Goal: Find specific page/section: Find specific page/section

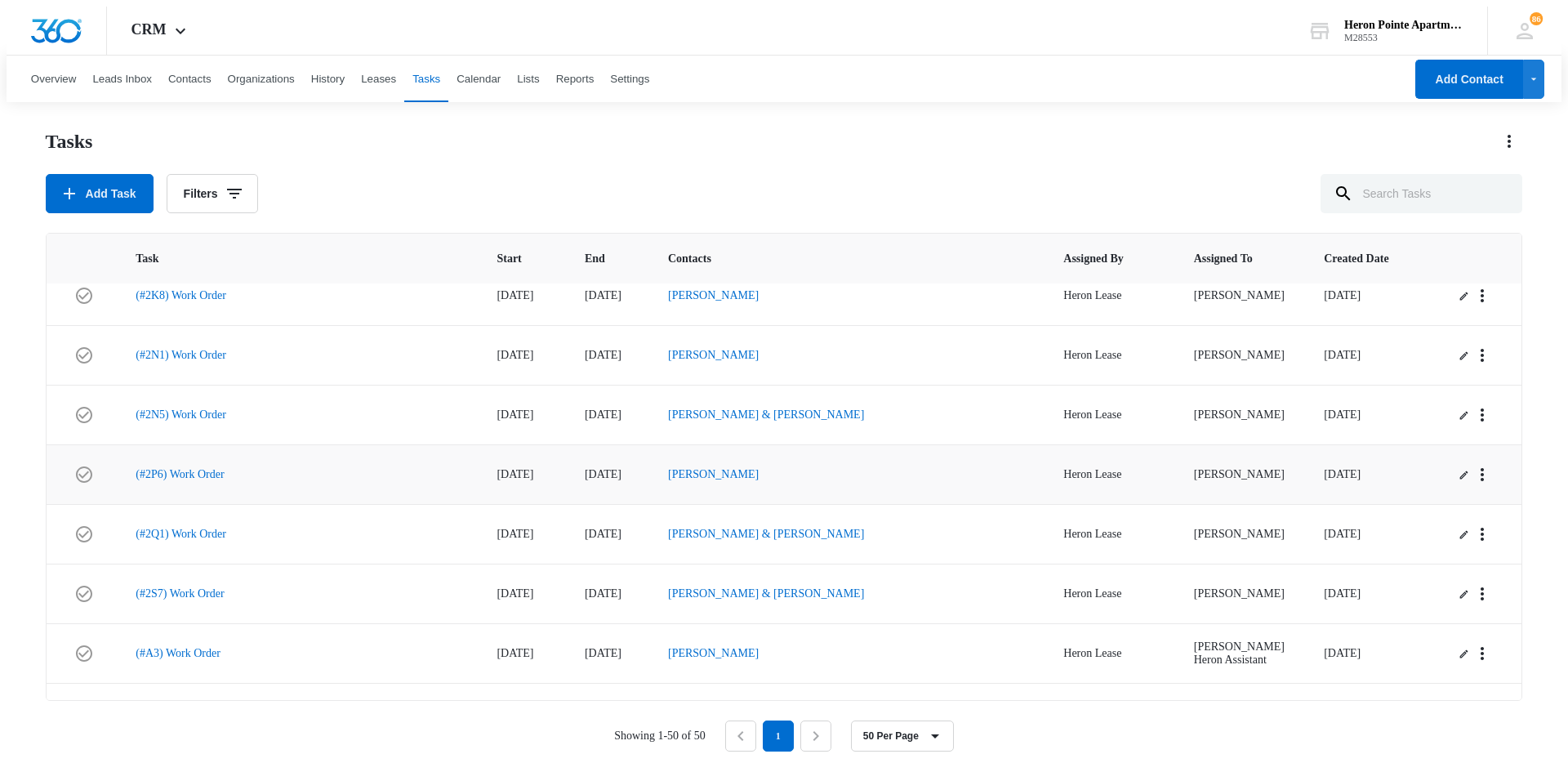
scroll to position [245, 0]
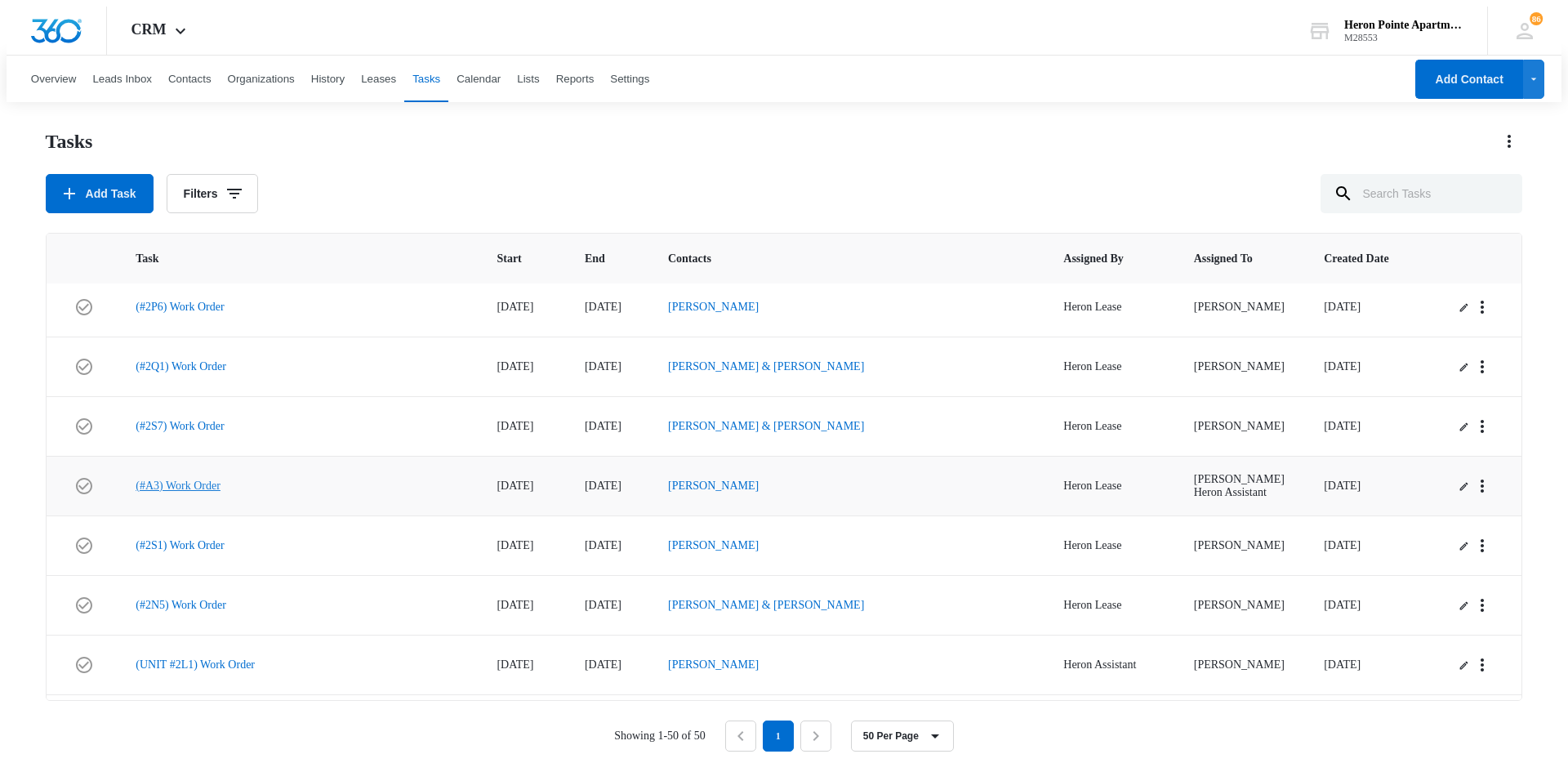
click at [179, 487] on link "(#A3) Work Order" at bounding box center [177, 485] width 85 height 13
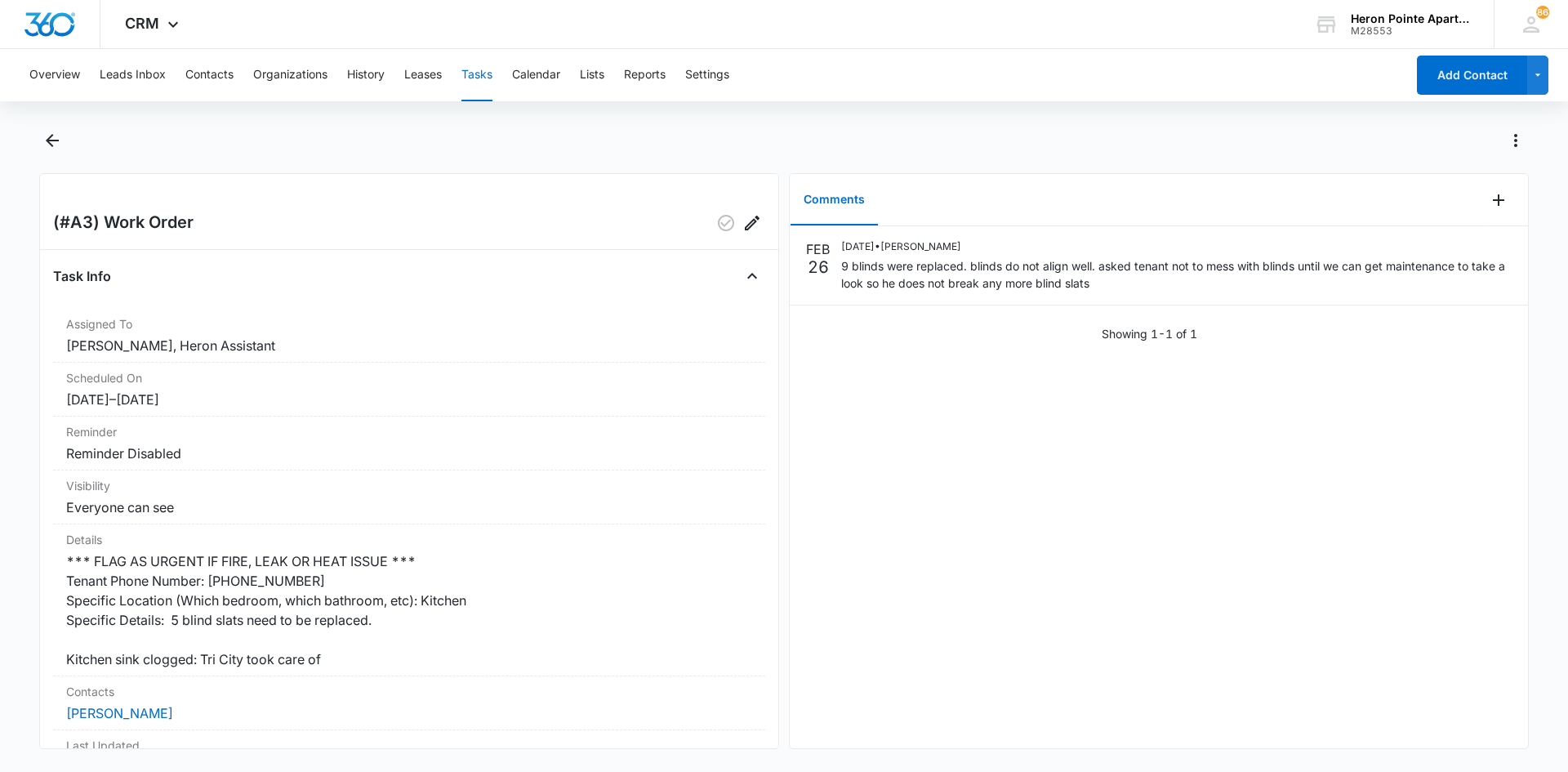
click at [37, 134] on main "(#A3) Work Order Task Info Assigned To Kathrine Holt, Heron Assistant Scheduled…" at bounding box center [784, 447] width 1568 height 641
click at [50, 146] on icon "Back" at bounding box center [52, 140] width 19 height 19
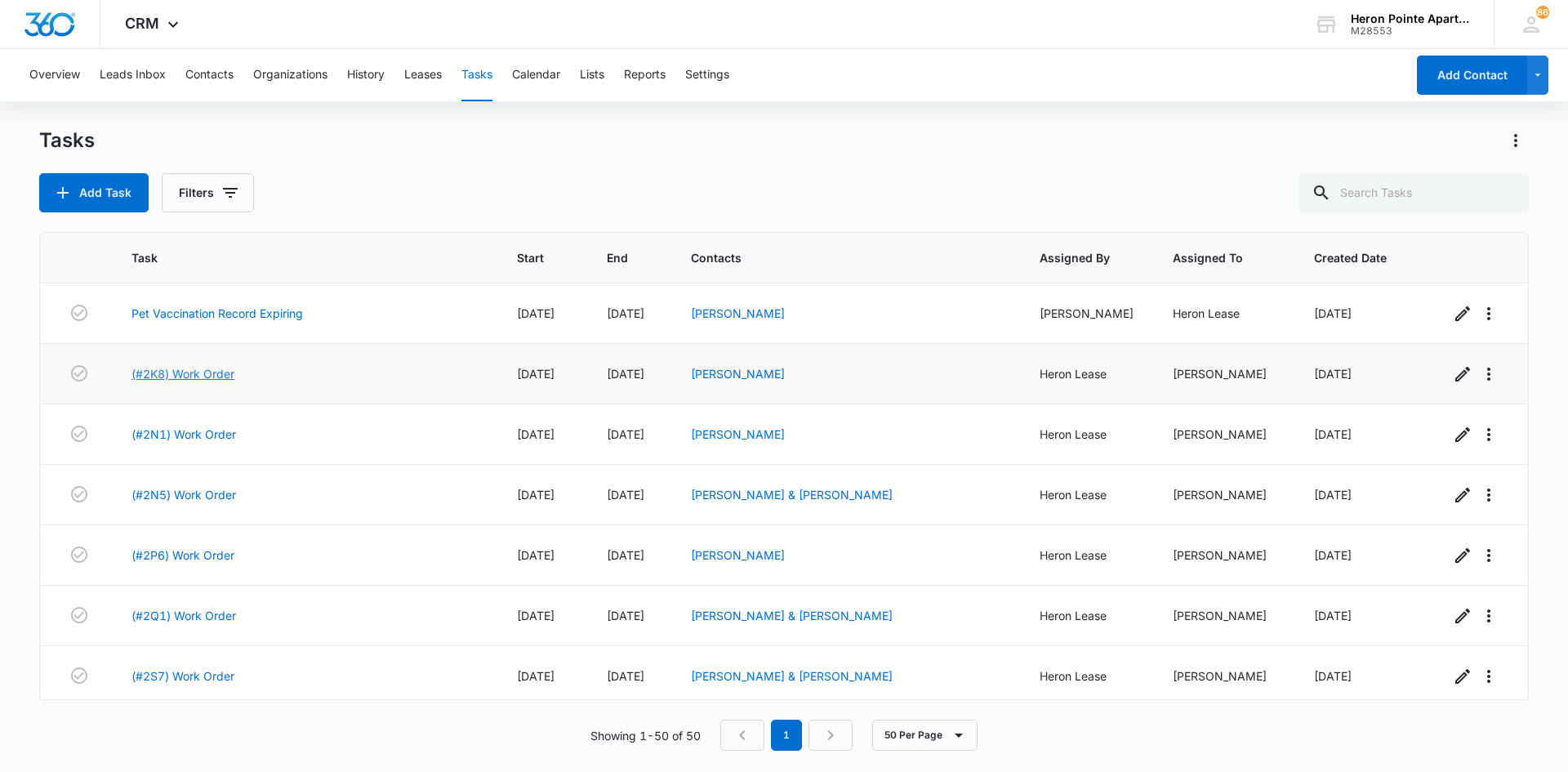
click at [208, 369] on link "(#2K8) Work Order" at bounding box center [183, 373] width 103 height 18
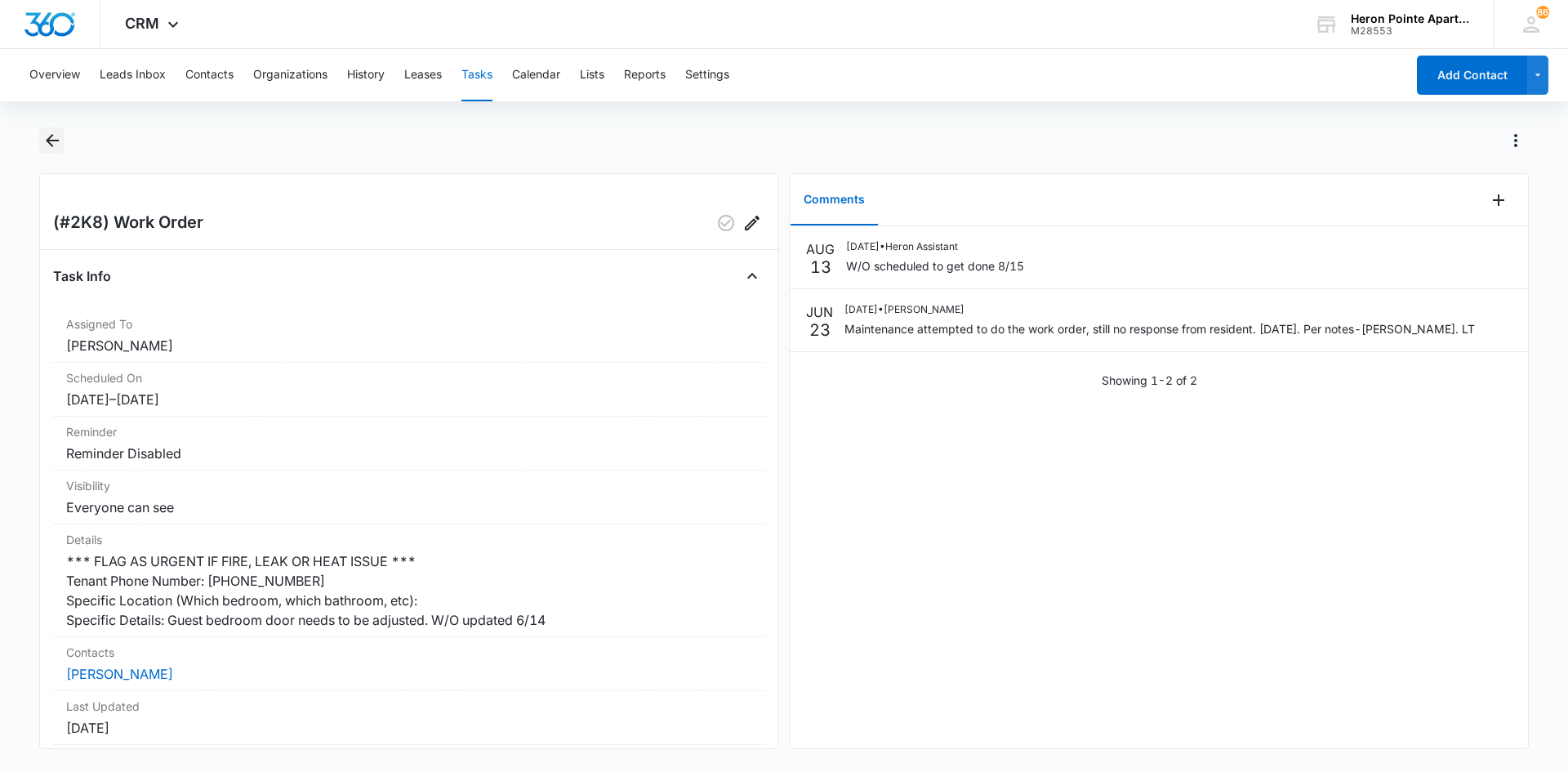
click at [52, 143] on icon "Back" at bounding box center [52, 140] width 19 height 19
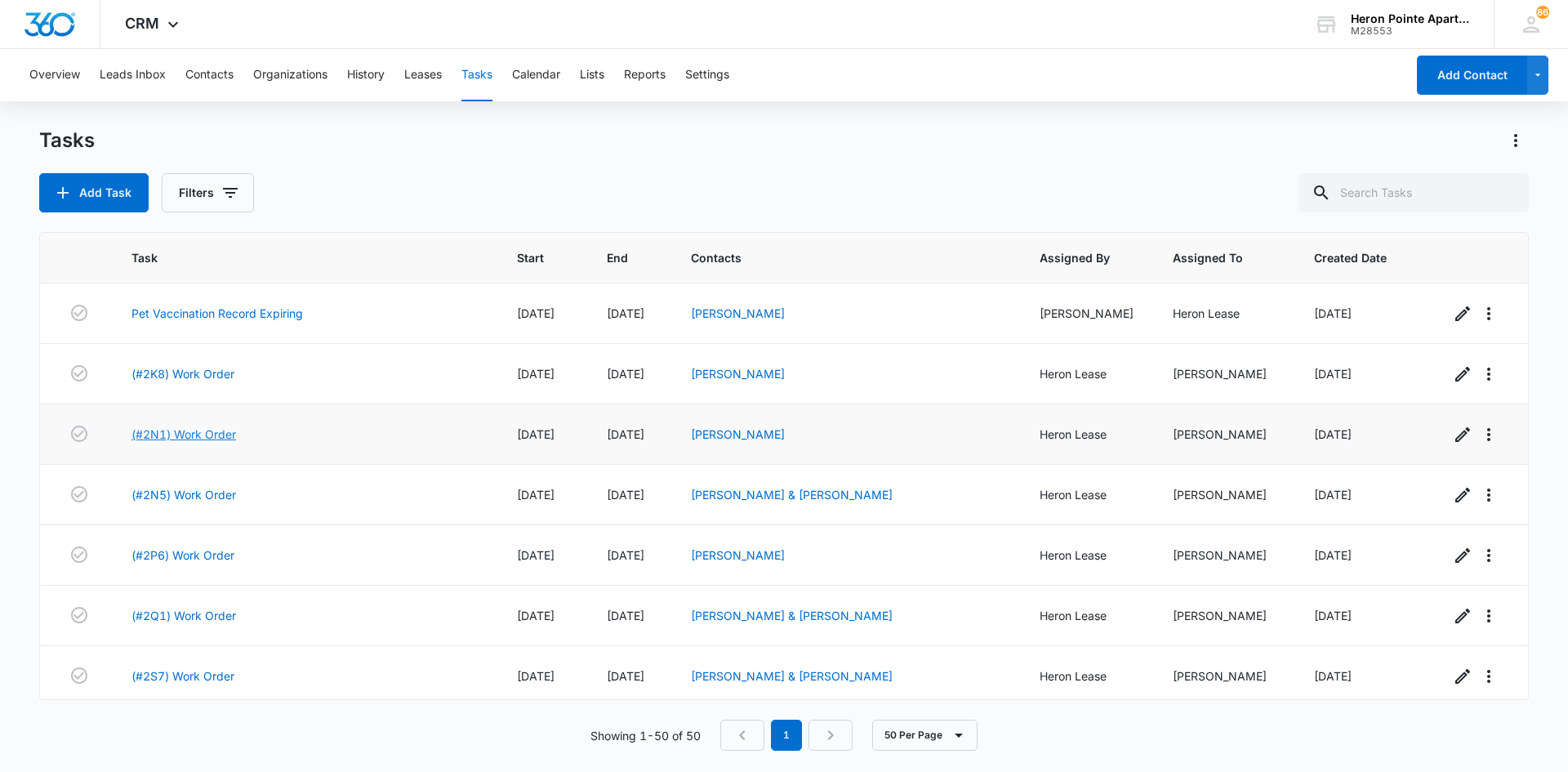
click at [206, 431] on link "(#2N1) Work Order" at bounding box center [184, 435] width 105 height 18
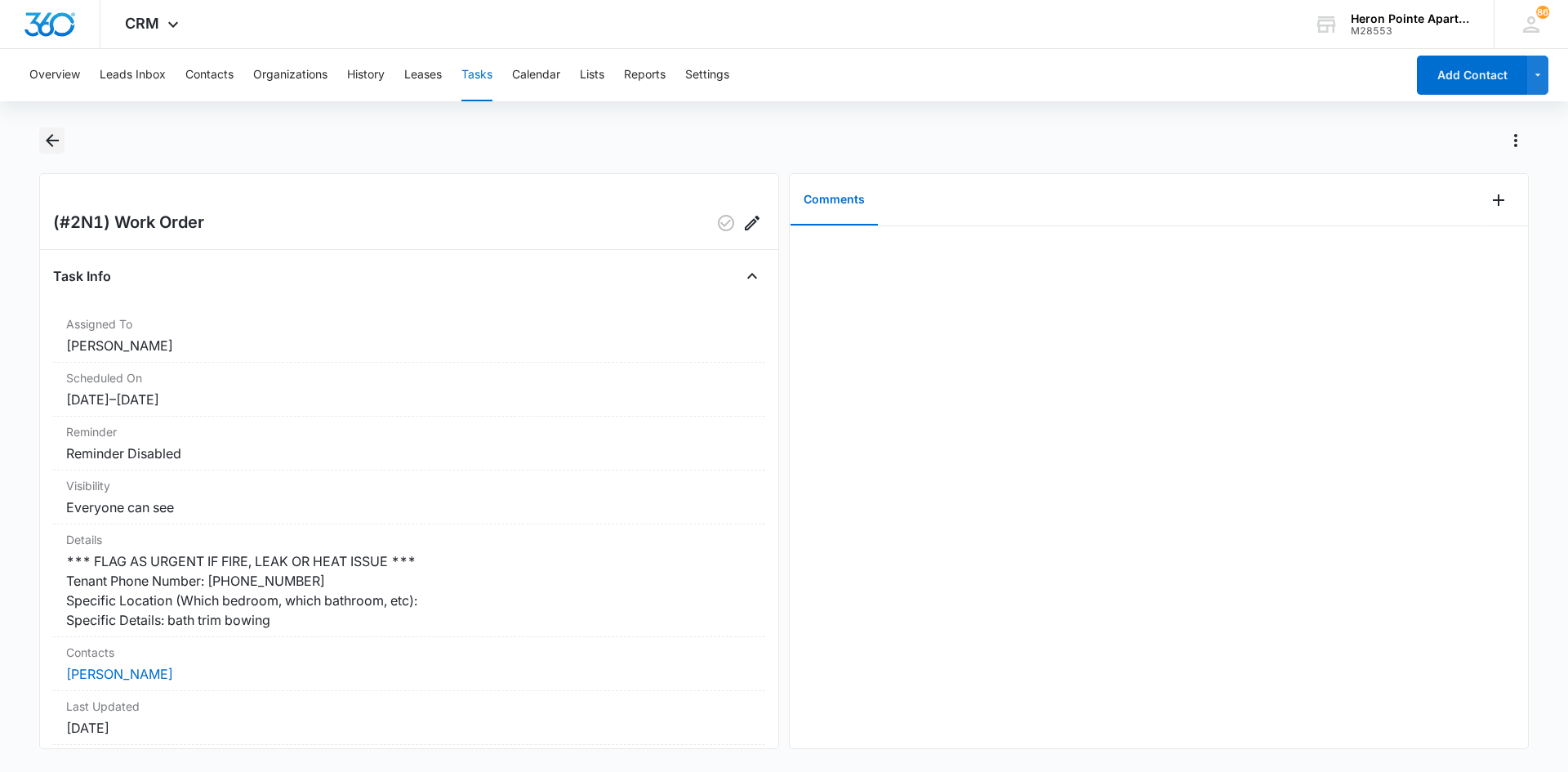
click at [52, 140] on icon "Back" at bounding box center [52, 140] width 13 height 13
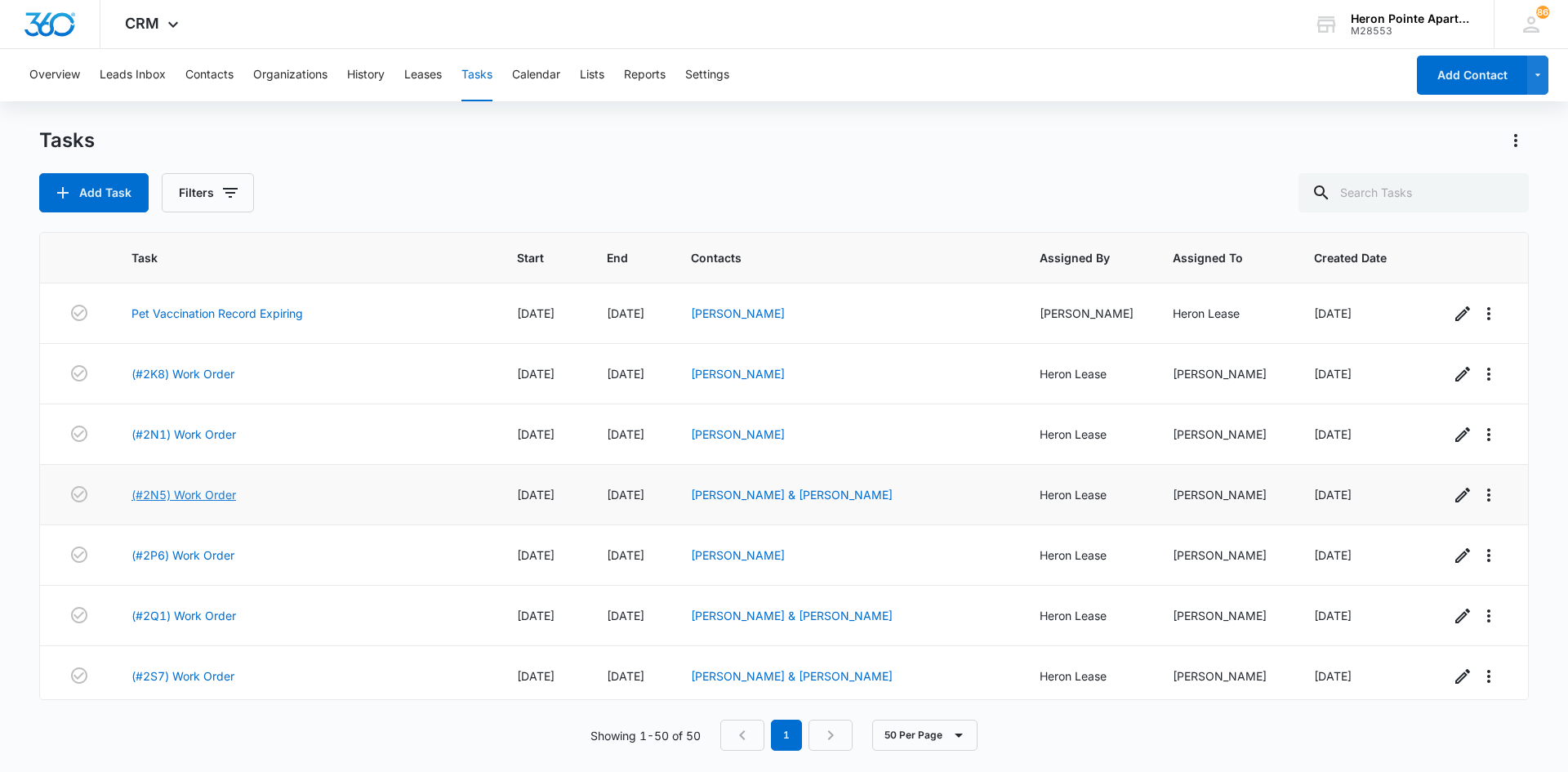
click at [160, 495] on link "(#2N5) Work Order" at bounding box center [184, 495] width 105 height 18
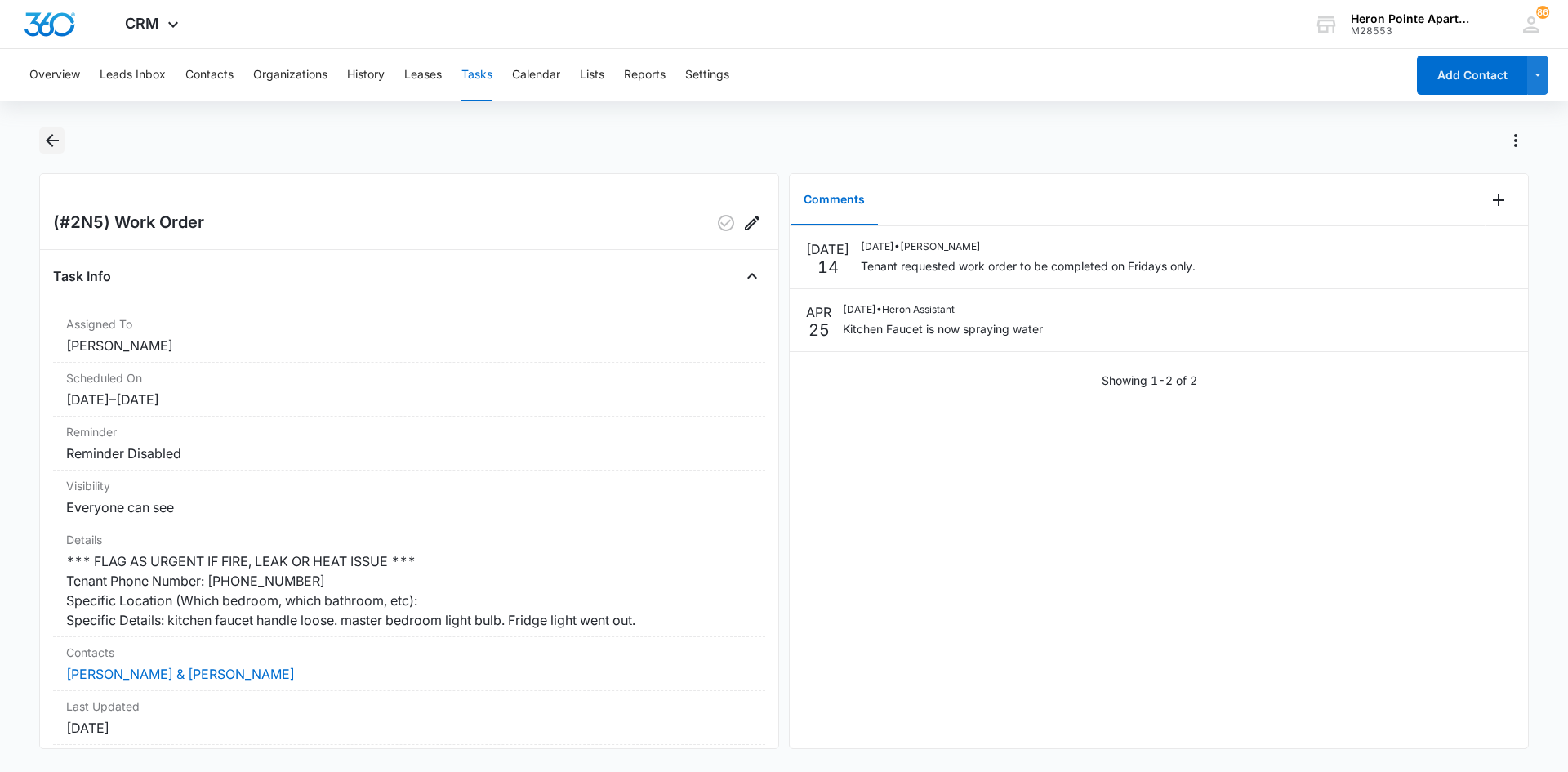
click at [56, 140] on icon "Back" at bounding box center [52, 140] width 13 height 13
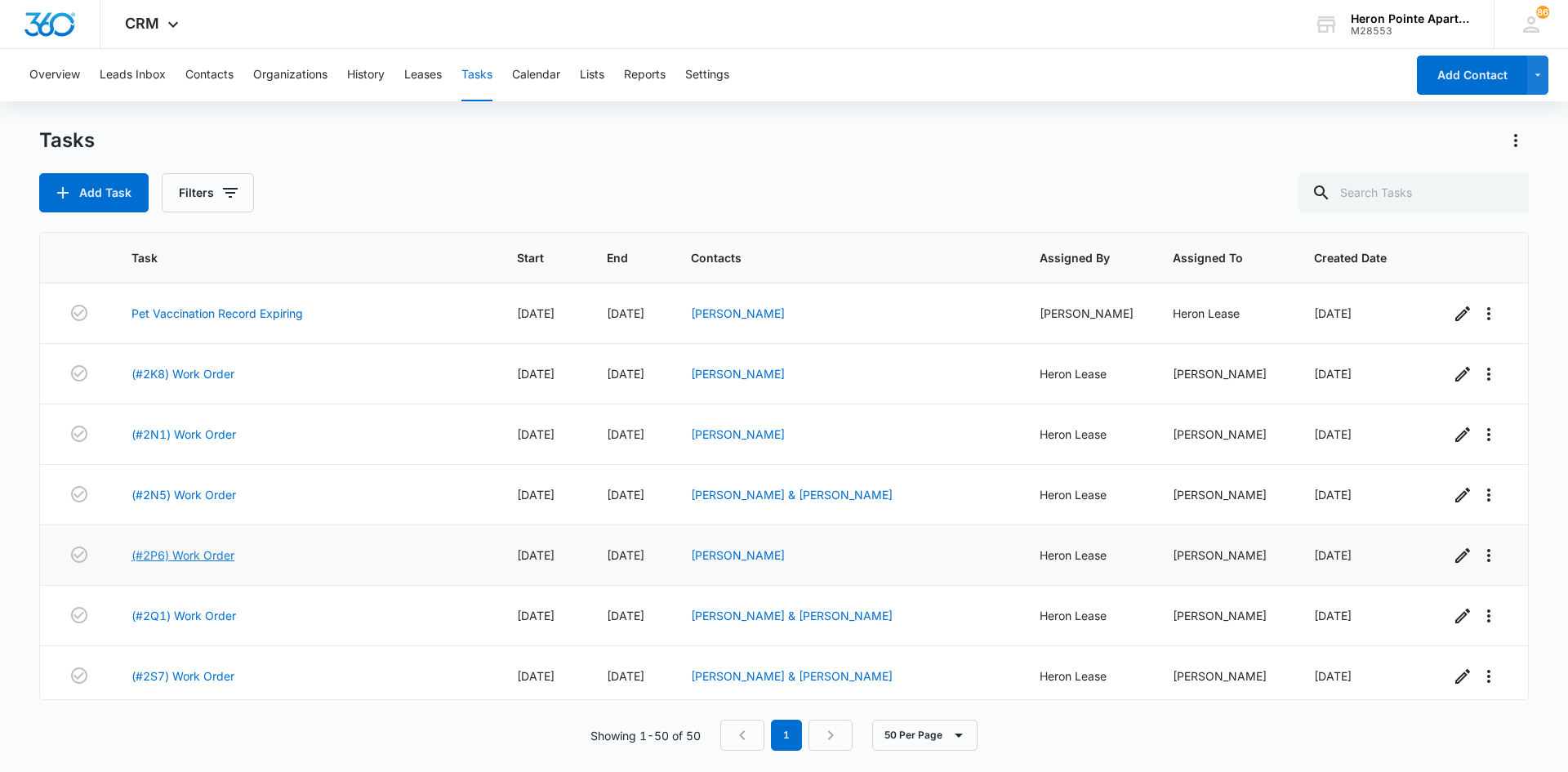
click at [214, 553] on link "(#2P6) Work Order" at bounding box center [183, 555] width 103 height 18
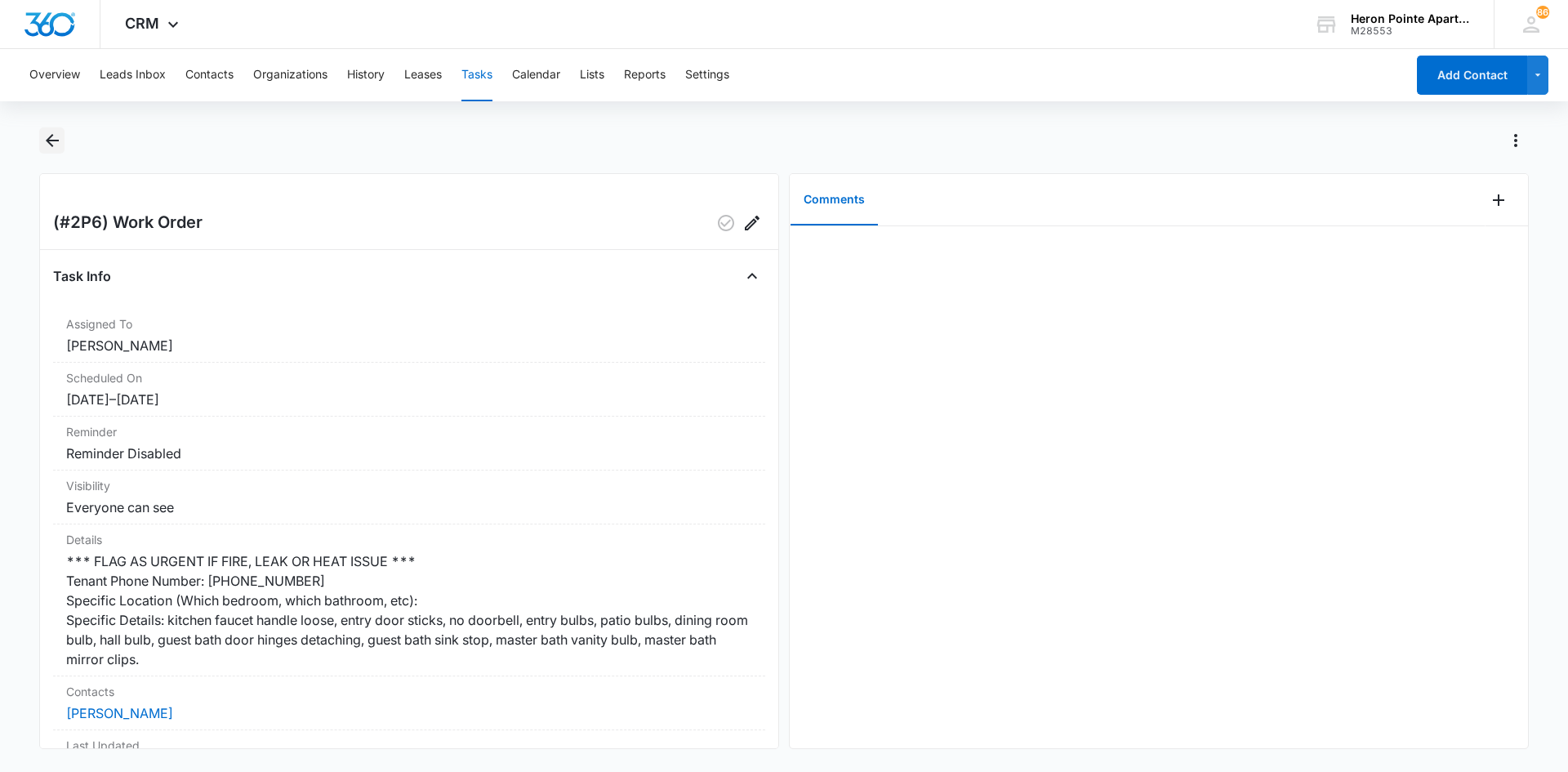
click at [61, 140] on icon "Back" at bounding box center [52, 140] width 19 height 19
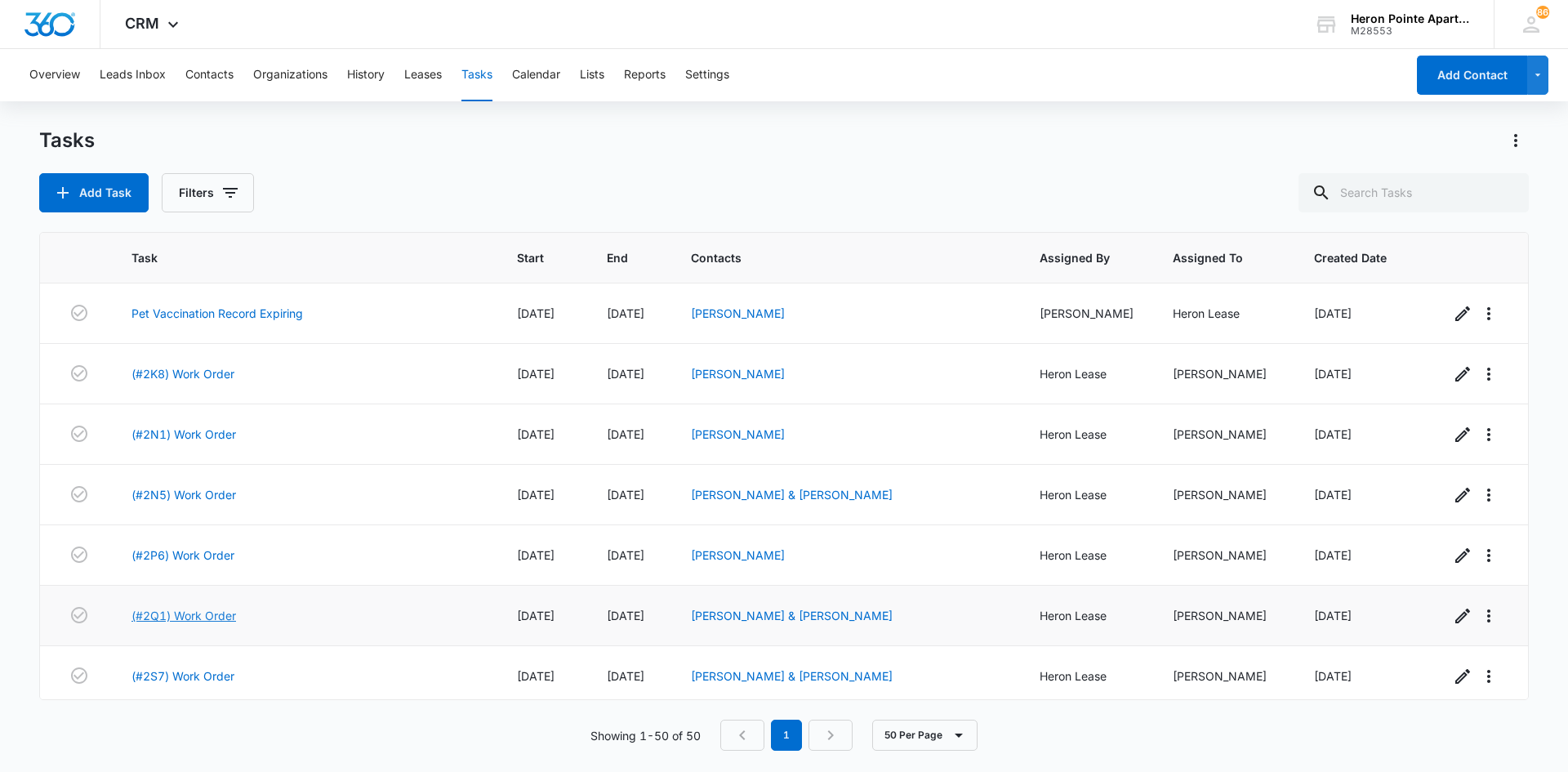
click at [194, 615] on link "(#2Q1) Work Order" at bounding box center [184, 615] width 105 height 18
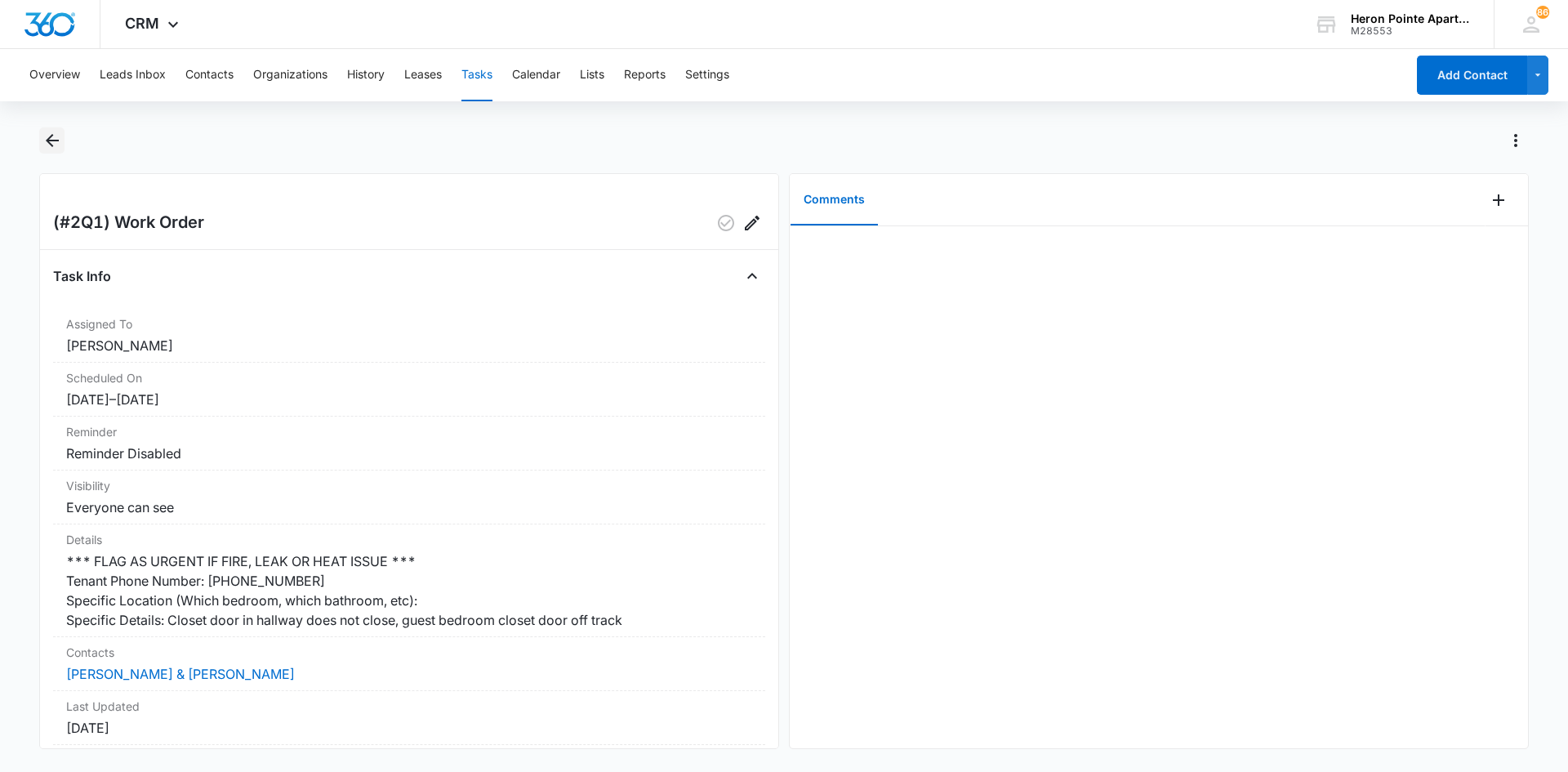
click at [57, 143] on icon "Back" at bounding box center [52, 140] width 19 height 19
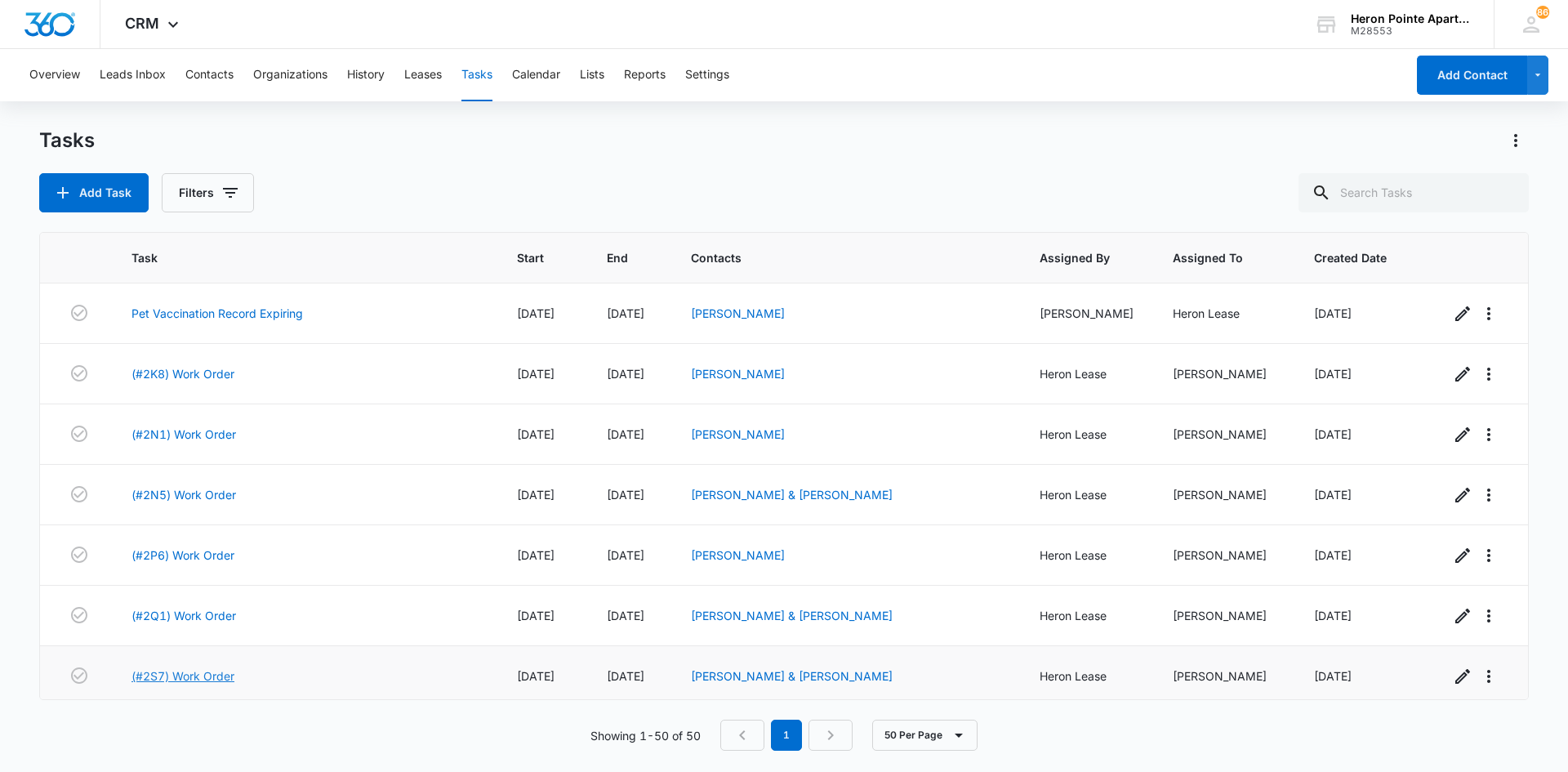
click at [221, 679] on link "(#2S7) Work Order" at bounding box center [183, 676] width 103 height 18
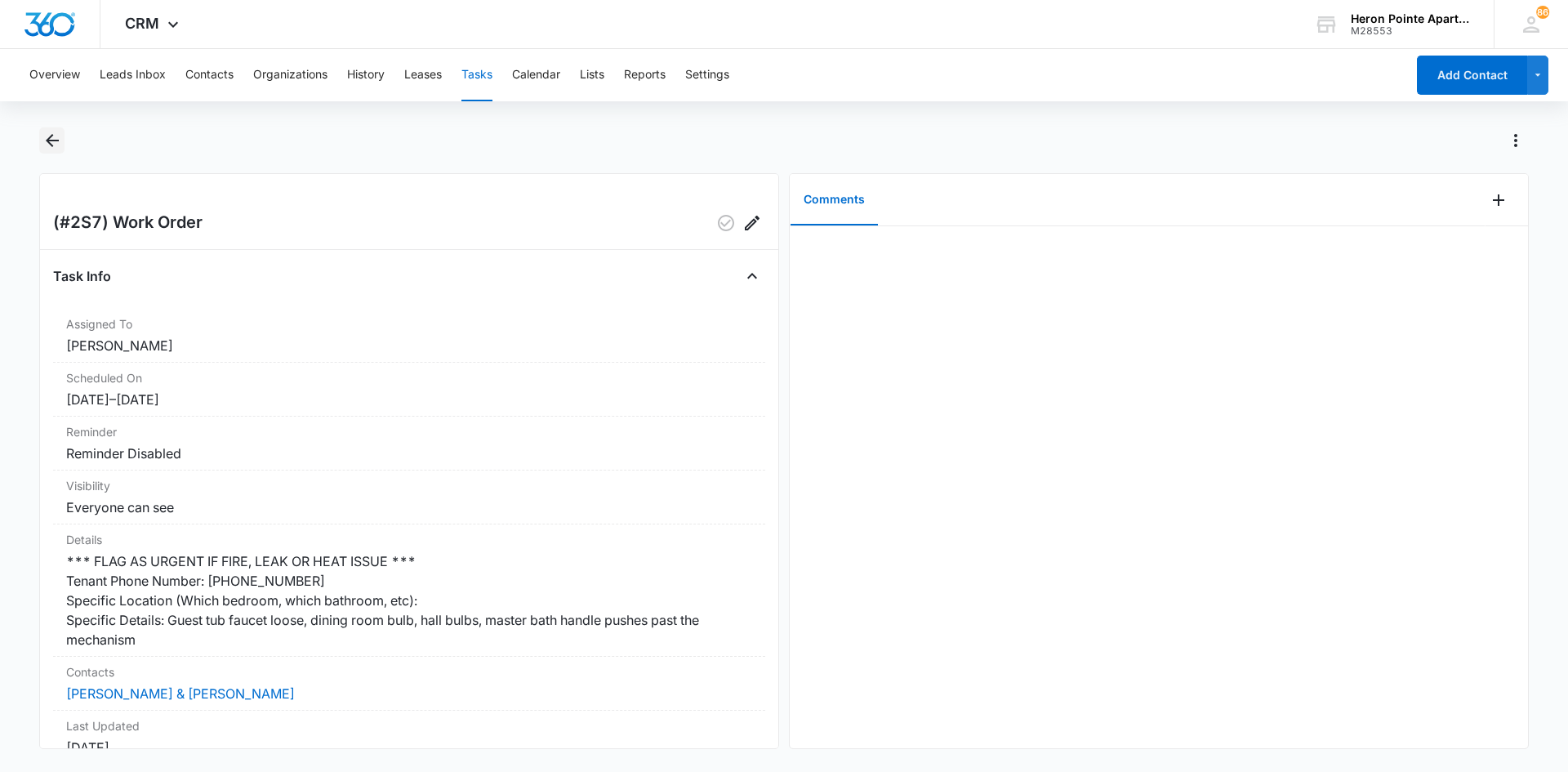
click at [58, 137] on icon "Back" at bounding box center [52, 140] width 19 height 19
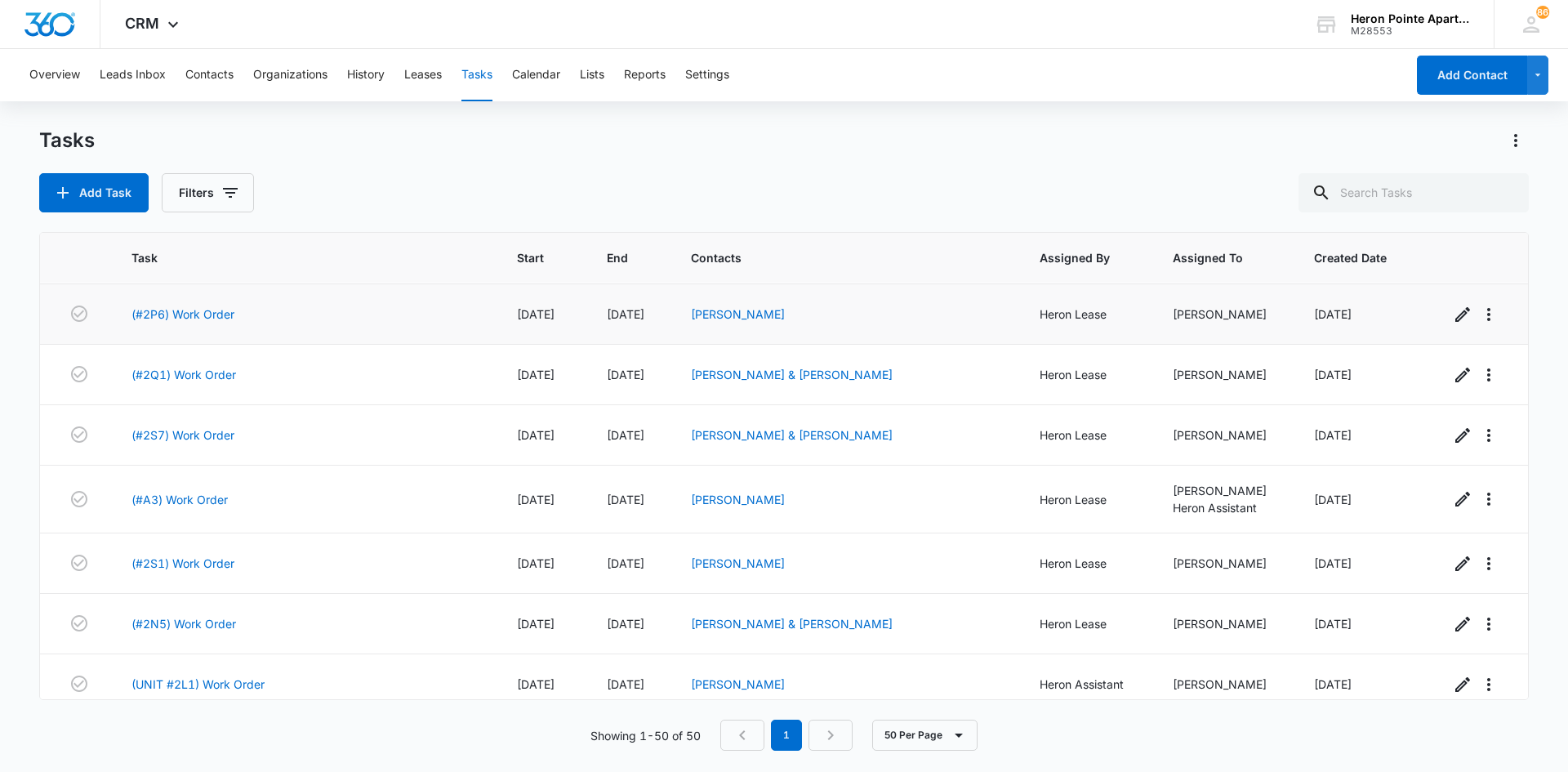
scroll to position [245, 0]
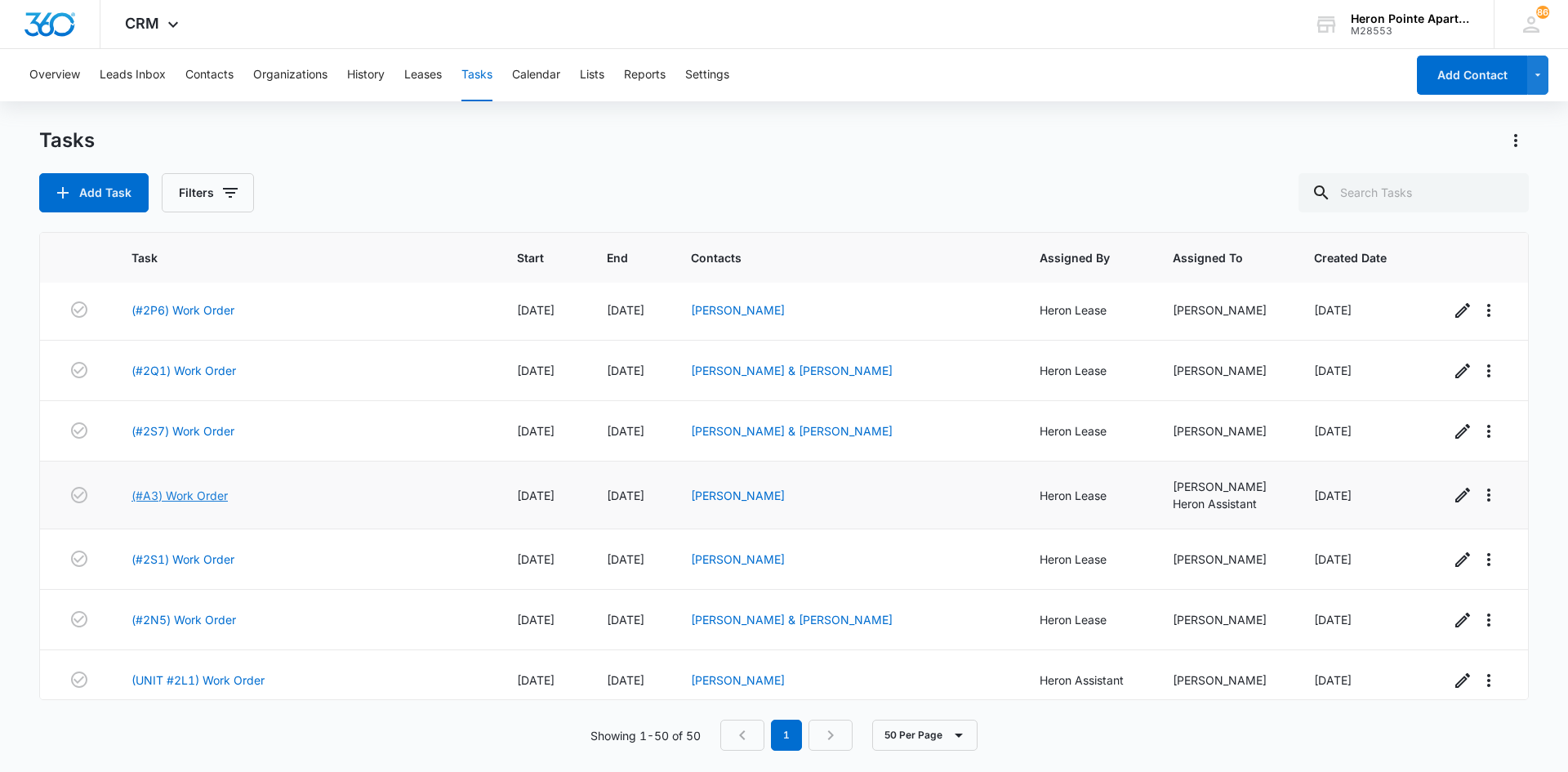
click at [212, 496] on link "(#A3) Work Order" at bounding box center [179, 496] width 96 height 18
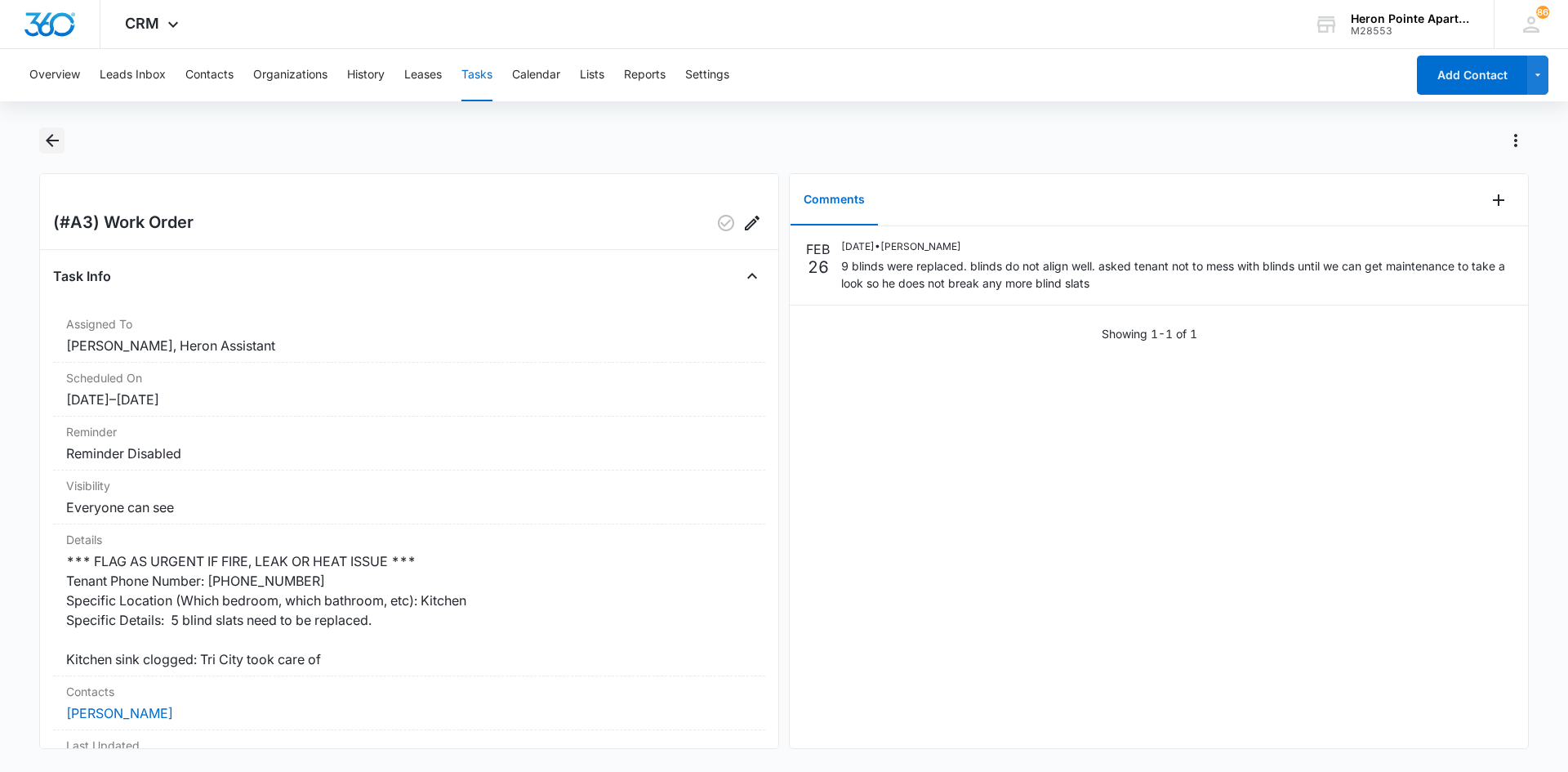
click at [49, 145] on icon "Back" at bounding box center [52, 140] width 19 height 19
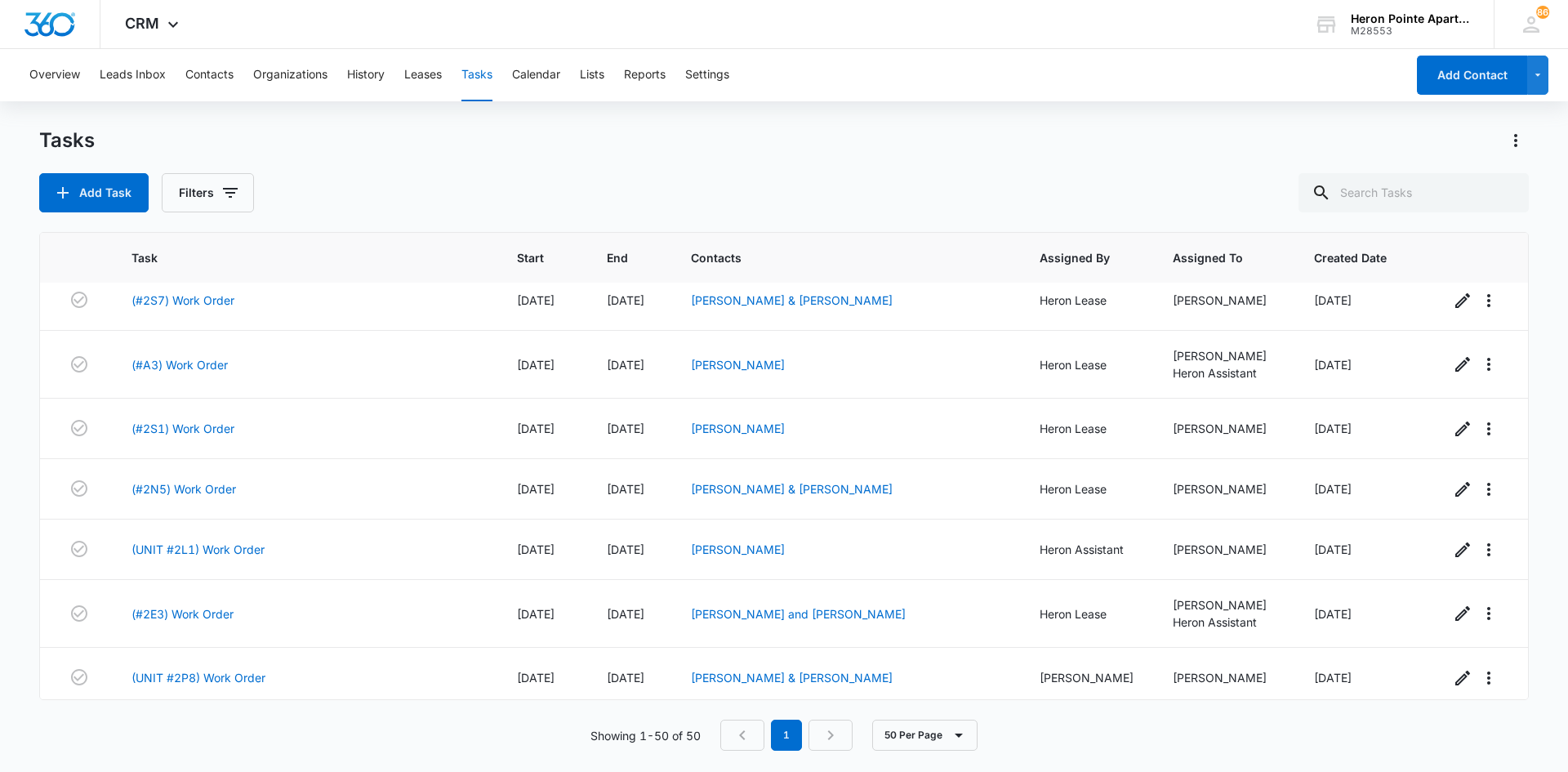
scroll to position [408, 0]
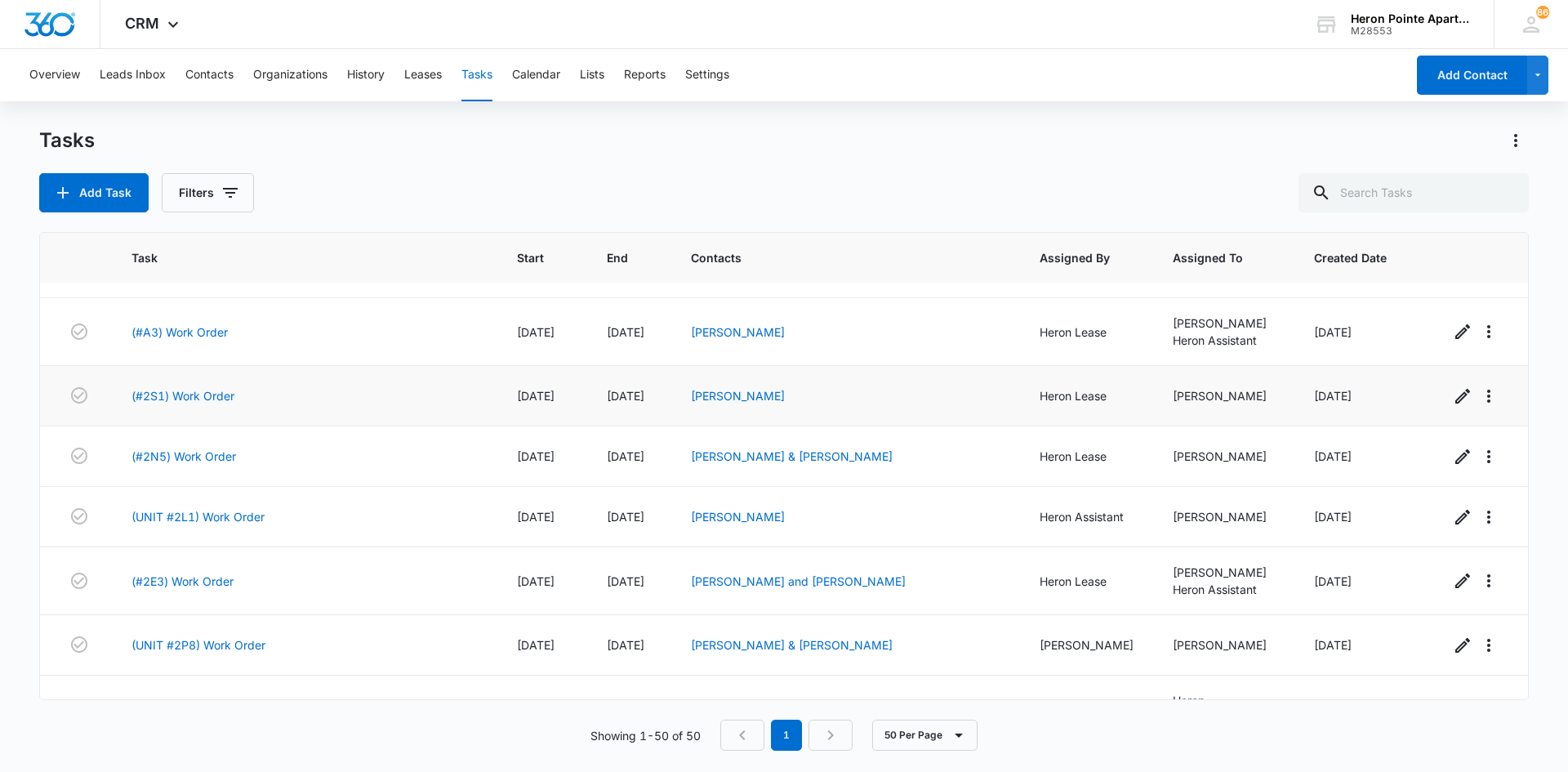
click at [201, 404] on td "(#2S1) Work Order" at bounding box center [304, 396] width 385 height 60
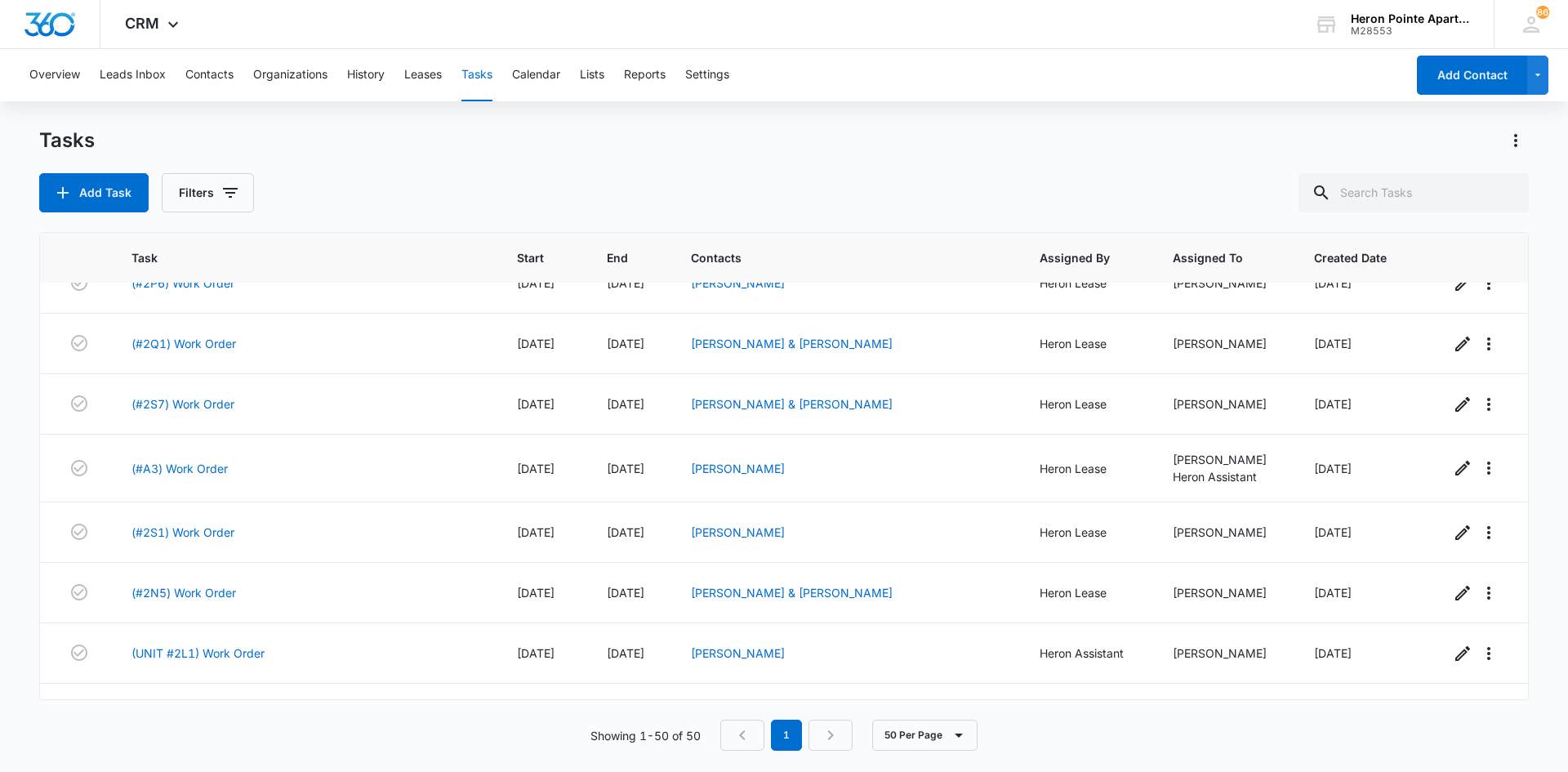
scroll to position [0, 0]
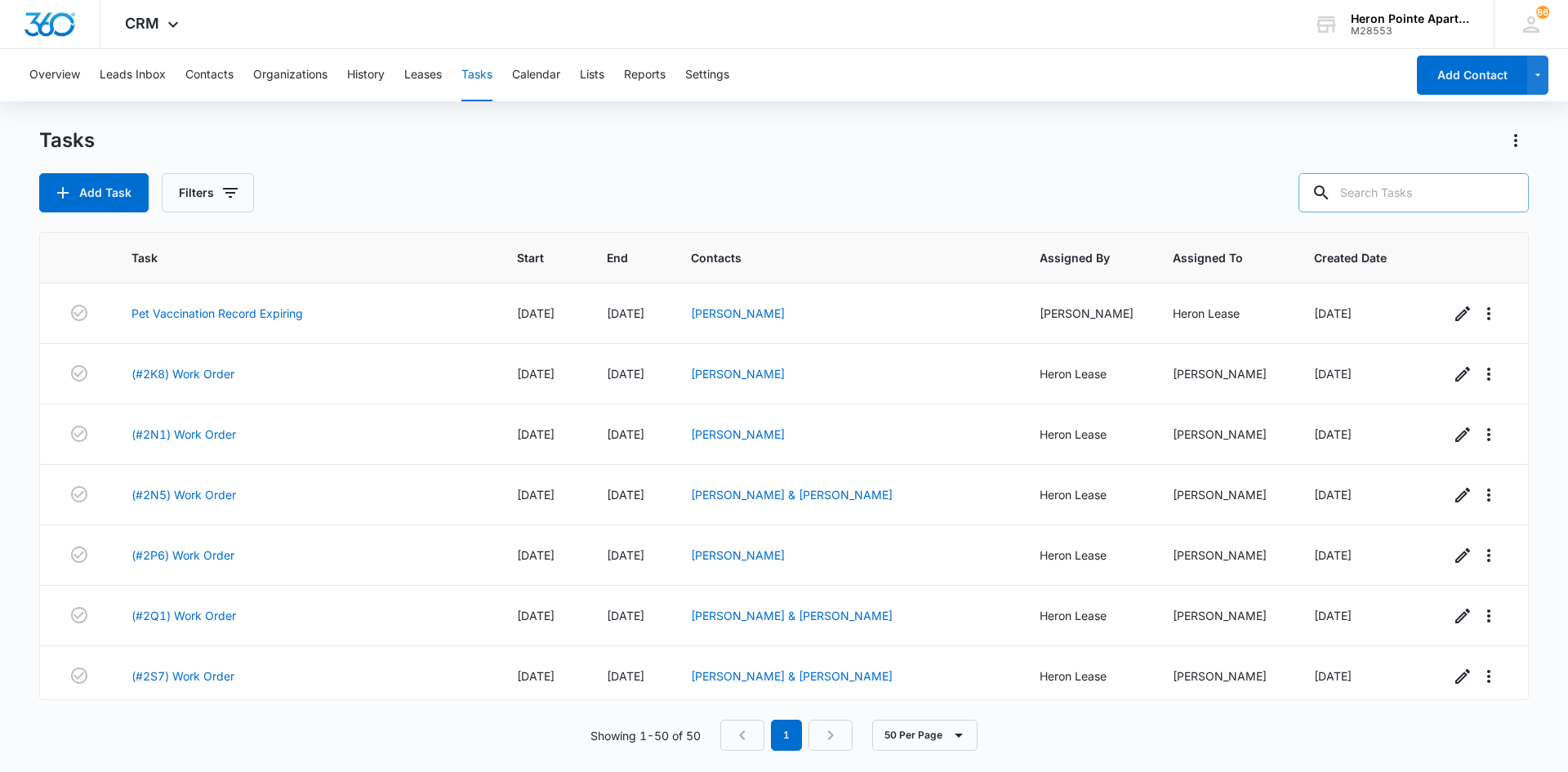
click at [1437, 186] on input "text" at bounding box center [1412, 193] width 230 height 39
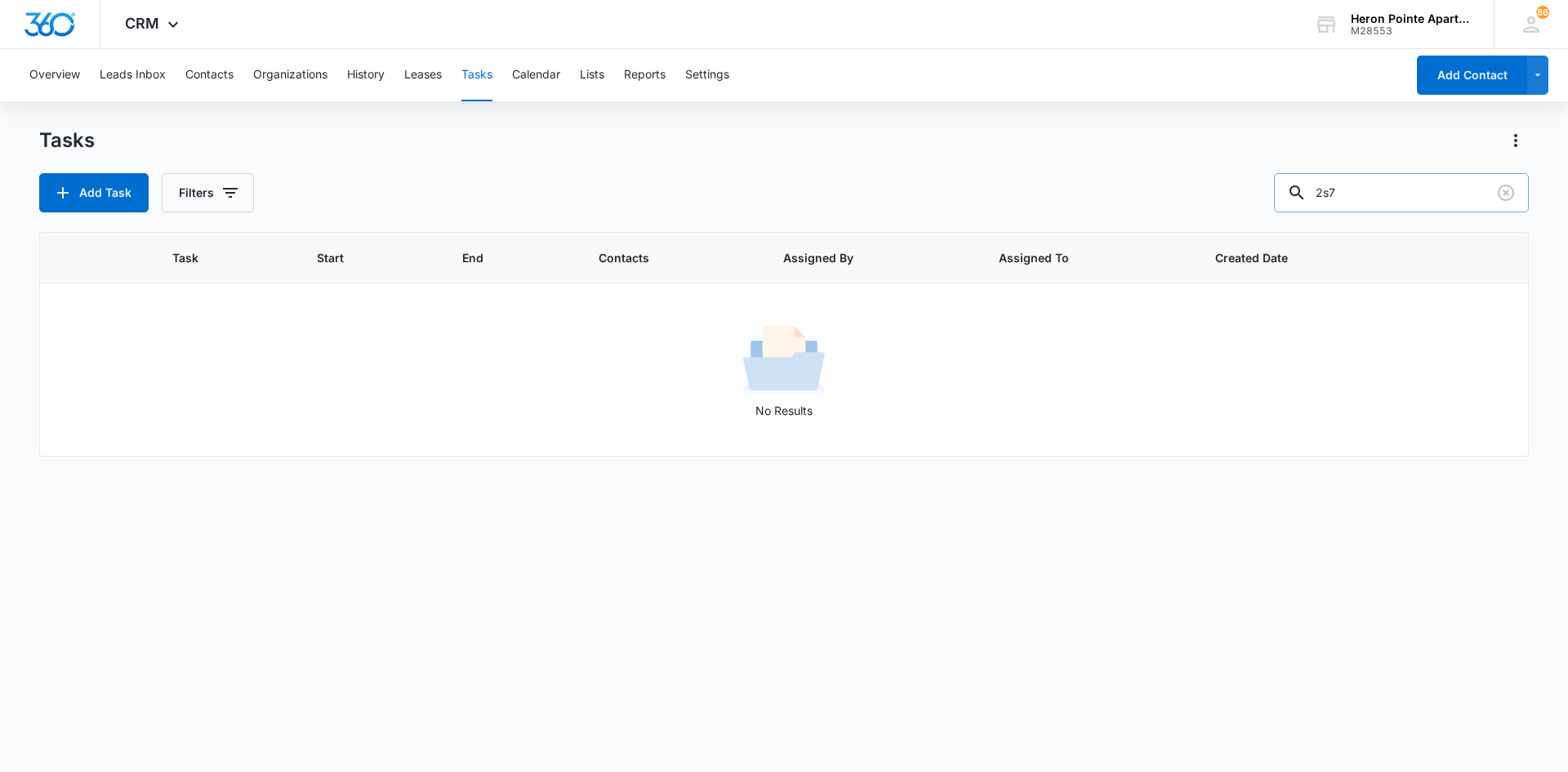
type input "2s7"
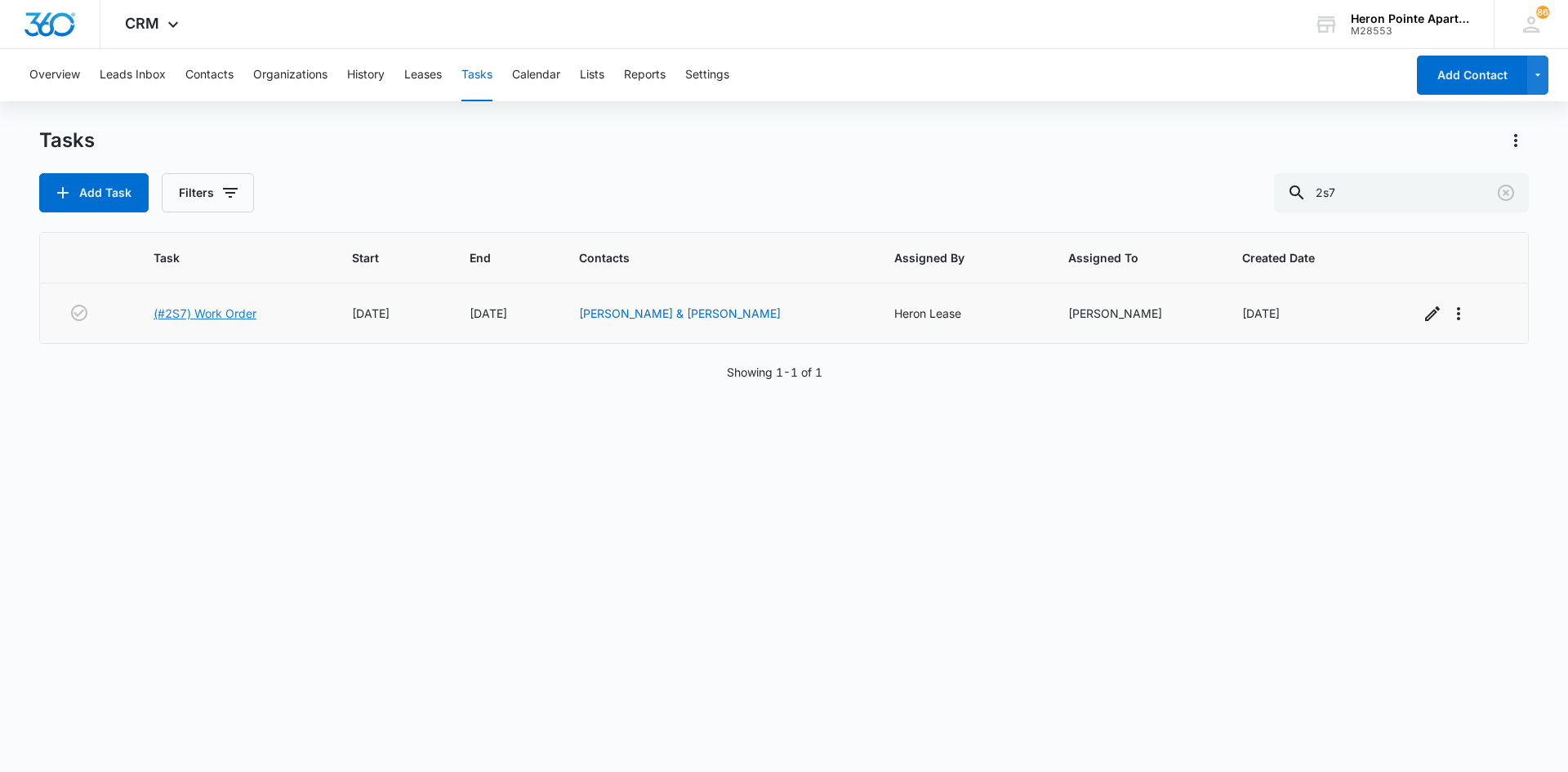
click at [186, 305] on link "(#2S7) Work Order" at bounding box center [205, 313] width 103 height 18
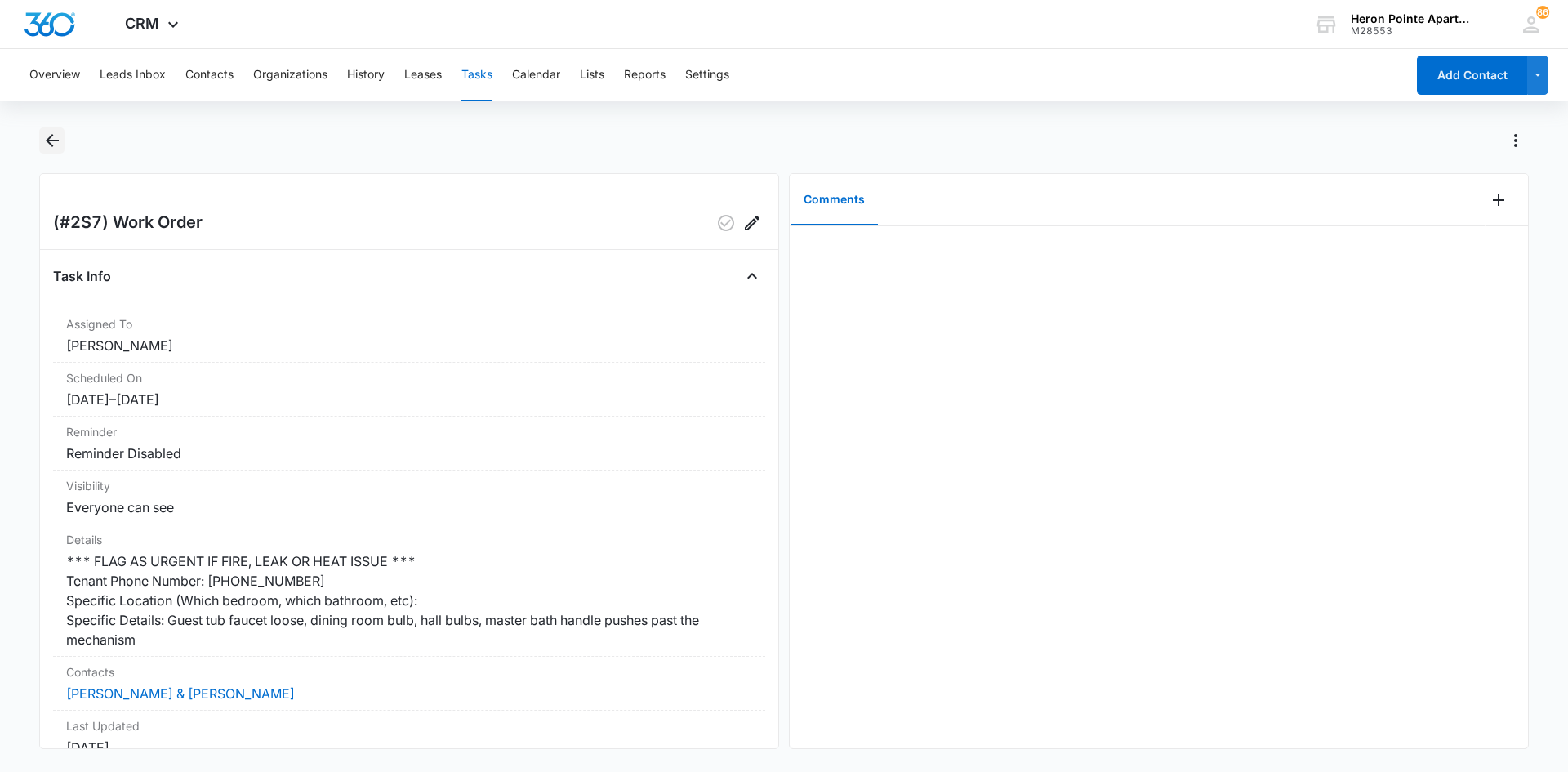
click at [52, 142] on icon "Back" at bounding box center [52, 140] width 19 height 19
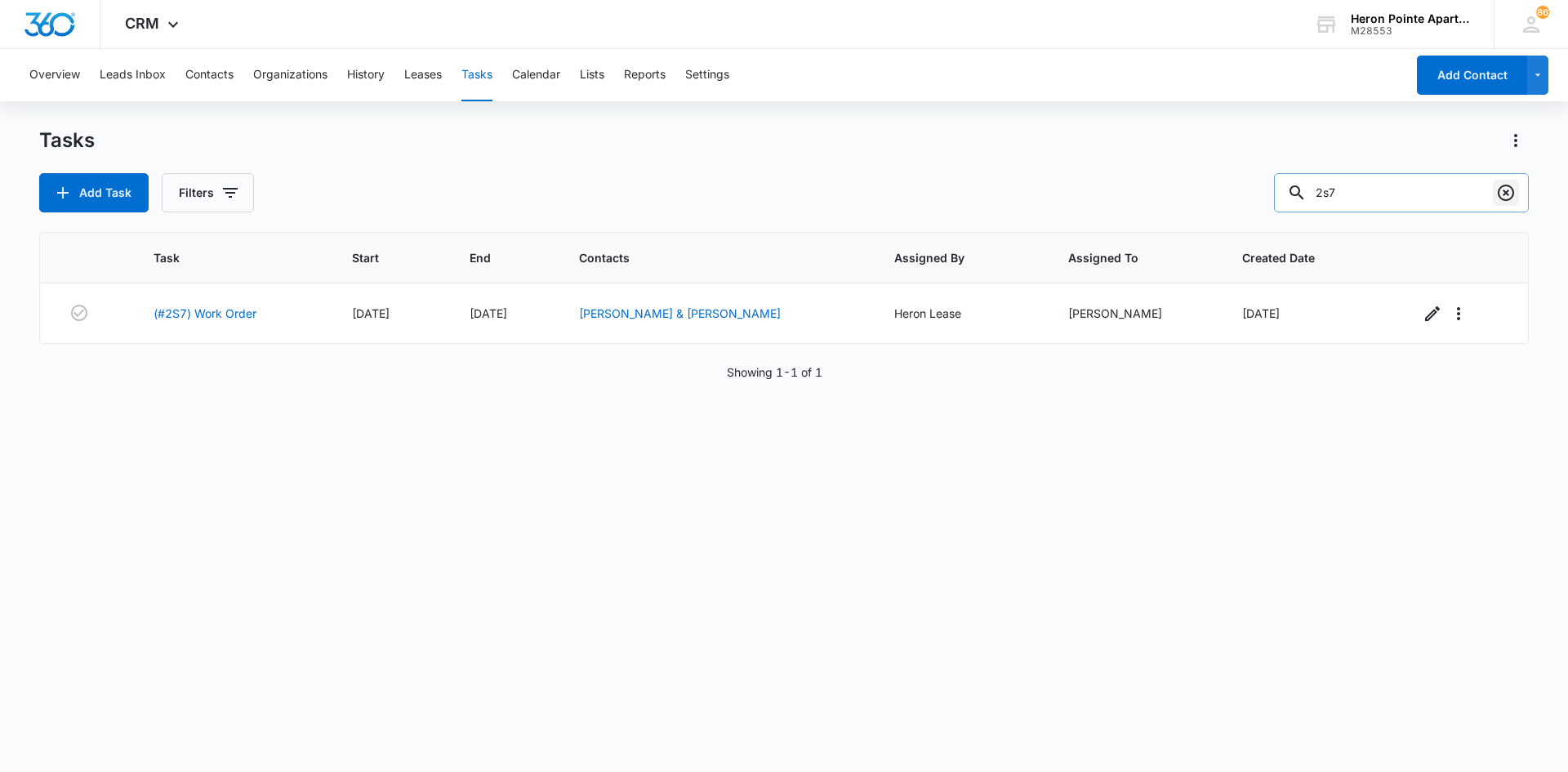
click at [1507, 192] on icon "Clear" at bounding box center [1505, 193] width 17 height 17
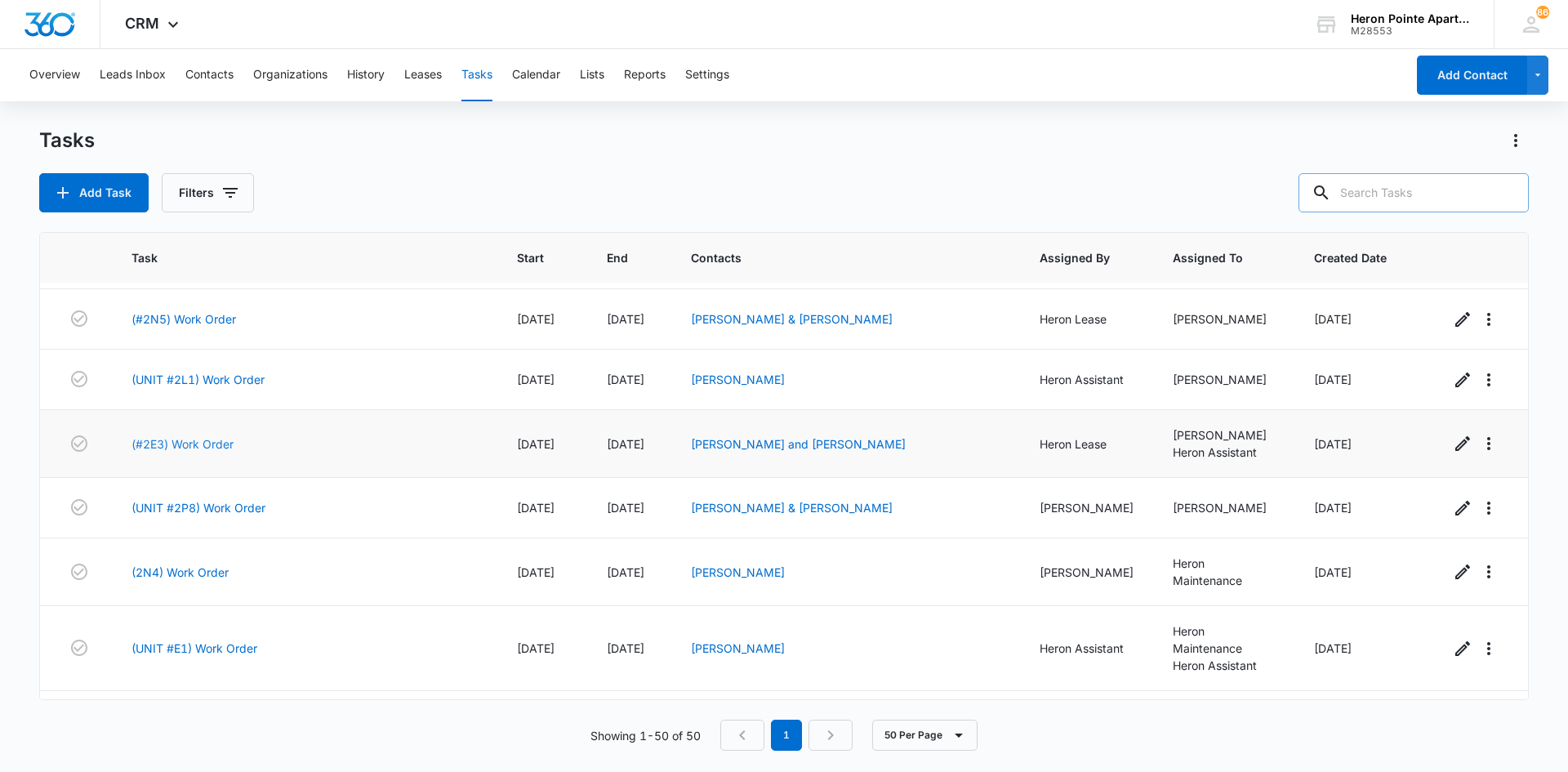
scroll to position [572, 0]
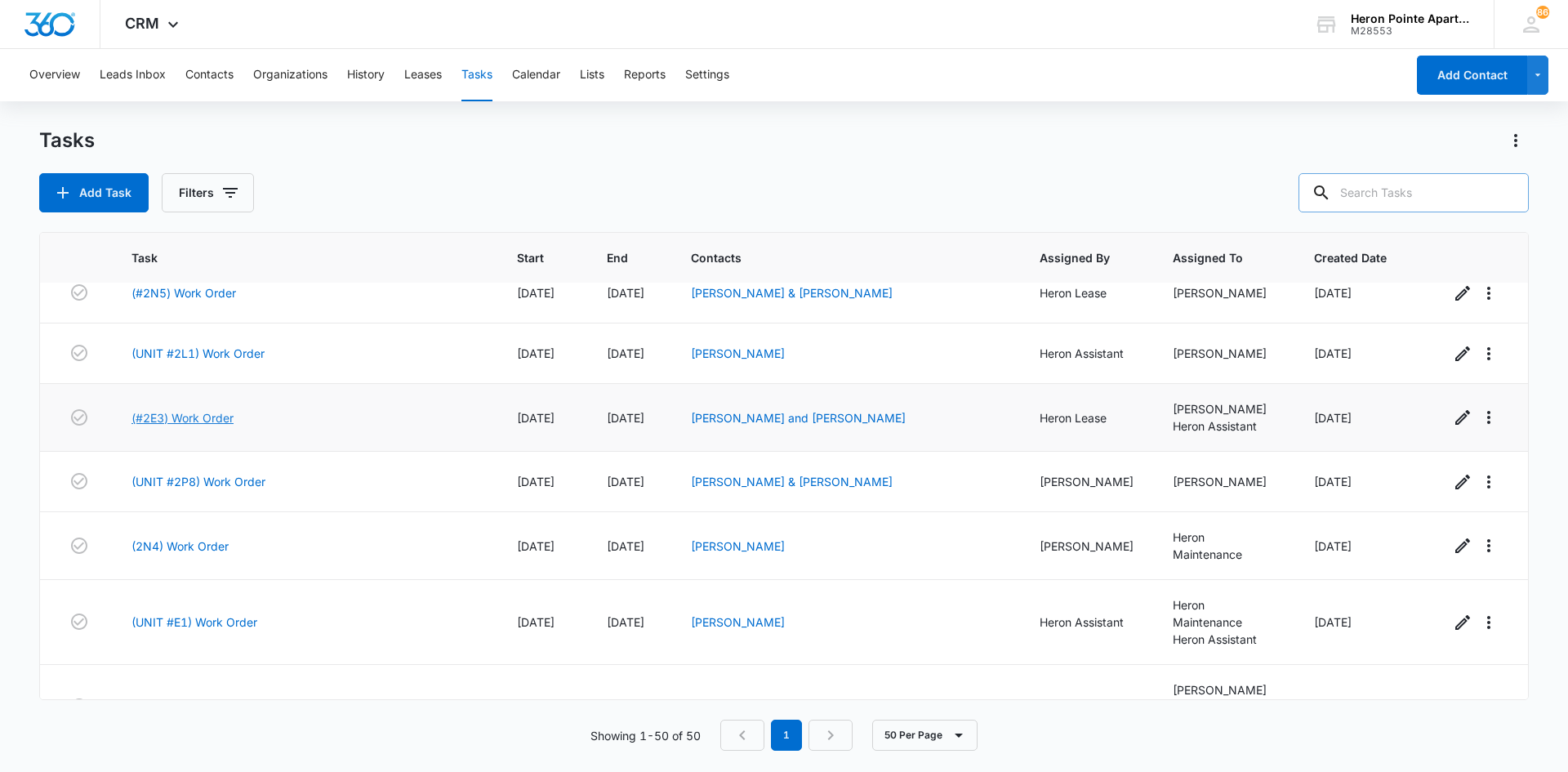
click at [211, 421] on link "(#2E3) Work Order" at bounding box center [182, 418] width 102 height 18
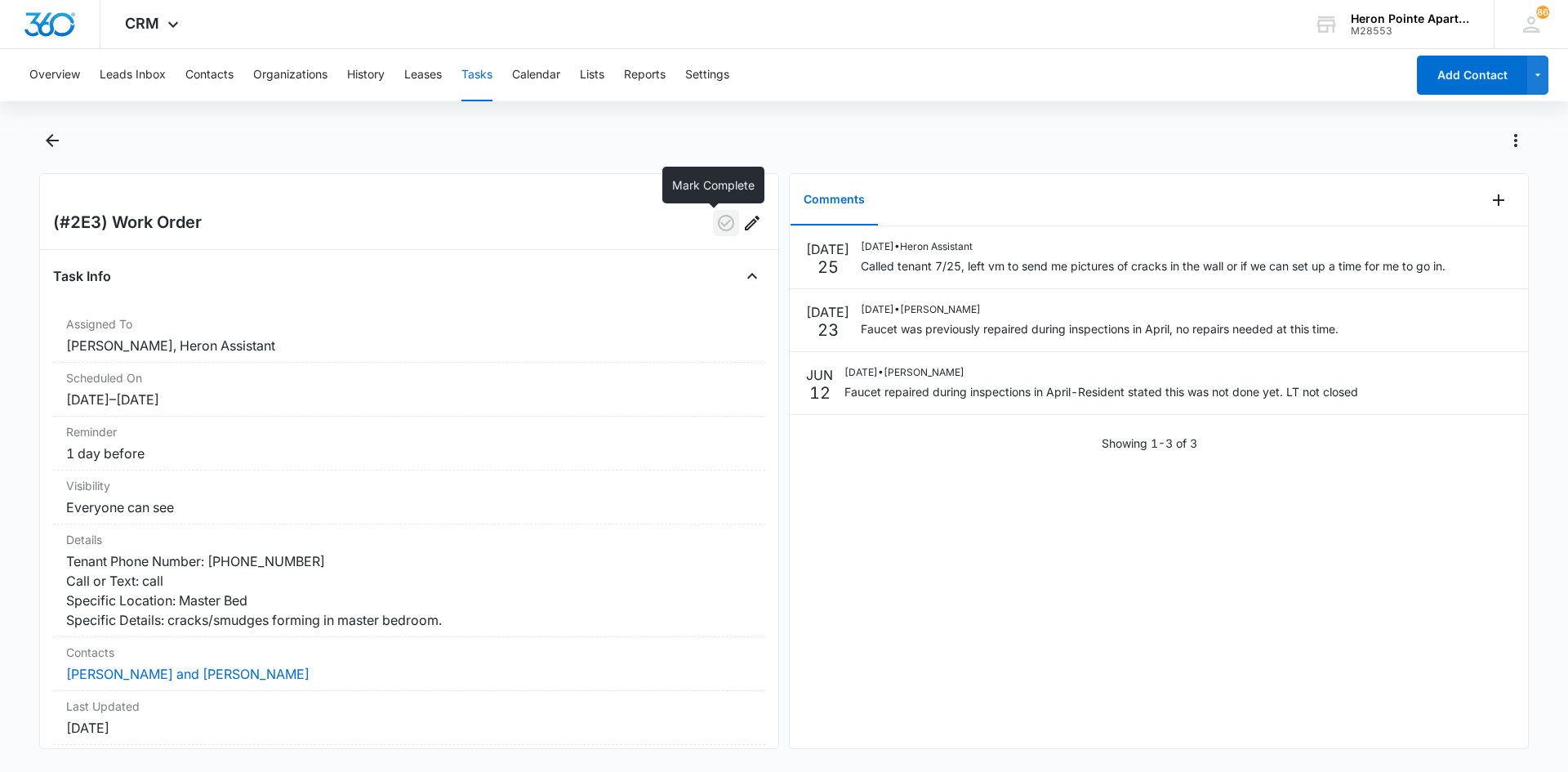
click at [716, 222] on icon "button" at bounding box center [726, 223] width 19 height 19
click at [717, 222] on icon "button" at bounding box center [725, 223] width 17 height 17
click at [481, 72] on button "Tasks" at bounding box center [477, 75] width 31 height 53
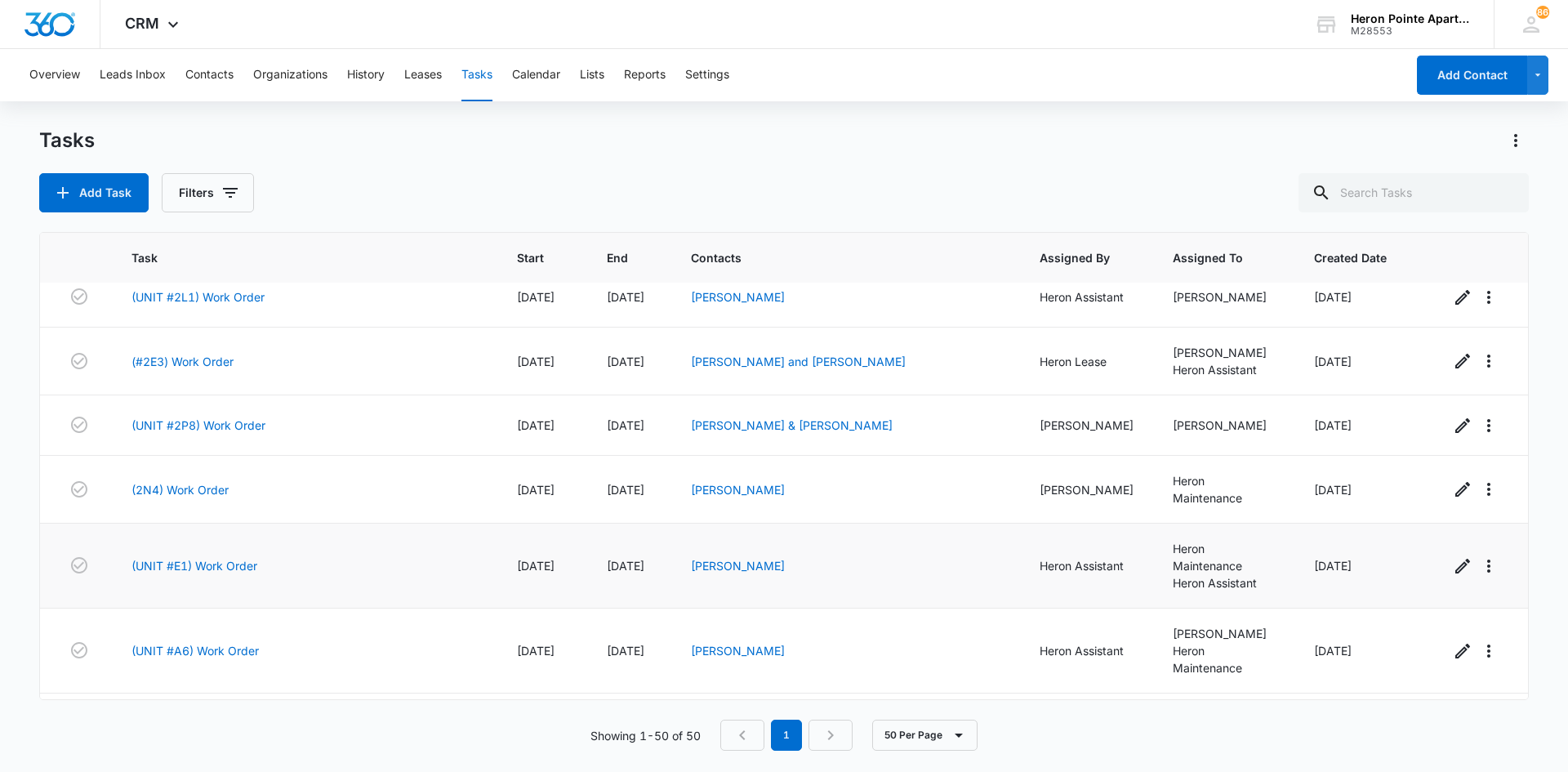
scroll to position [653, 0]
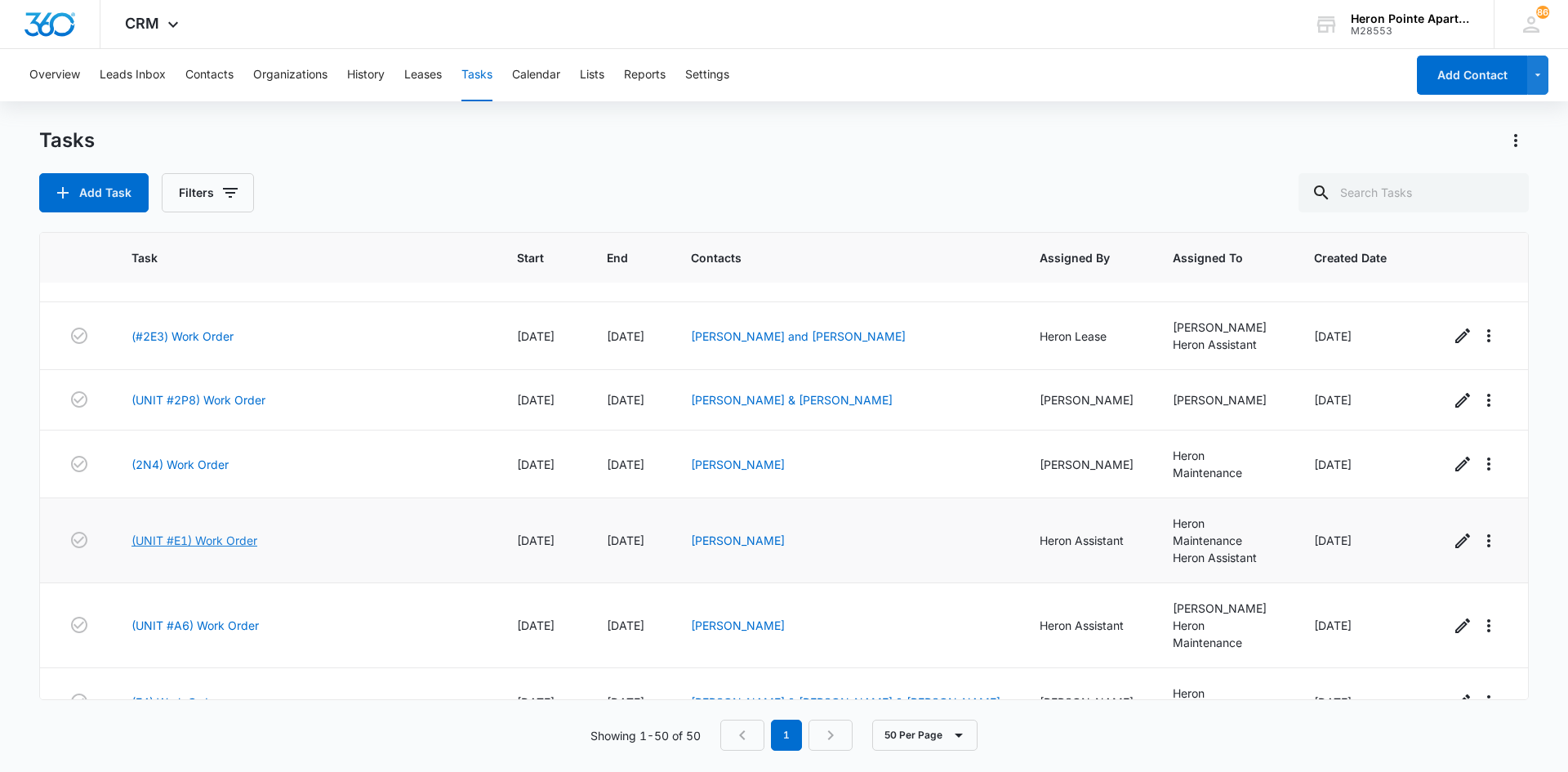
click at [192, 532] on link "(UNIT #E1) Work Order" at bounding box center [193, 541] width 125 height 18
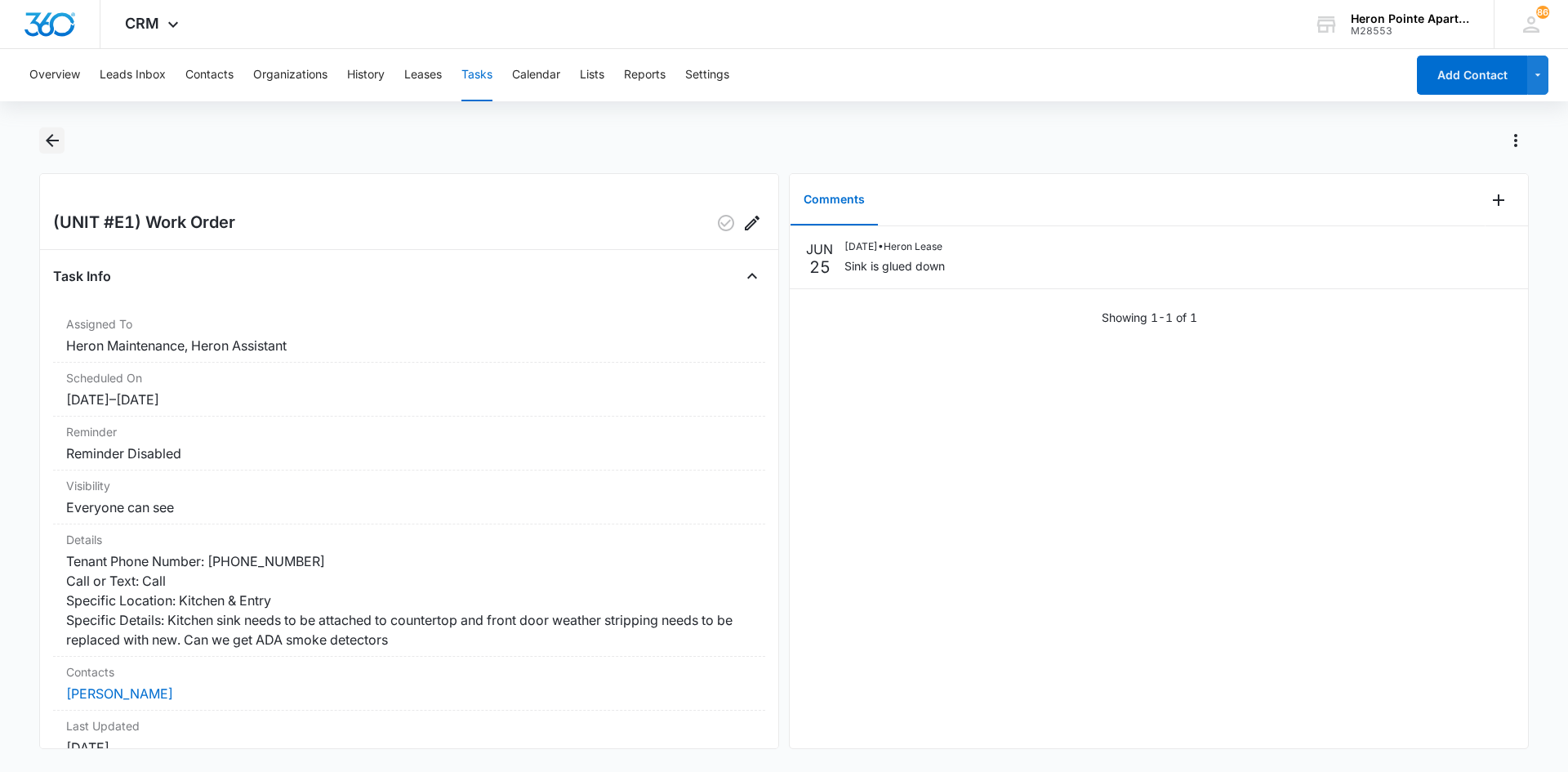
click at [54, 136] on icon "Back" at bounding box center [52, 140] width 19 height 19
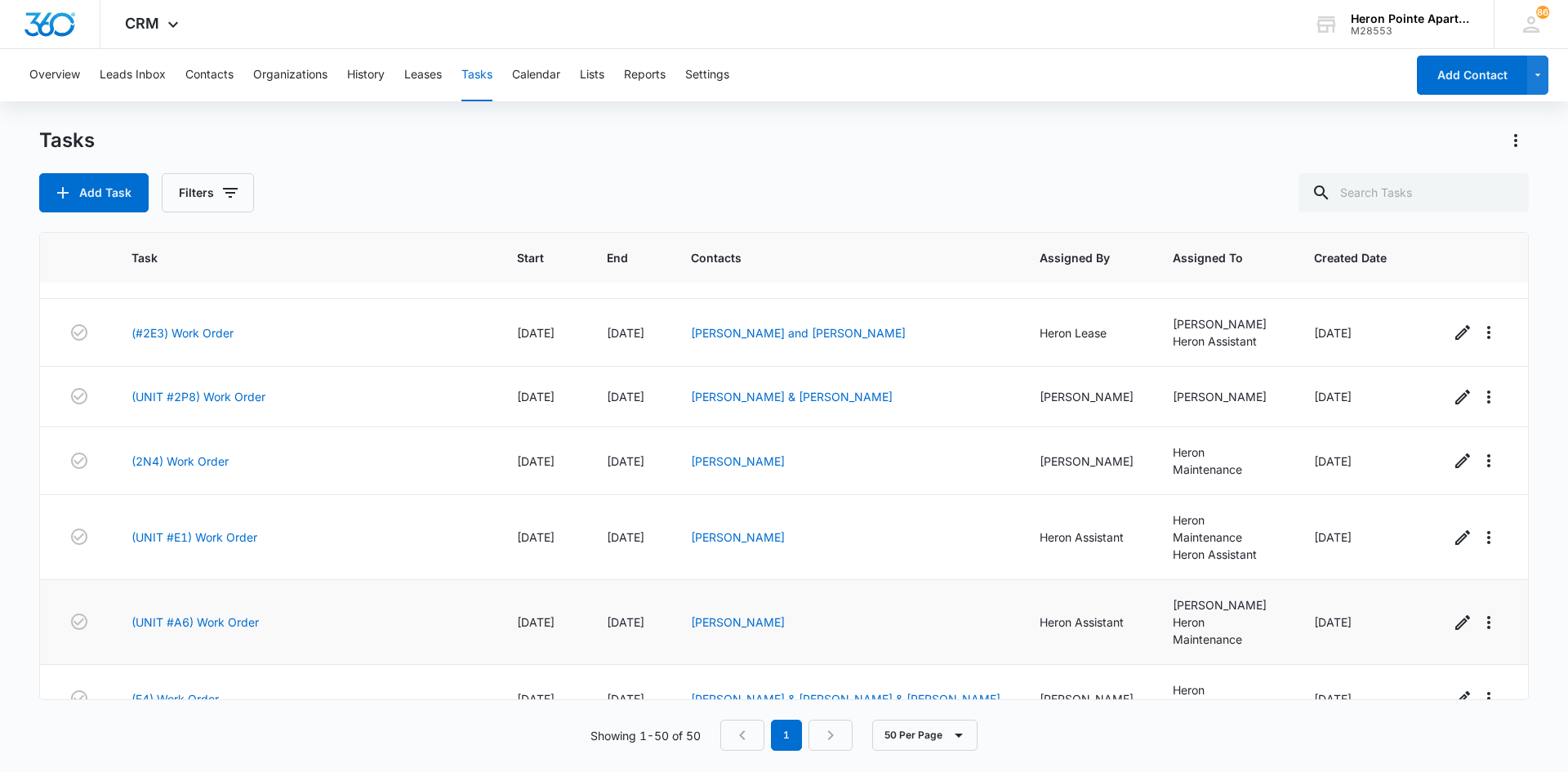
scroll to position [735, 0]
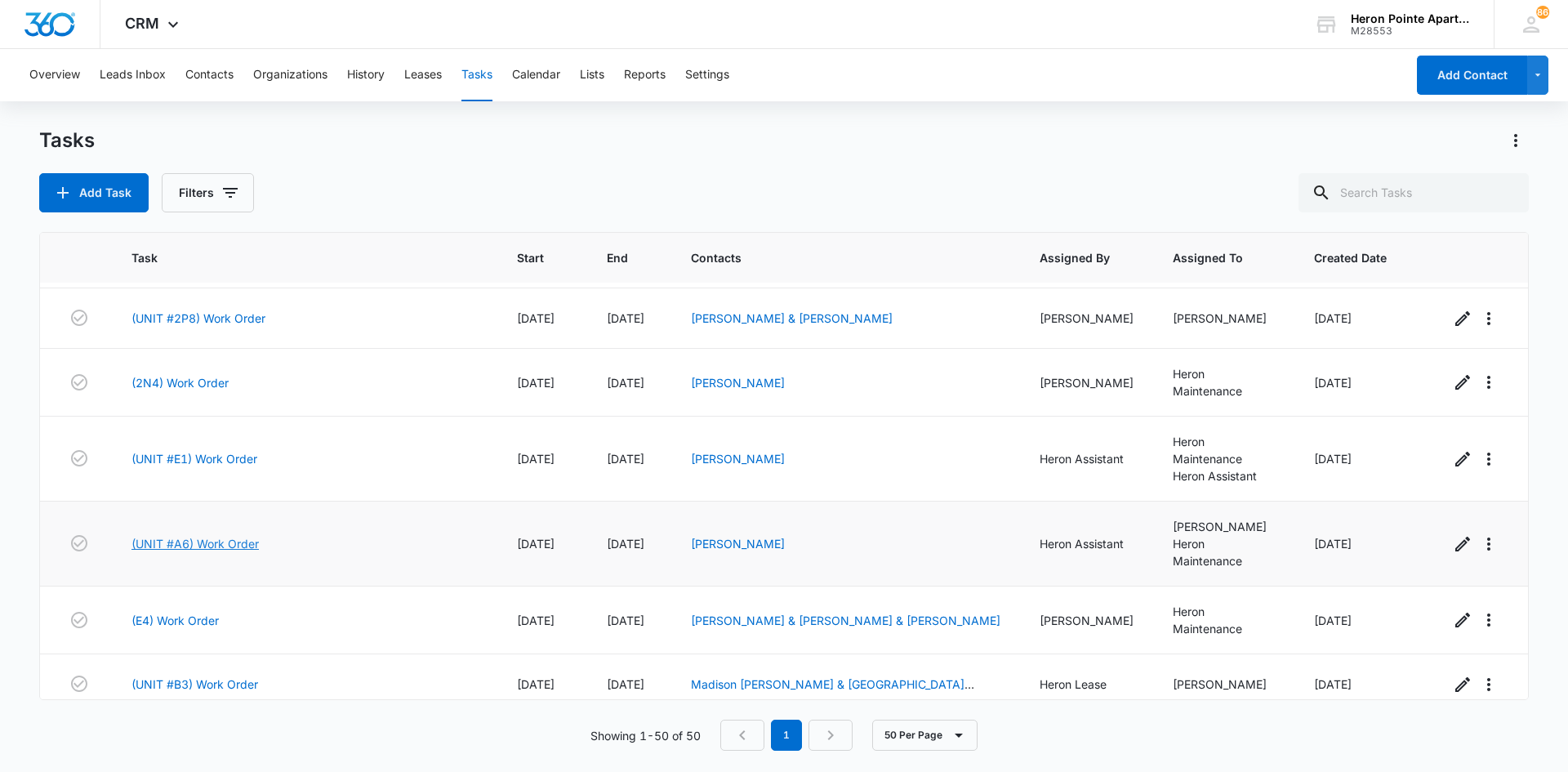
click at [237, 535] on link "(UNIT #A6) Work Order" at bounding box center [194, 544] width 127 height 18
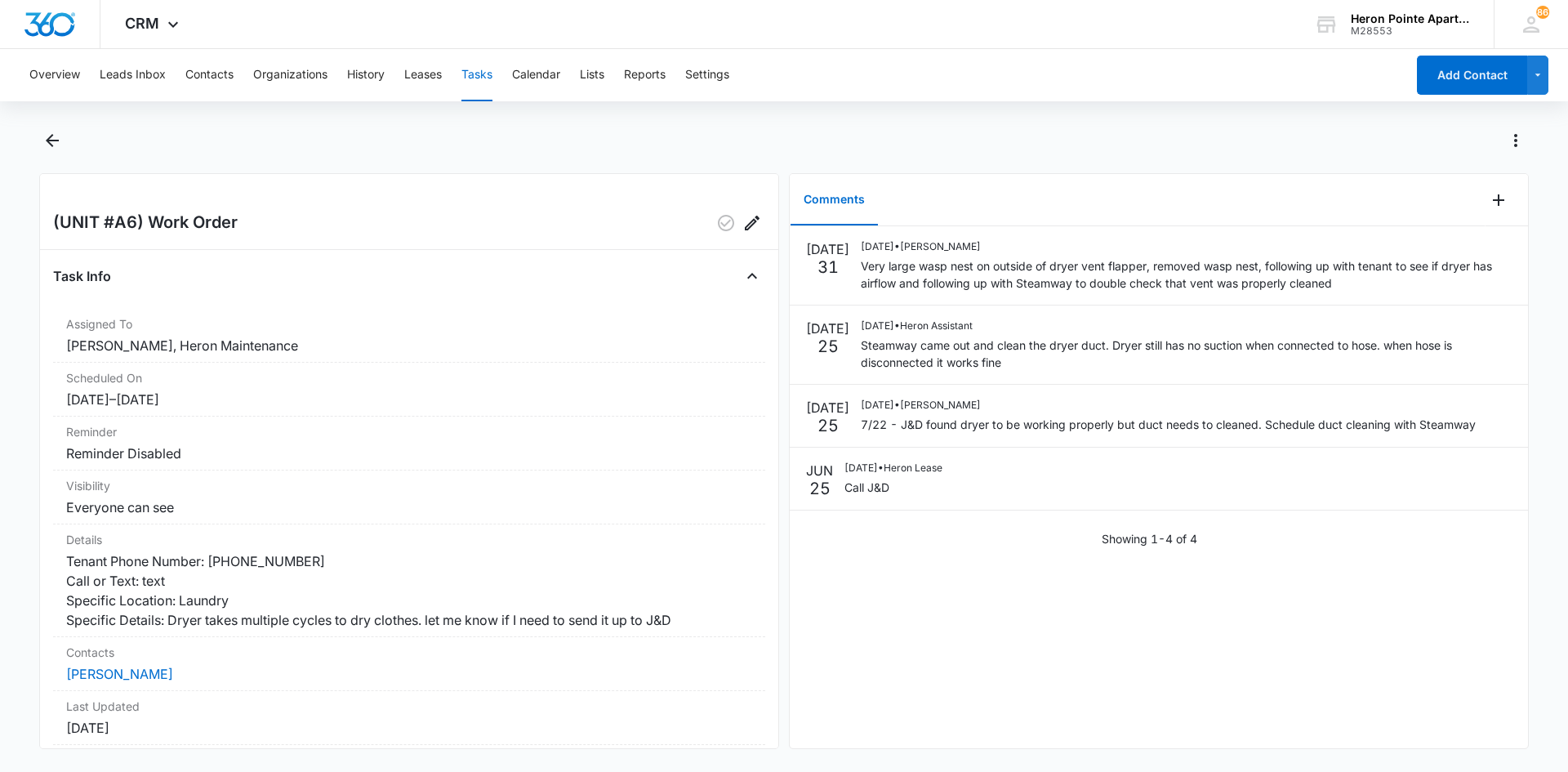
click at [477, 70] on button "Tasks" at bounding box center [477, 75] width 31 height 53
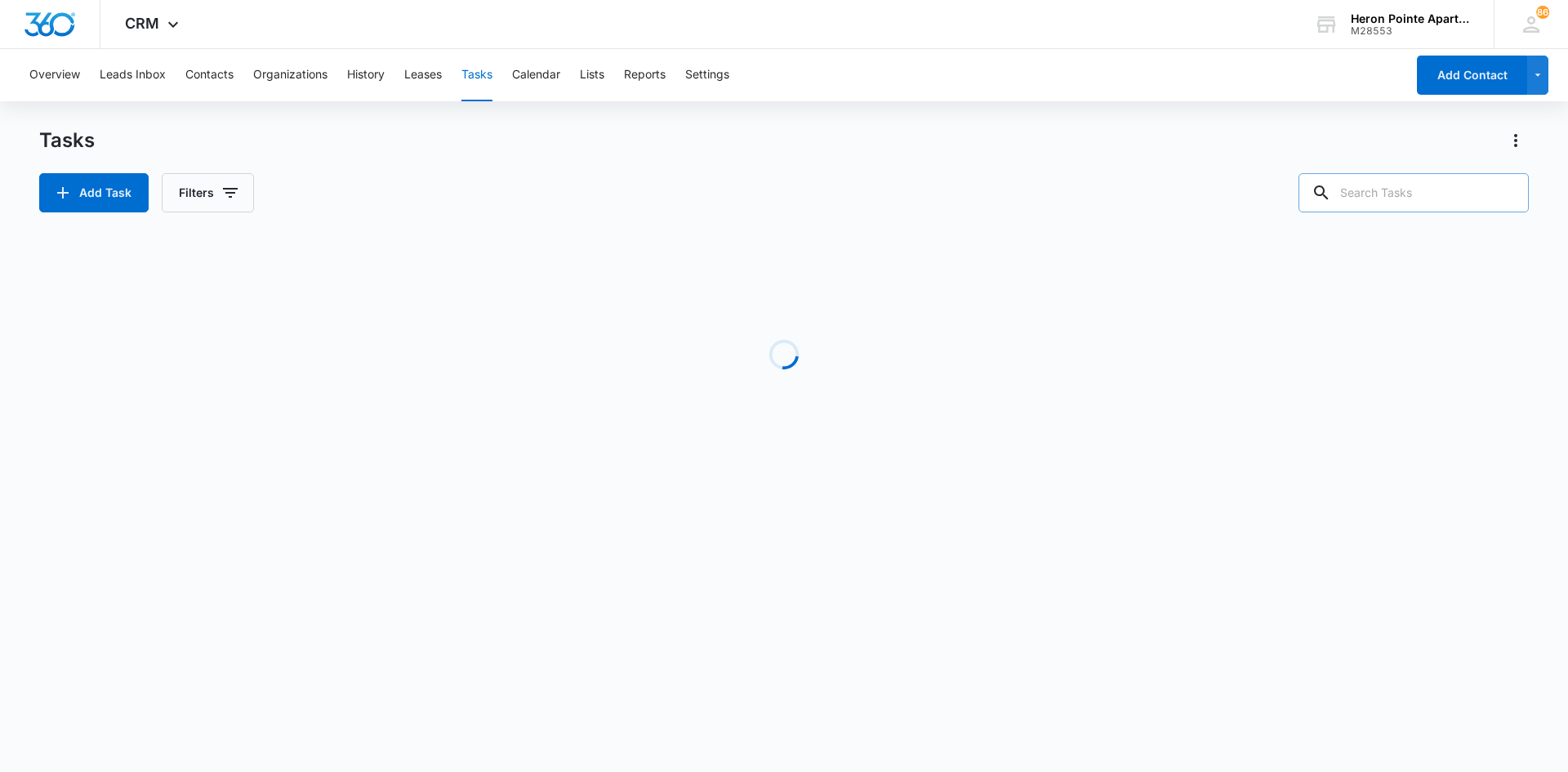
click at [1418, 193] on input "text" at bounding box center [1412, 193] width 230 height 39
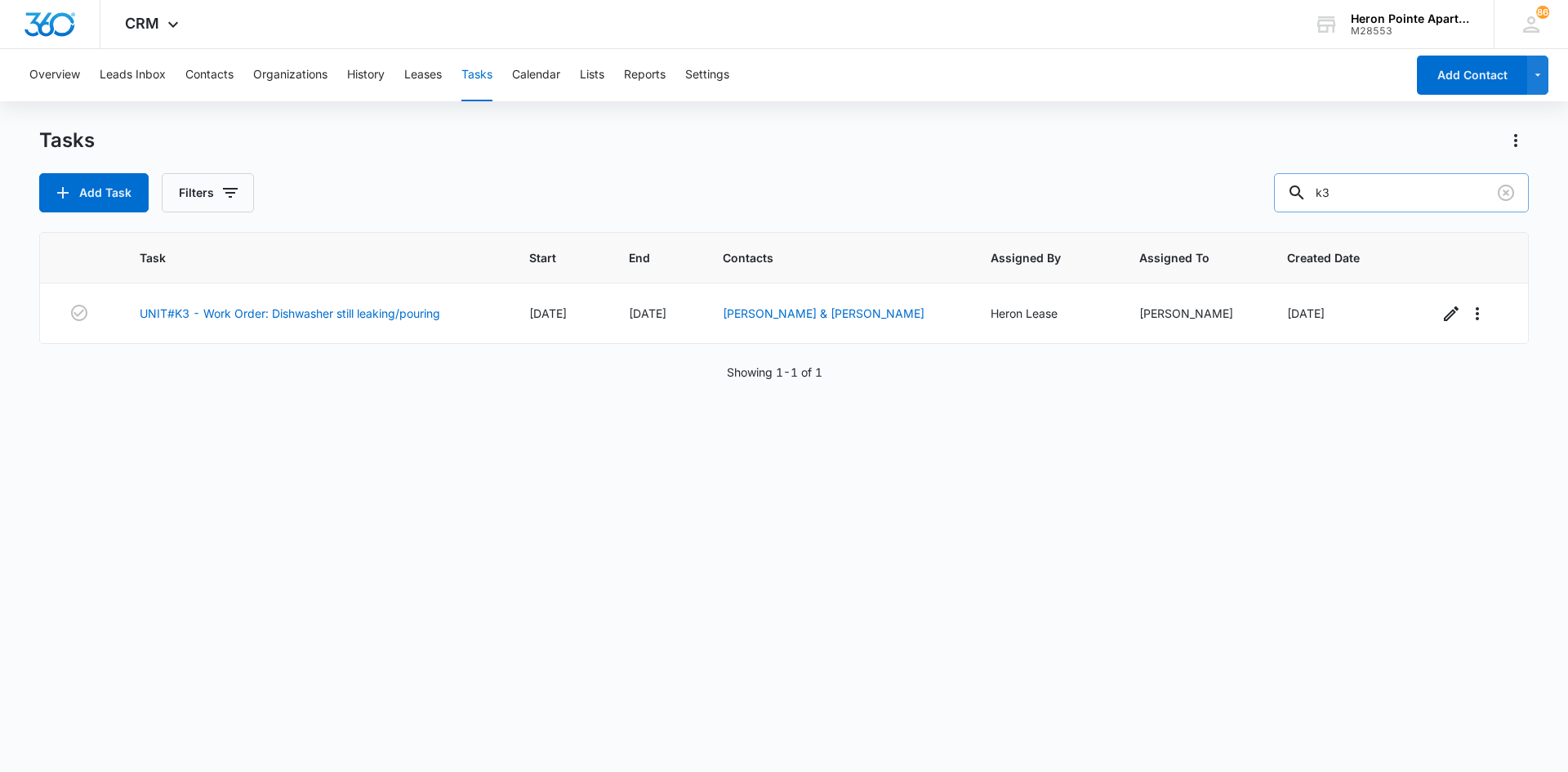
type input "k"
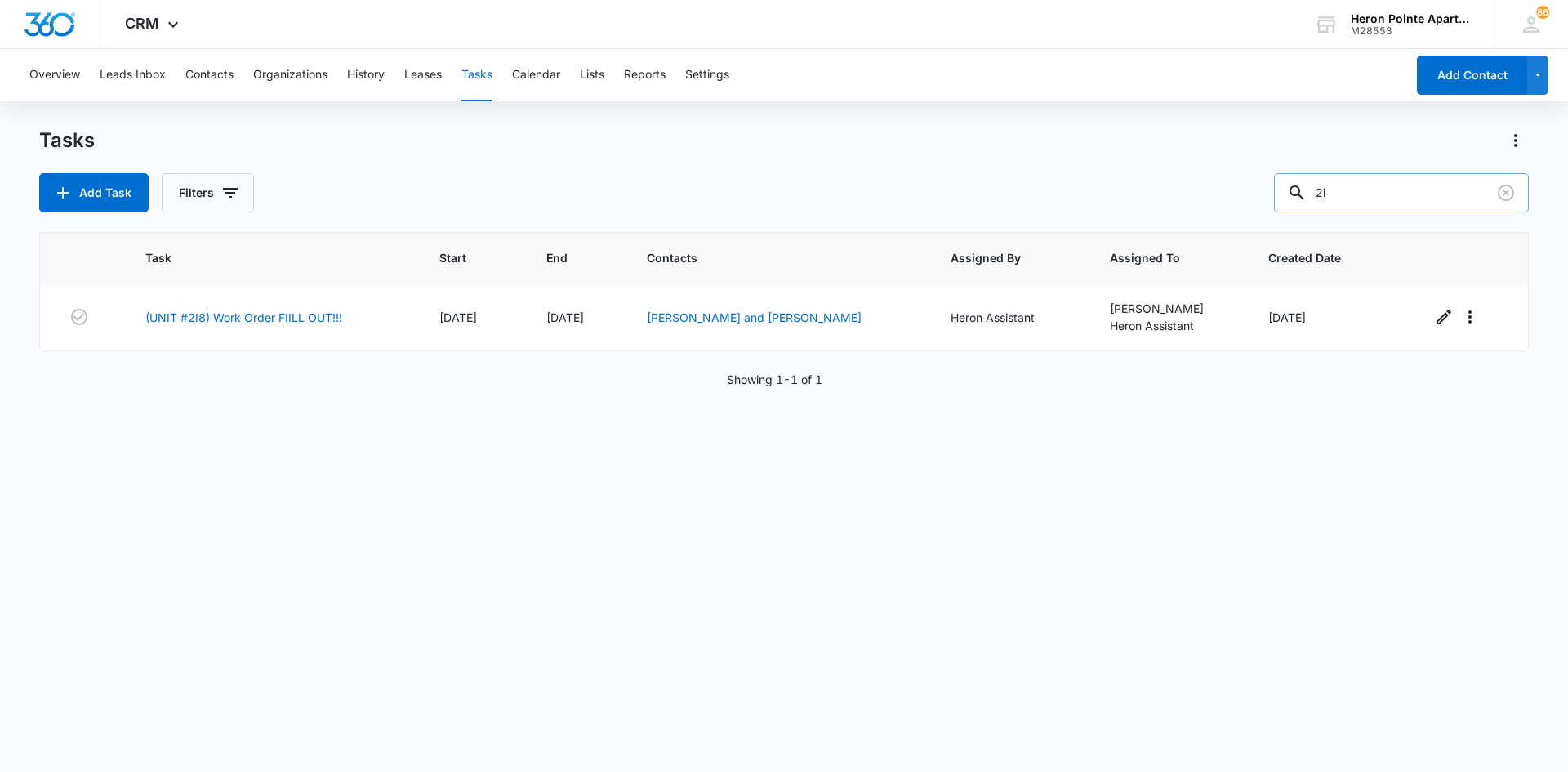
type input "2"
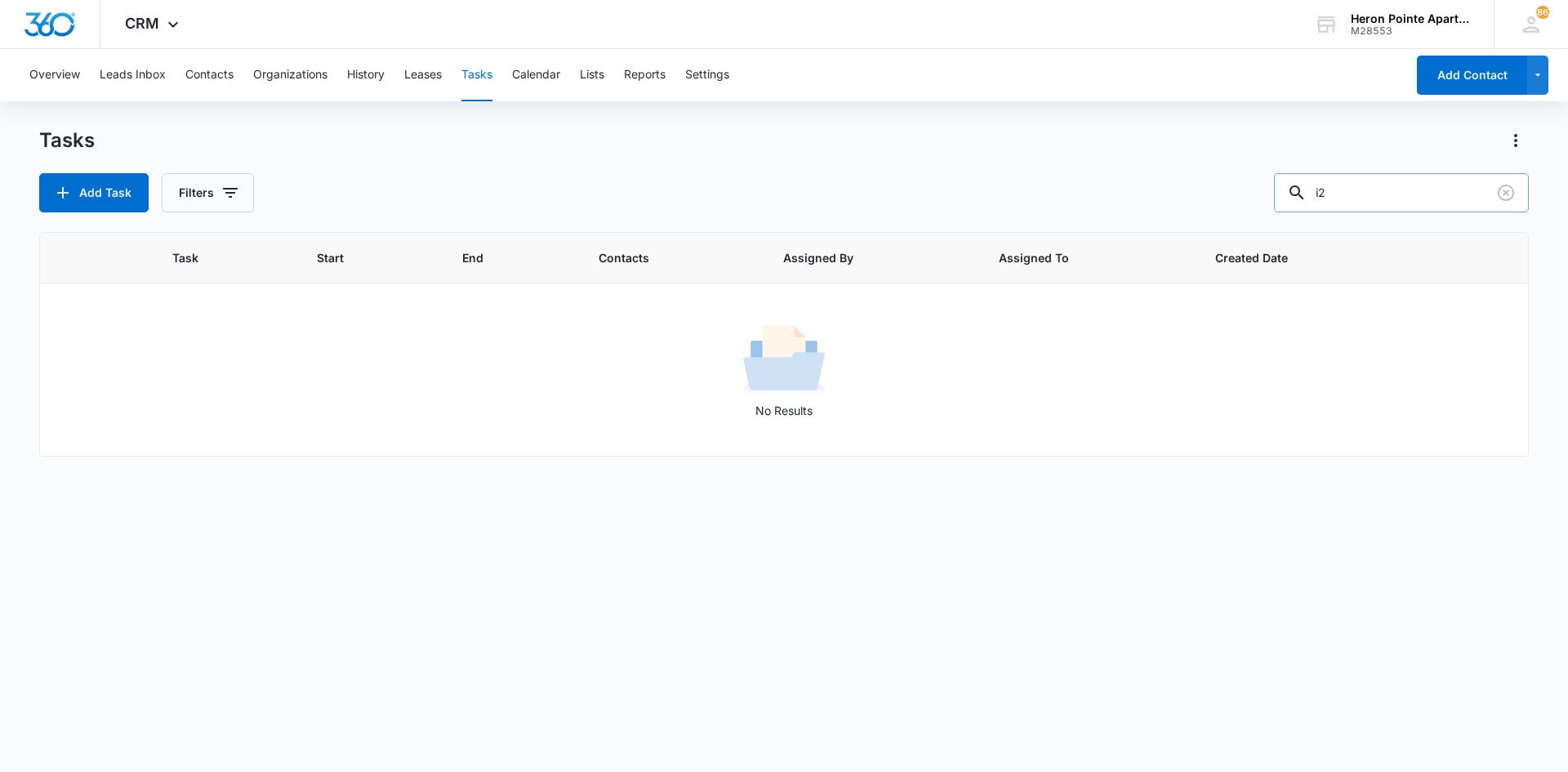
type input "i"
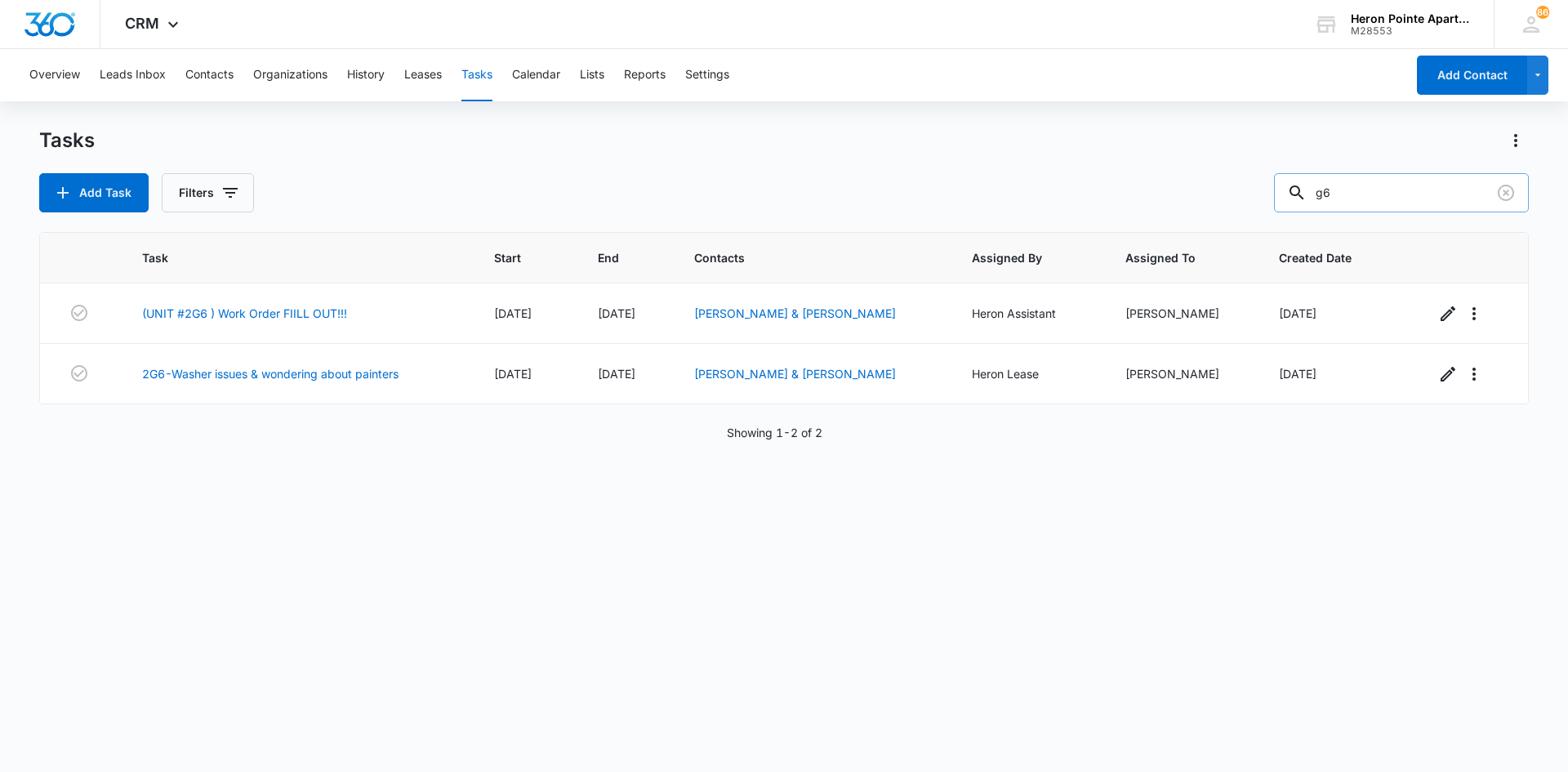
type input "g"
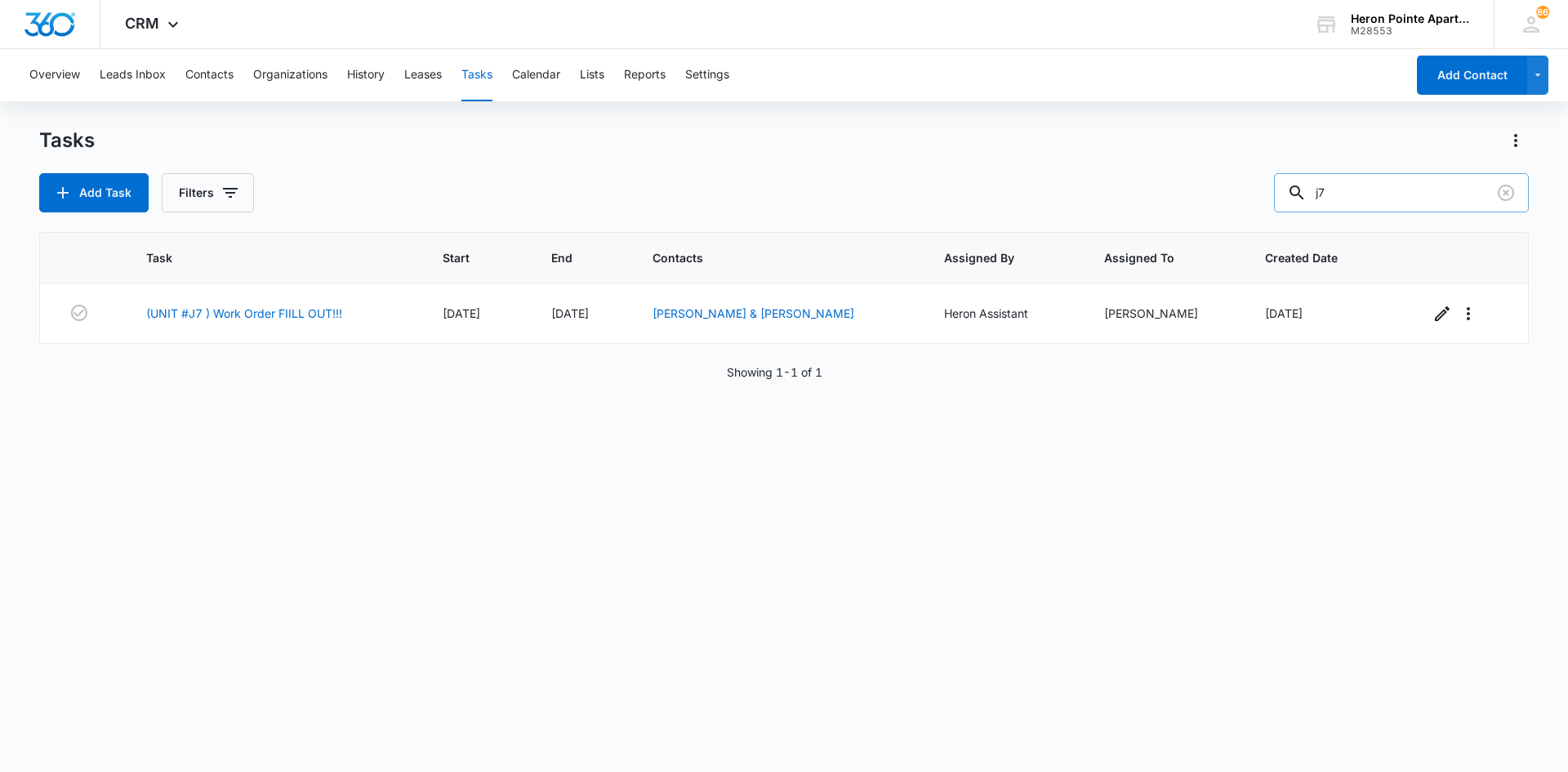
type input "j"
type input "d"
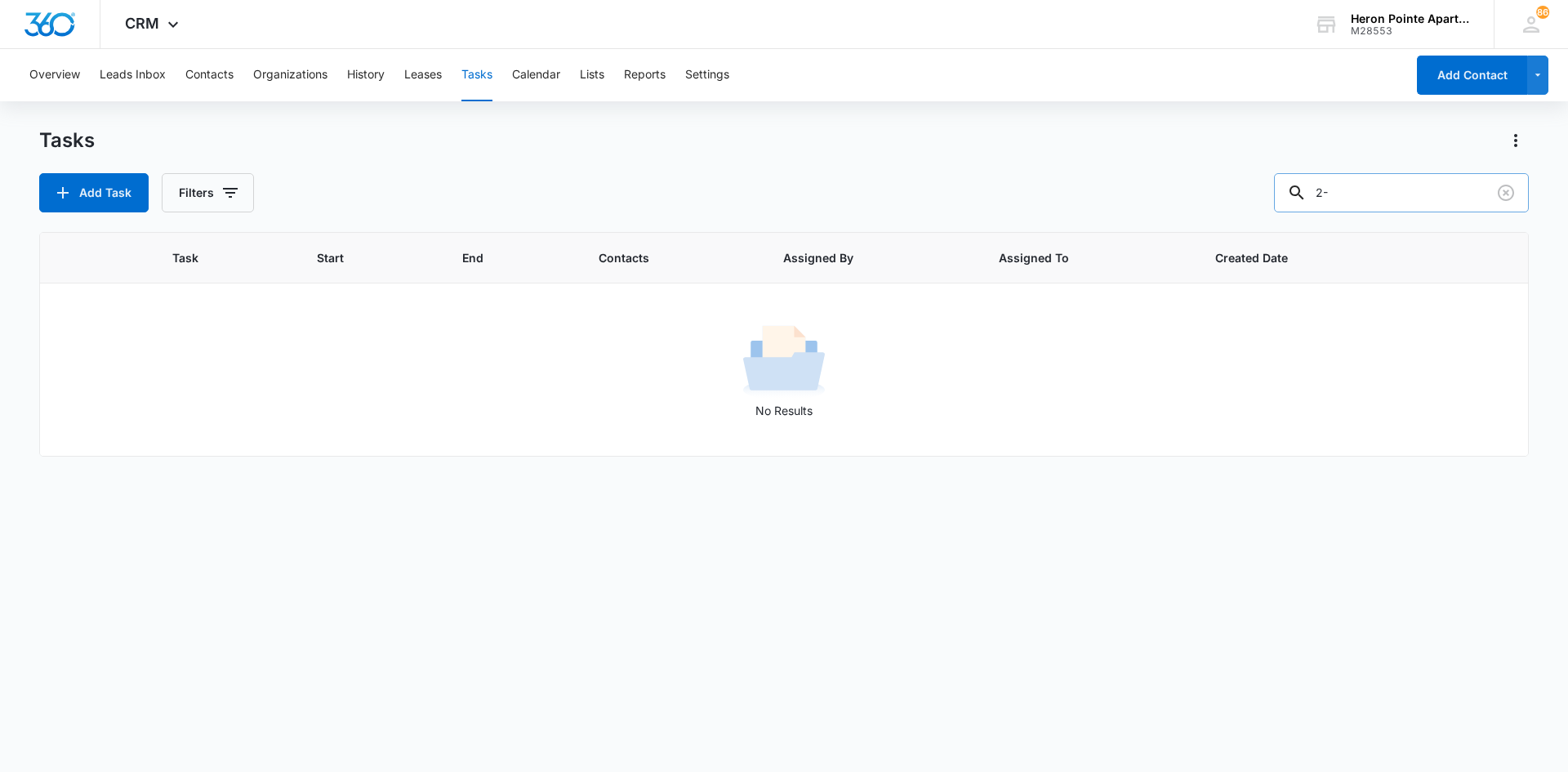
type input "2"
click at [482, 75] on button "Tasks" at bounding box center [477, 75] width 31 height 53
click at [526, 74] on button "Calendar" at bounding box center [537, 75] width 49 height 53
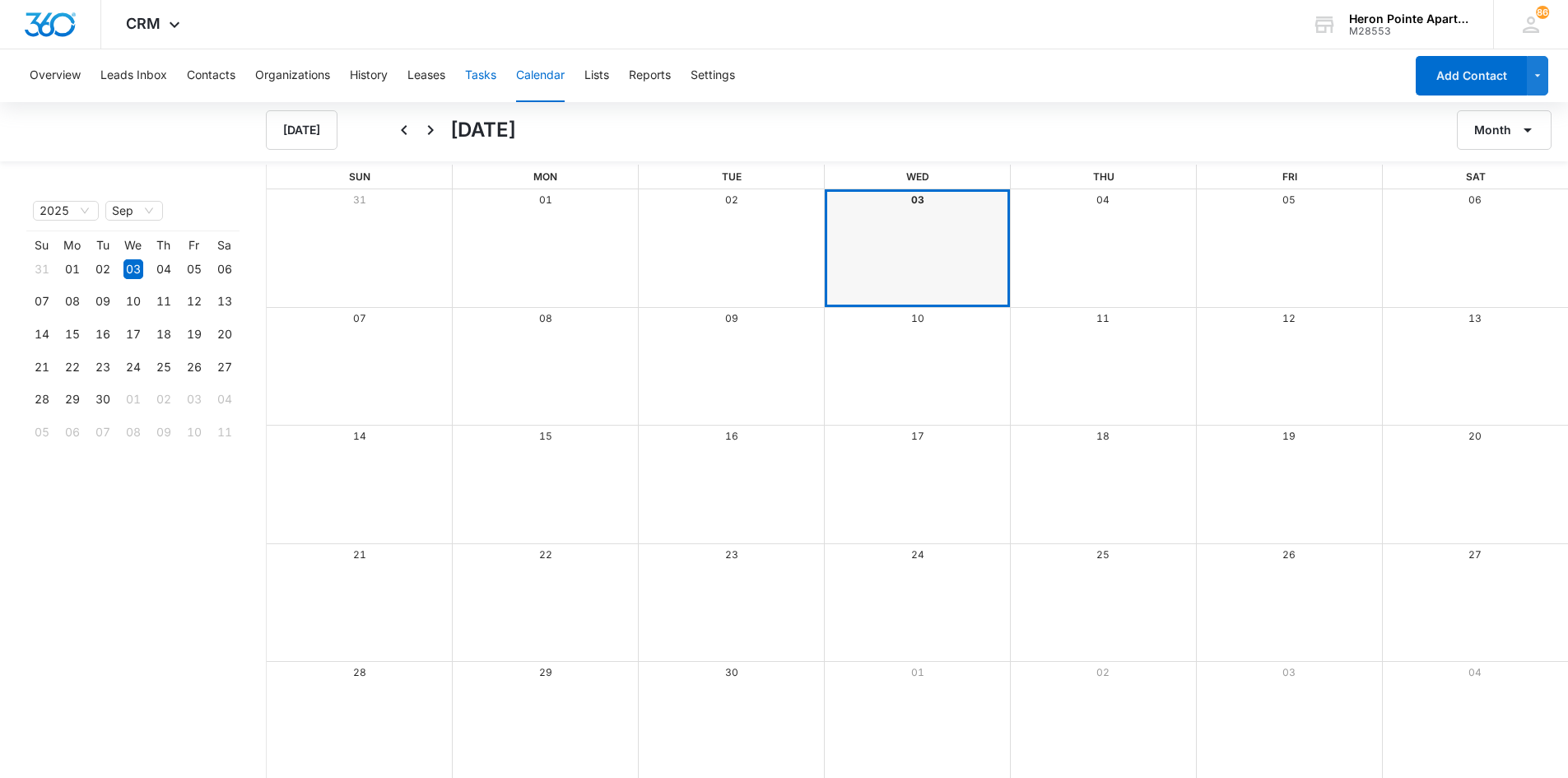
click at [483, 72] on button "Tasks" at bounding box center [481, 75] width 31 height 53
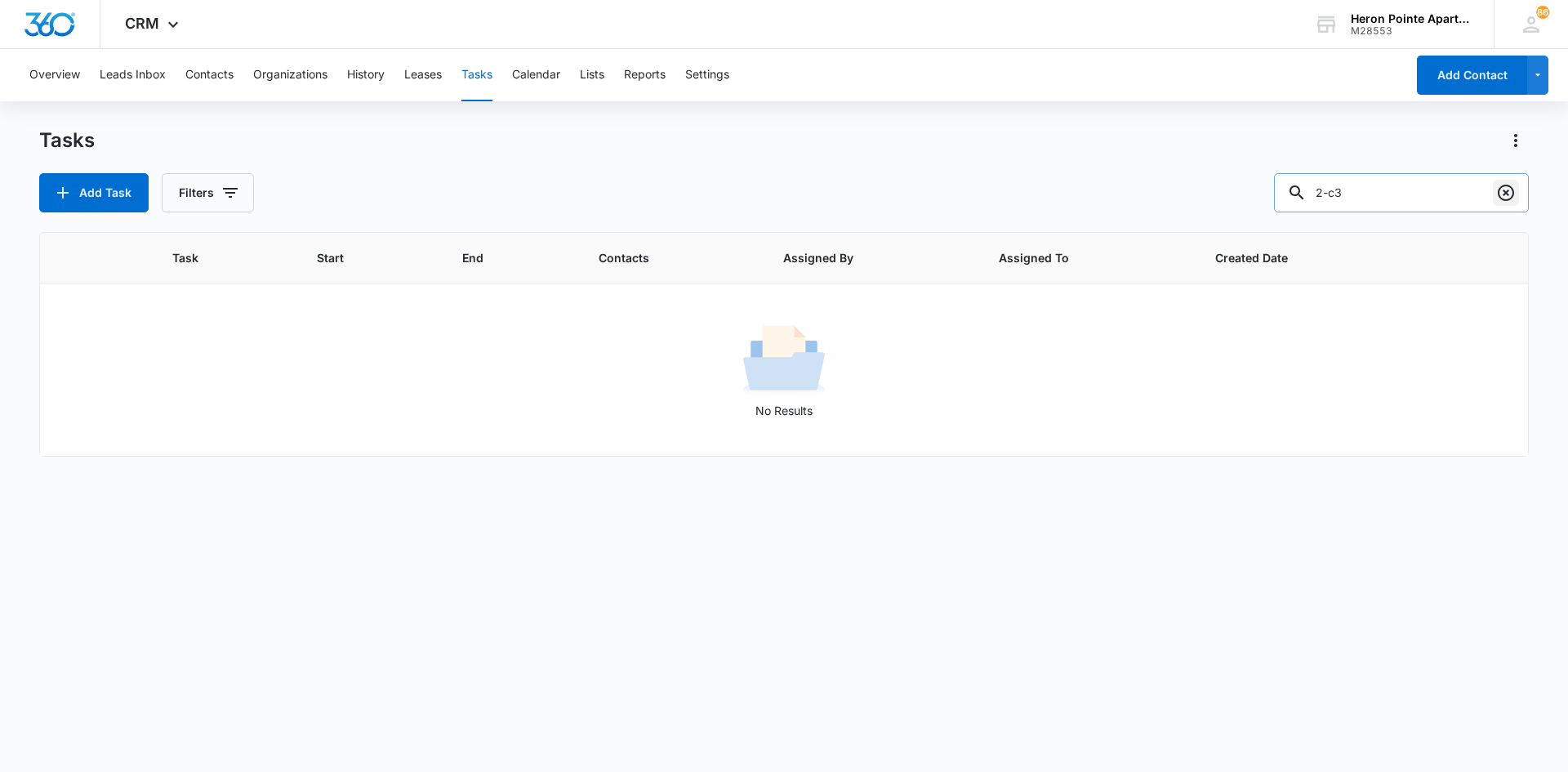
click at [1498, 192] on icon "Clear" at bounding box center [1505, 193] width 17 height 17
type input "q"
type input "i"
type input "a6"
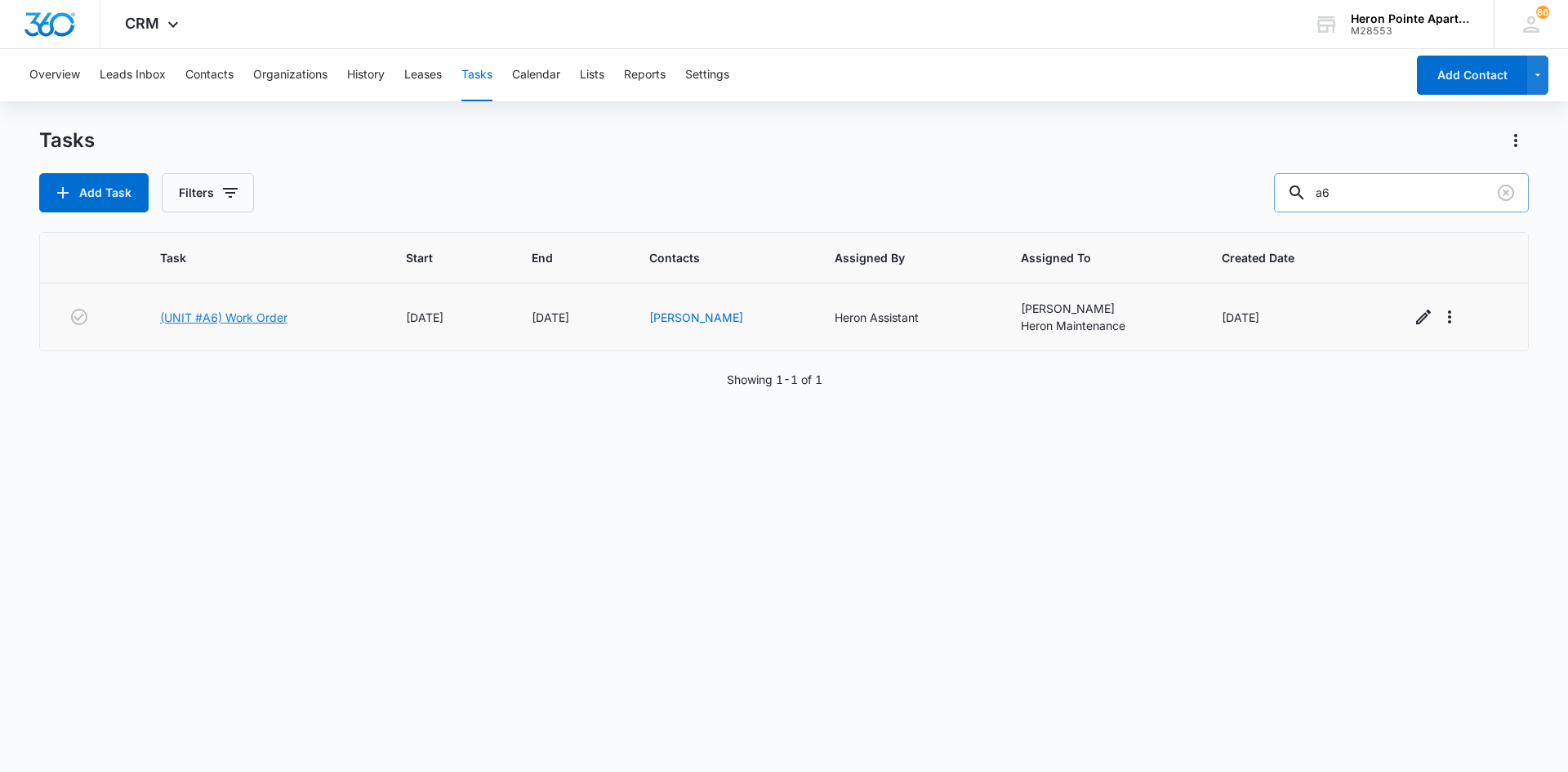
click at [256, 311] on link "(UNIT #A6) Work Order" at bounding box center [224, 317] width 127 height 18
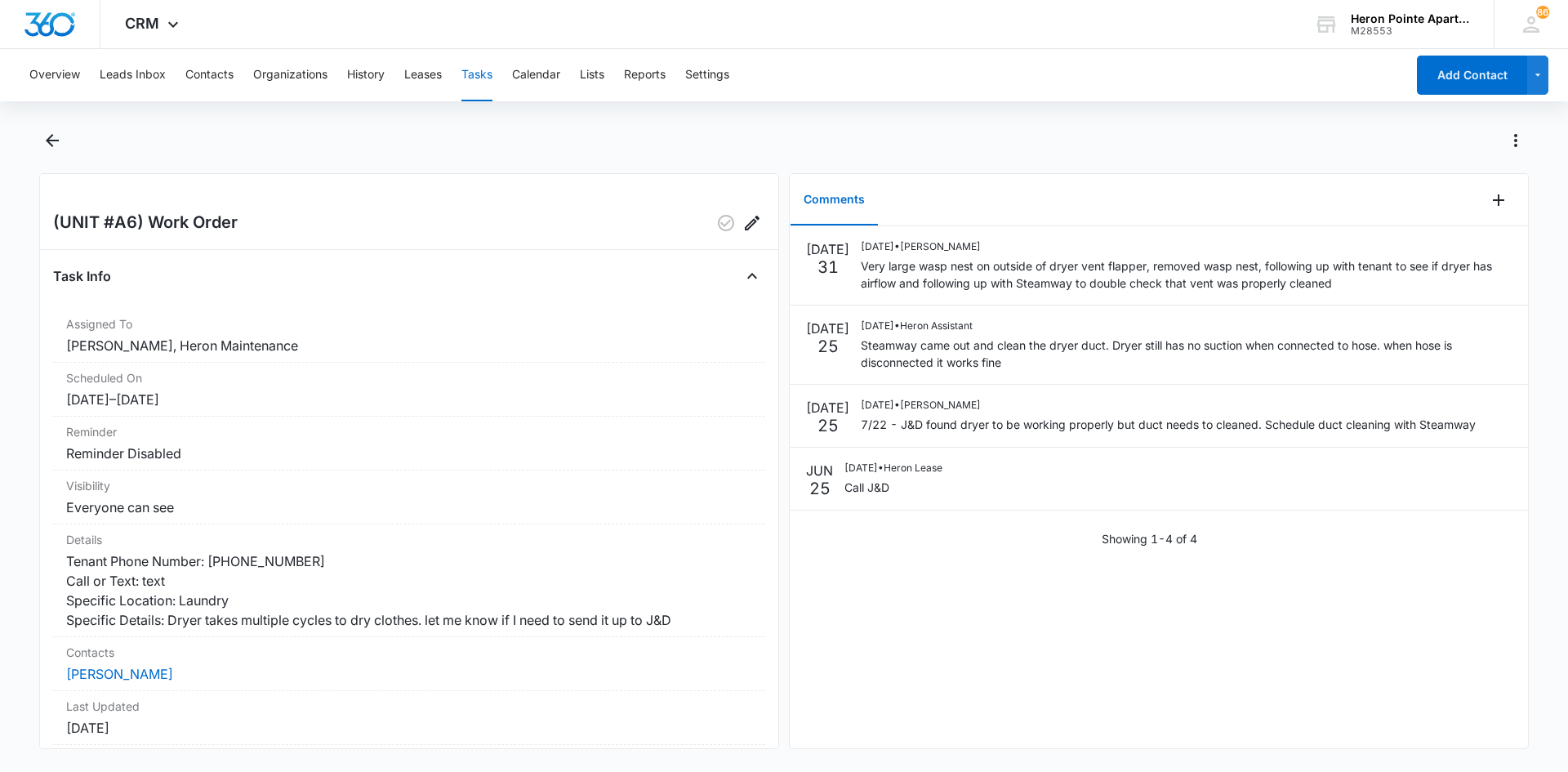
click at [476, 78] on button "Tasks" at bounding box center [477, 75] width 31 height 53
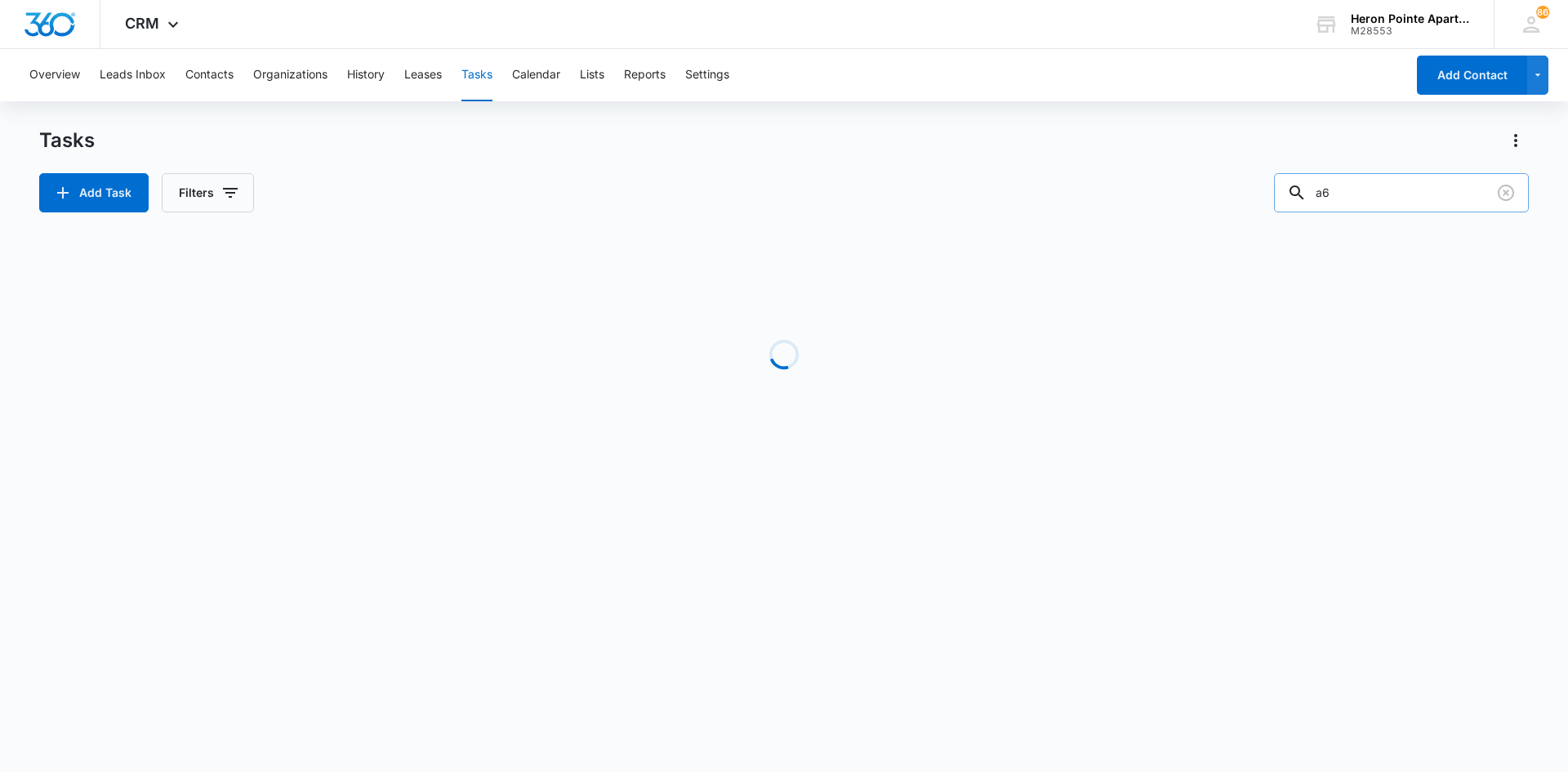
click at [1382, 206] on input "a6" at bounding box center [1401, 193] width 255 height 39
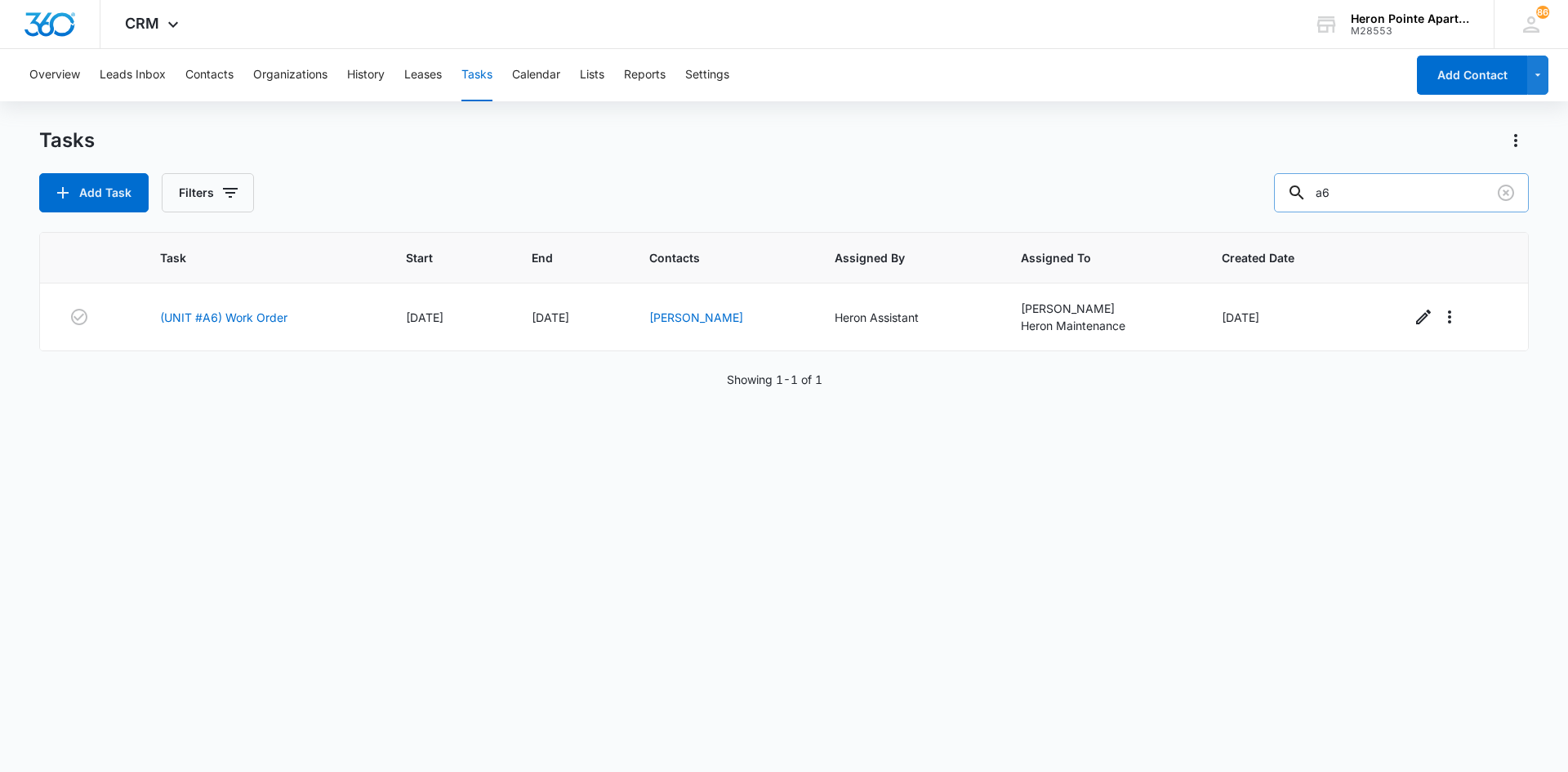
type input "a"
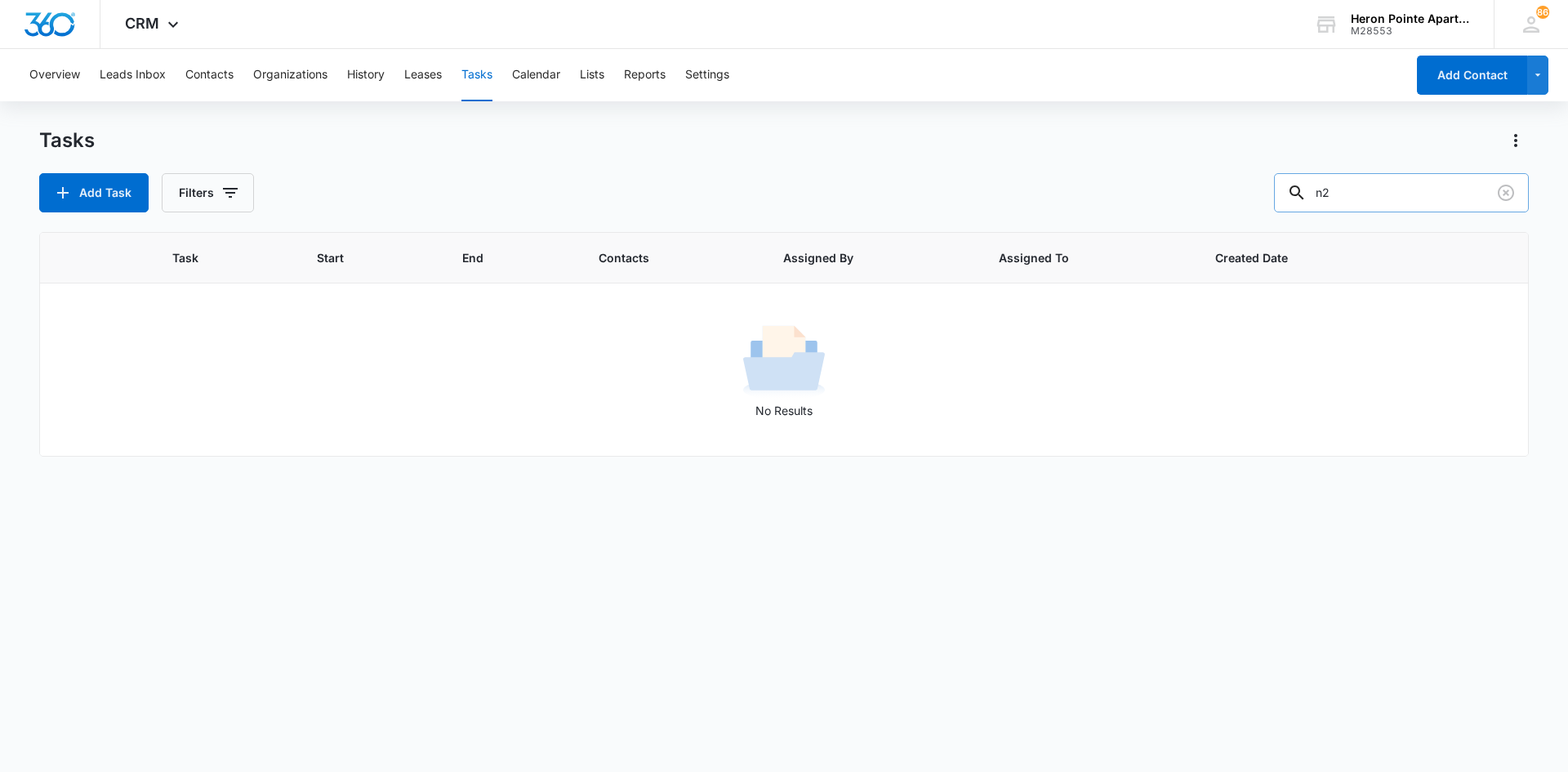
type input "n"
type input "b3"
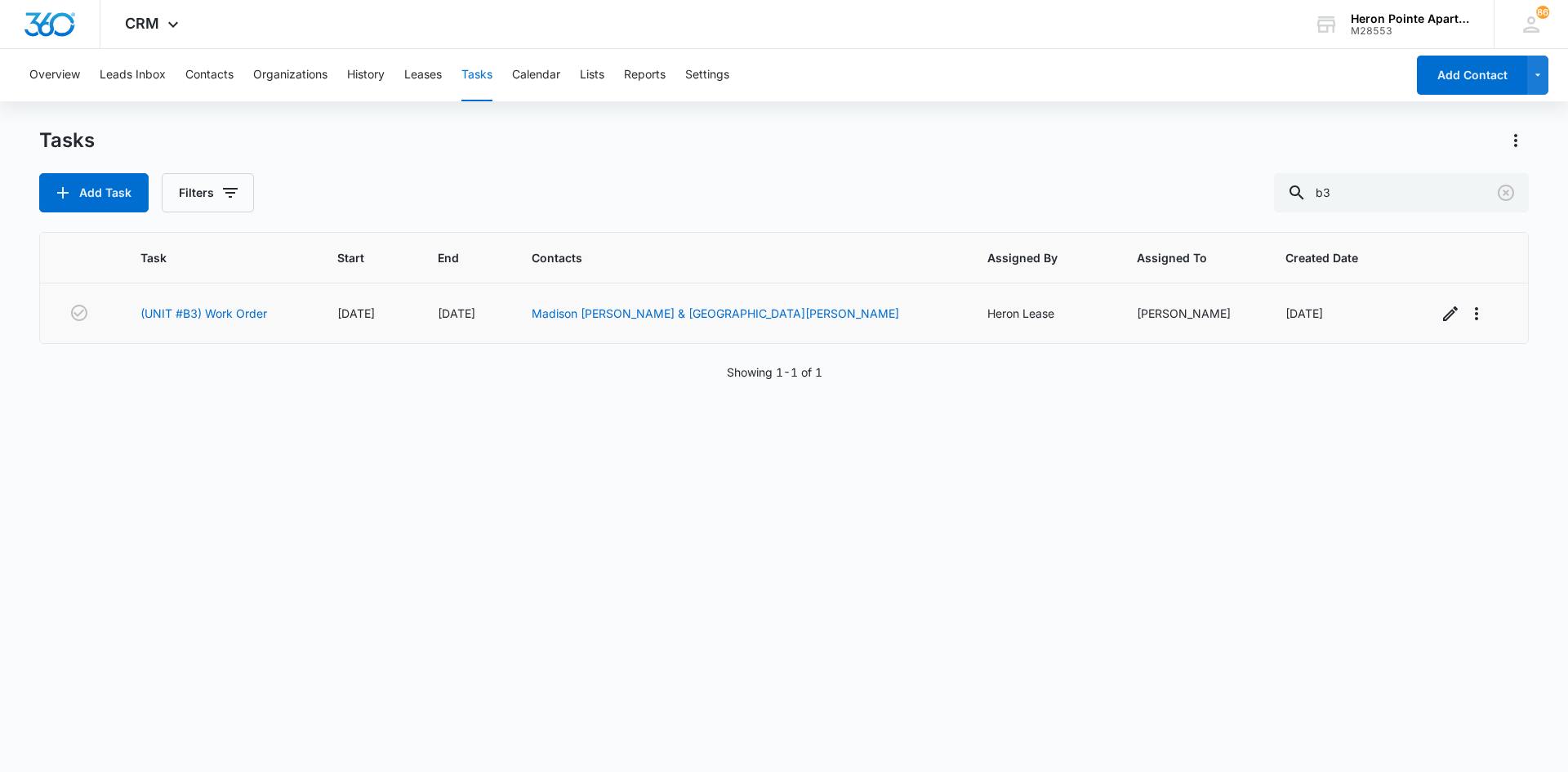
click at [255, 322] on td "(UNIT #B3) Work Order" at bounding box center [219, 313] width 196 height 60
click at [258, 315] on link "(UNIT #B3) Work Order" at bounding box center [203, 313] width 126 height 18
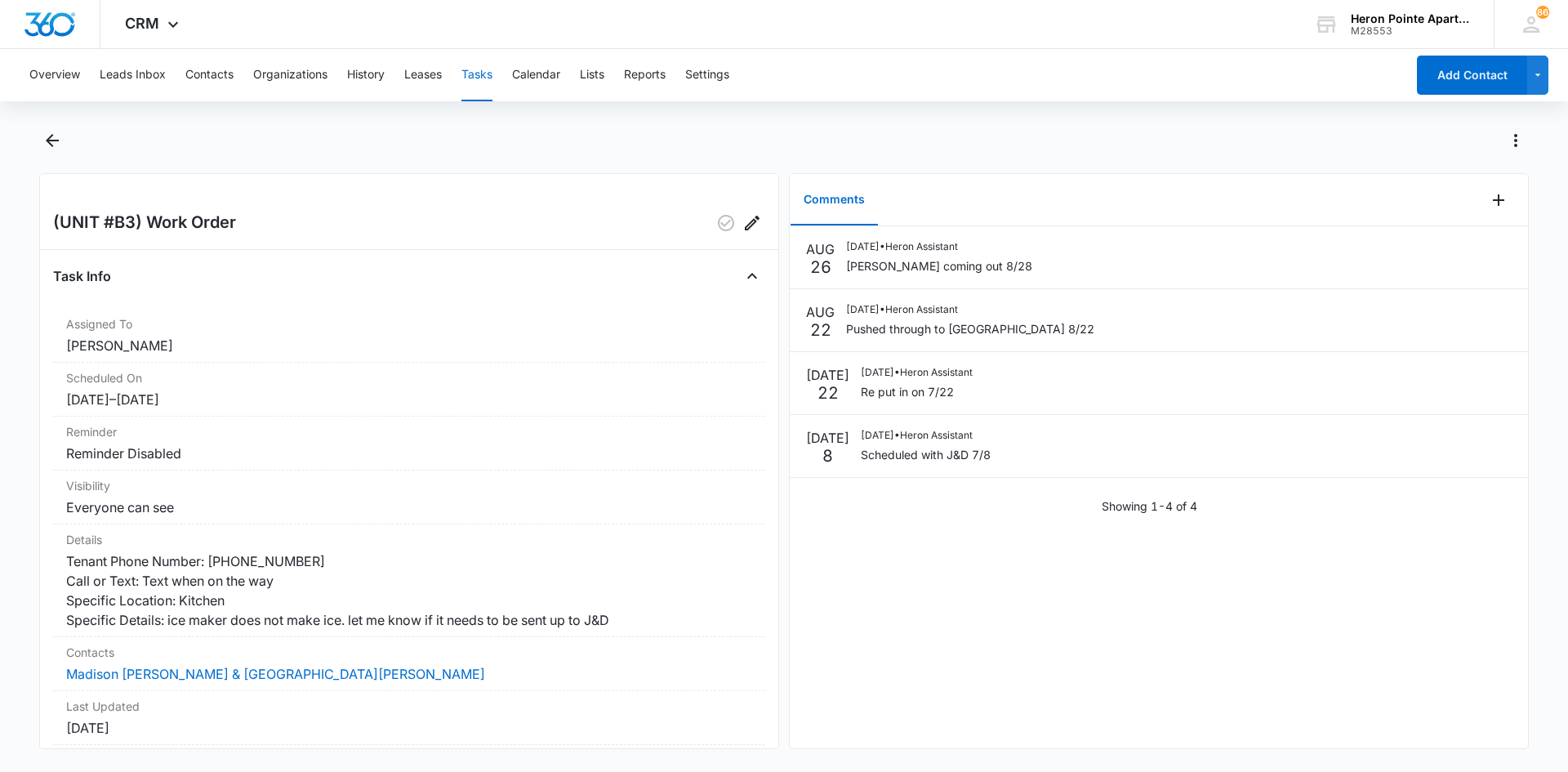
click at [481, 77] on button "Tasks" at bounding box center [477, 75] width 31 height 53
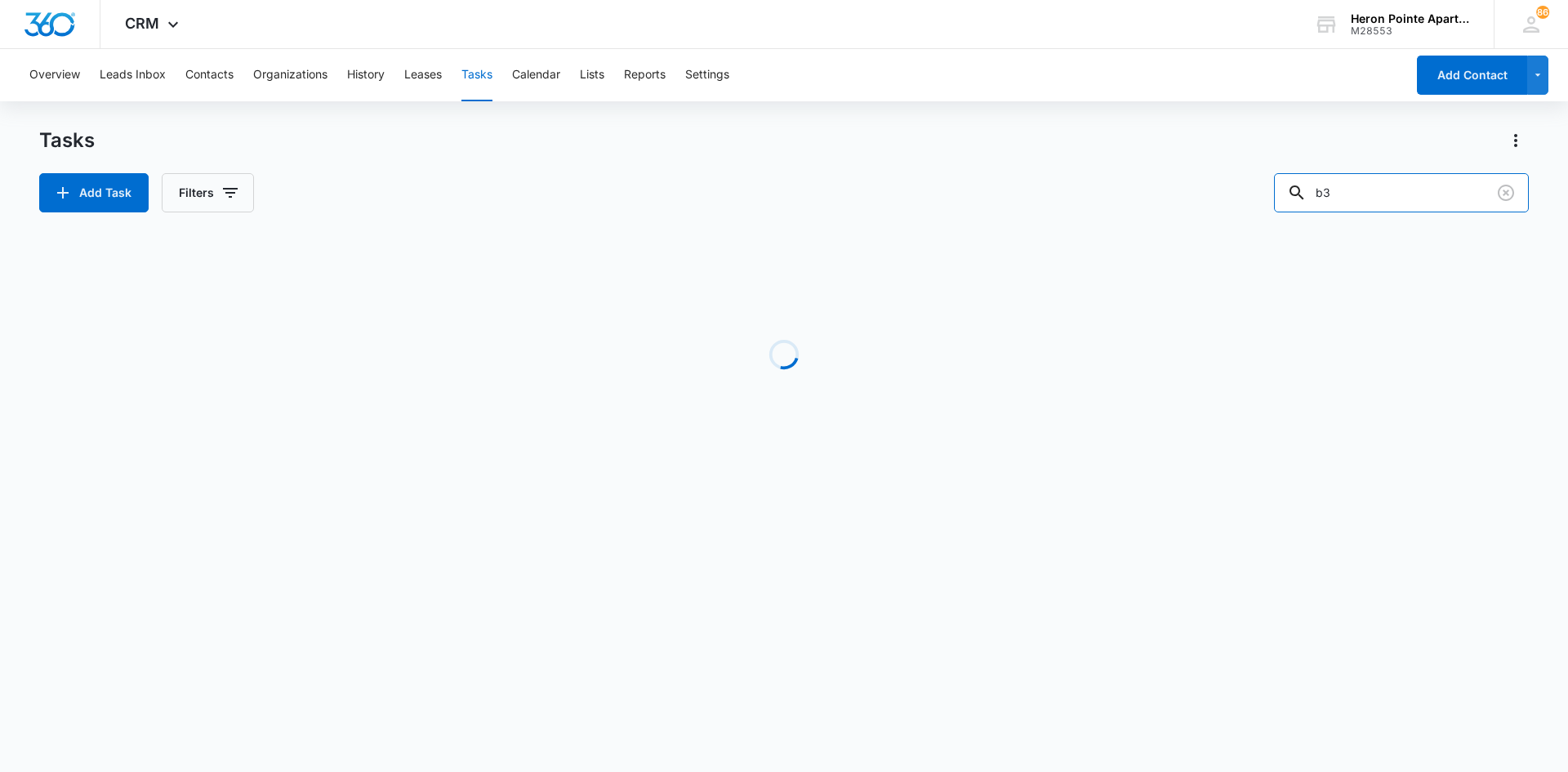
drag, startPoint x: 1352, startPoint y: 198, endPoint x: 1237, endPoint y: 185, distance: 115.7
click at [1237, 185] on div "Add Task Filters b3" at bounding box center [784, 193] width 1489 height 39
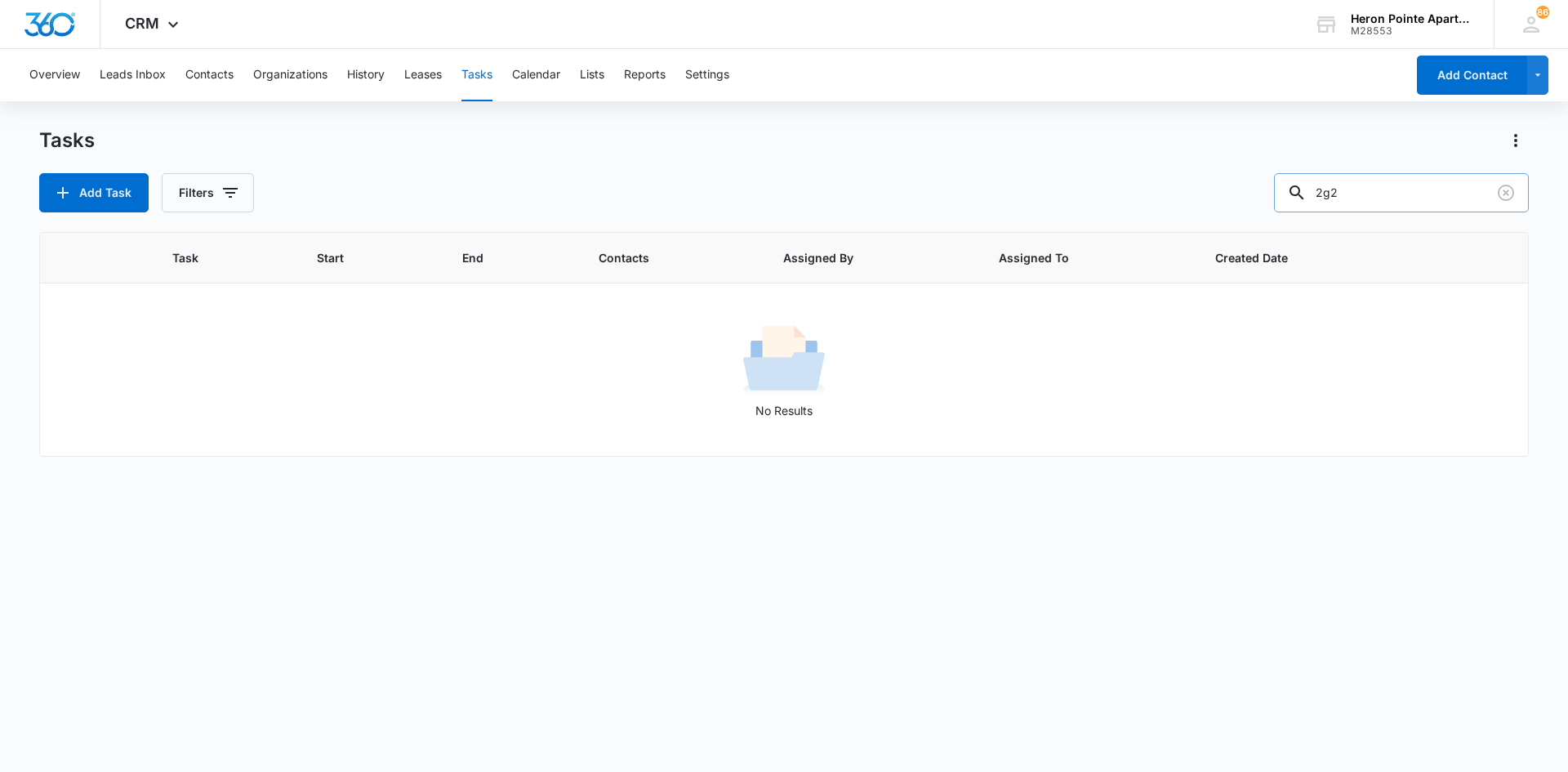
drag, startPoint x: 1427, startPoint y: 188, endPoint x: 1294, endPoint y: 202, distance: 133.7
click at [1294, 202] on input "2g2" at bounding box center [1401, 193] width 255 height 39
type input "k3"
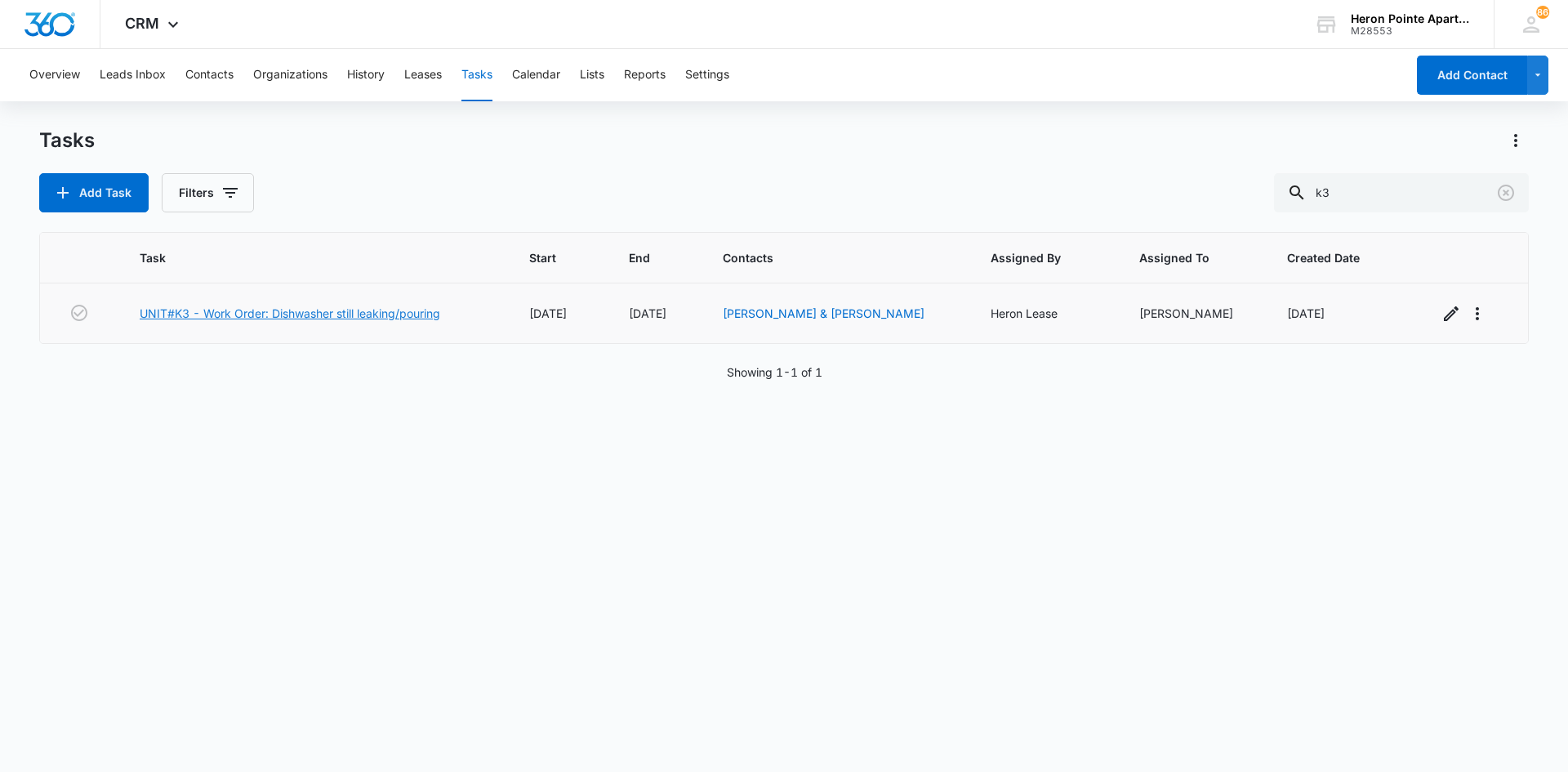
click at [380, 316] on link "UNIT#K3 - Work Order: Dishwasher still leaking/pouring" at bounding box center [290, 313] width 300 height 18
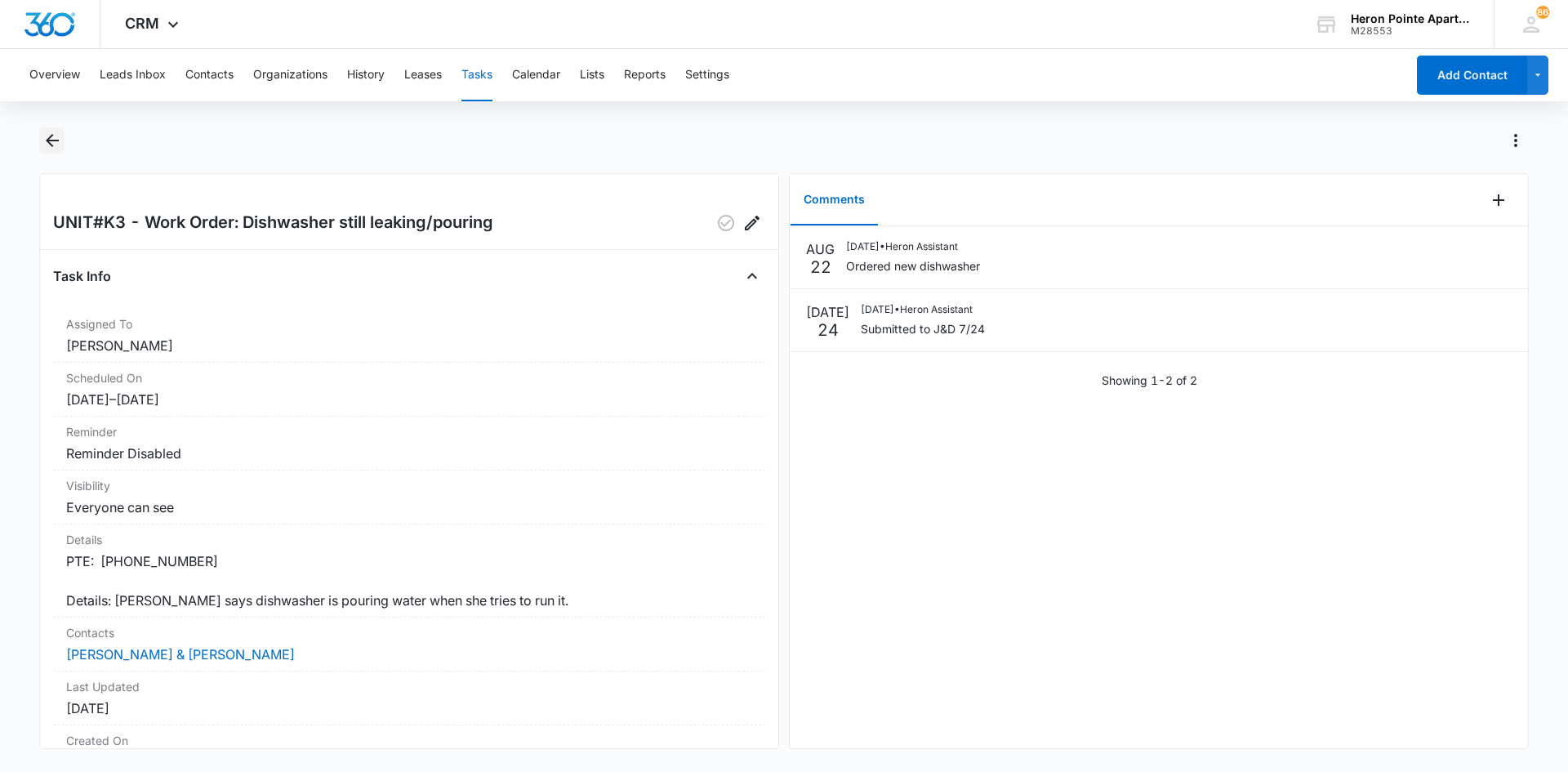
click at [52, 138] on icon "Back" at bounding box center [52, 140] width 19 height 19
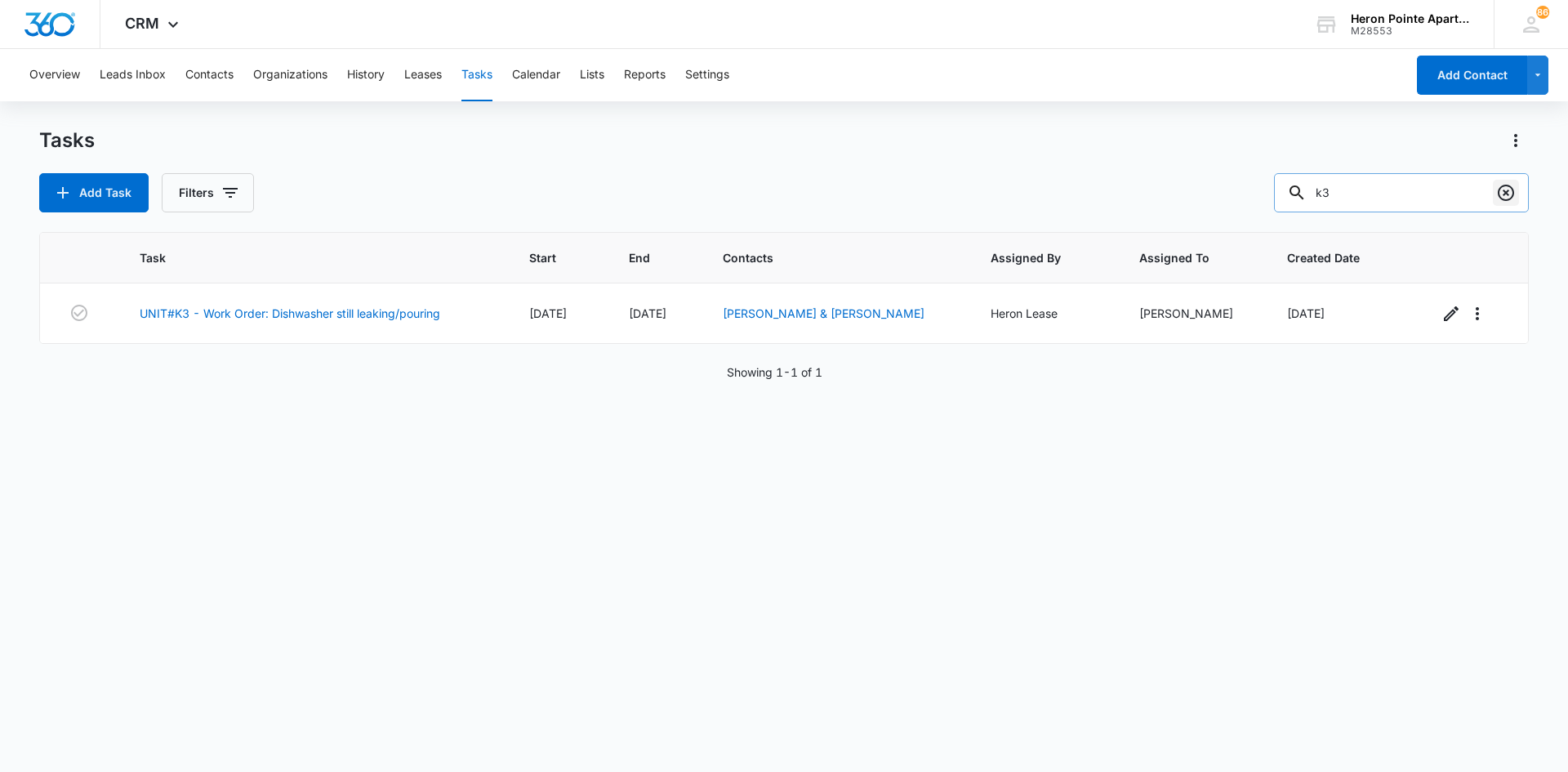
click at [1506, 190] on icon "Clear" at bounding box center [1506, 193] width 19 height 19
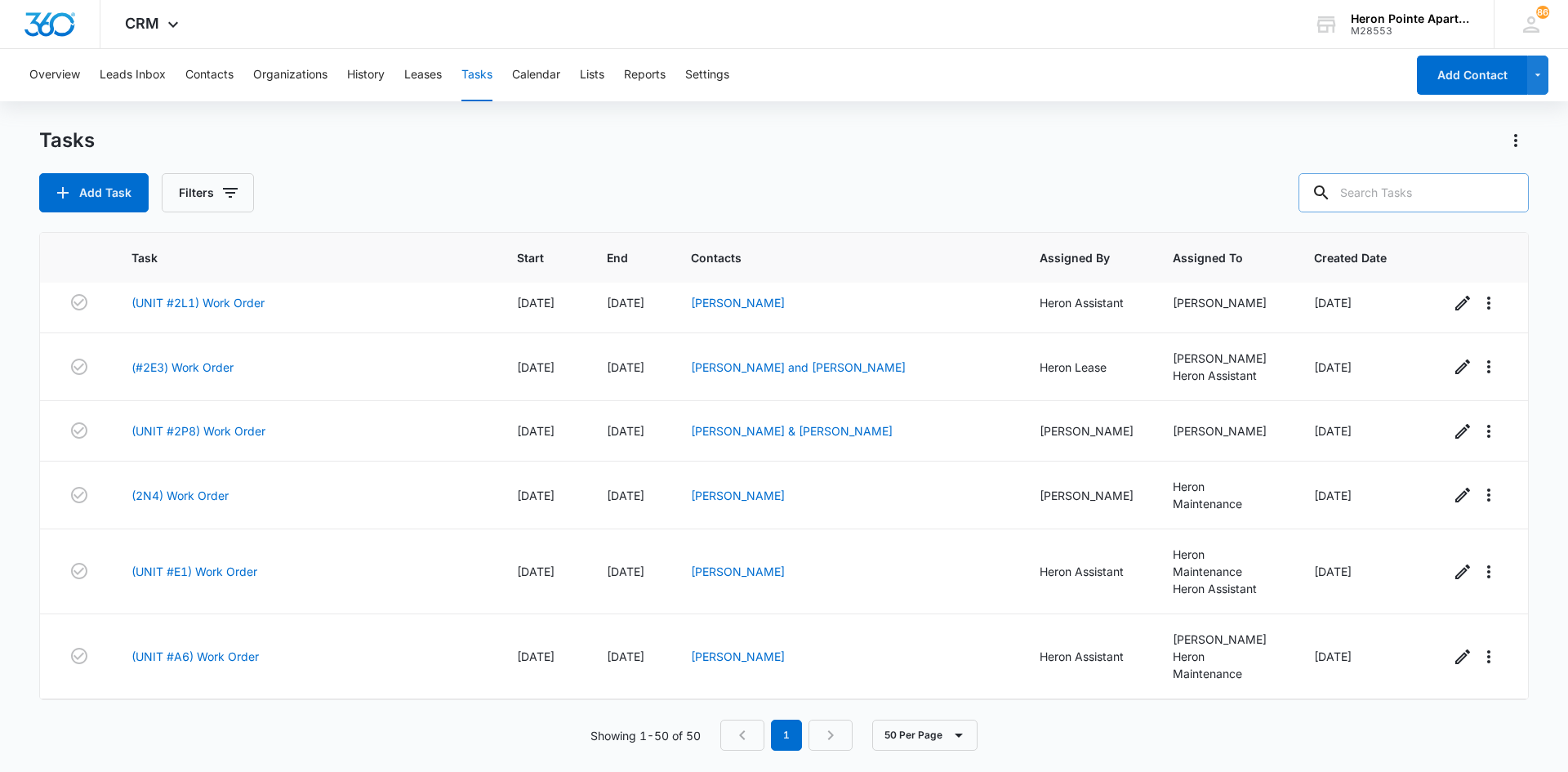
scroll to position [735, 0]
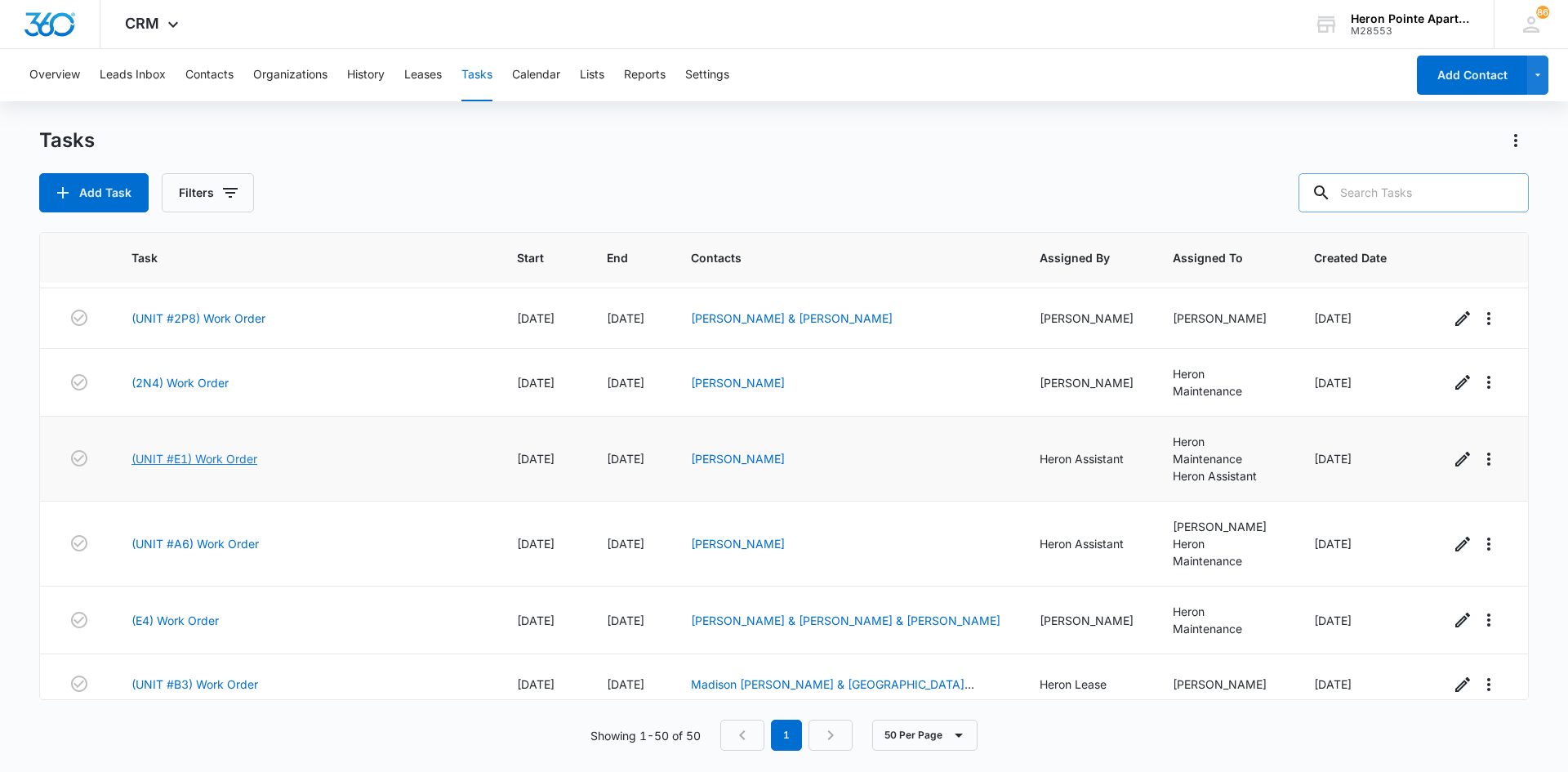
click at [216, 450] on link "(UNIT #E1) Work Order" at bounding box center [193, 459] width 125 height 18
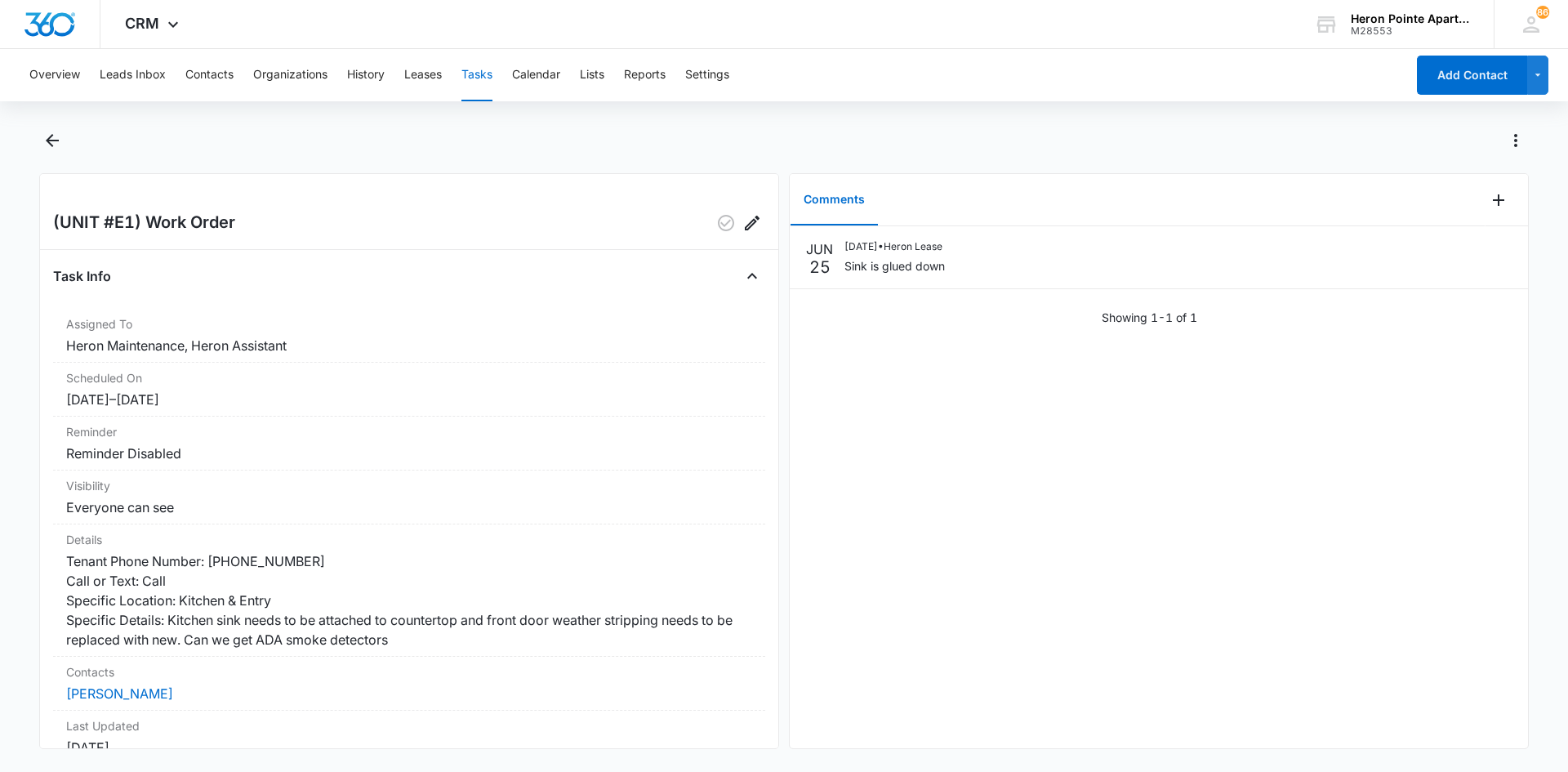
click at [476, 74] on button "Tasks" at bounding box center [477, 75] width 31 height 53
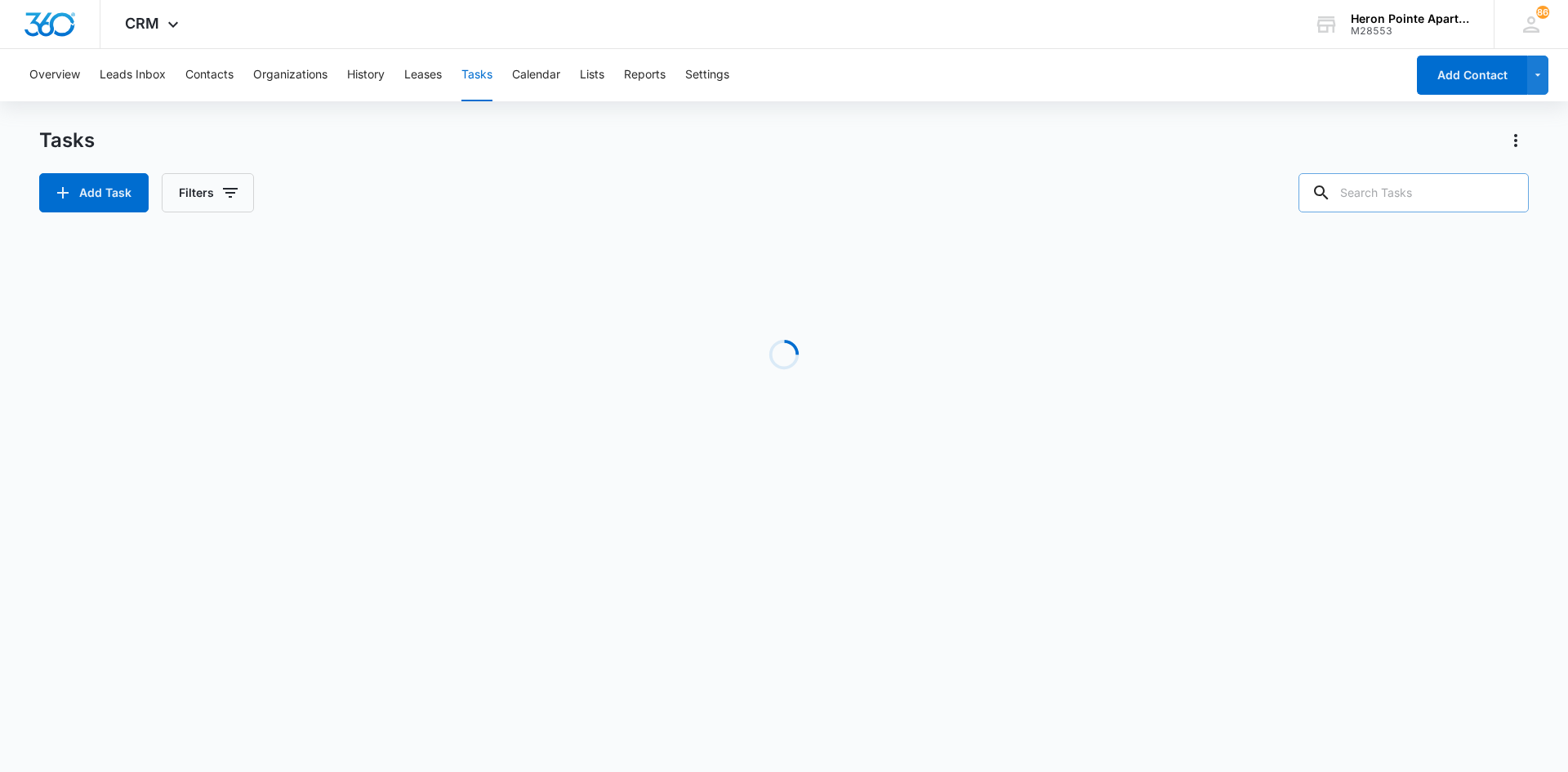
drag, startPoint x: 1446, startPoint y: 210, endPoint x: 1430, endPoint y: 201, distance: 18.4
click at [1440, 204] on input "text" at bounding box center [1412, 193] width 230 height 39
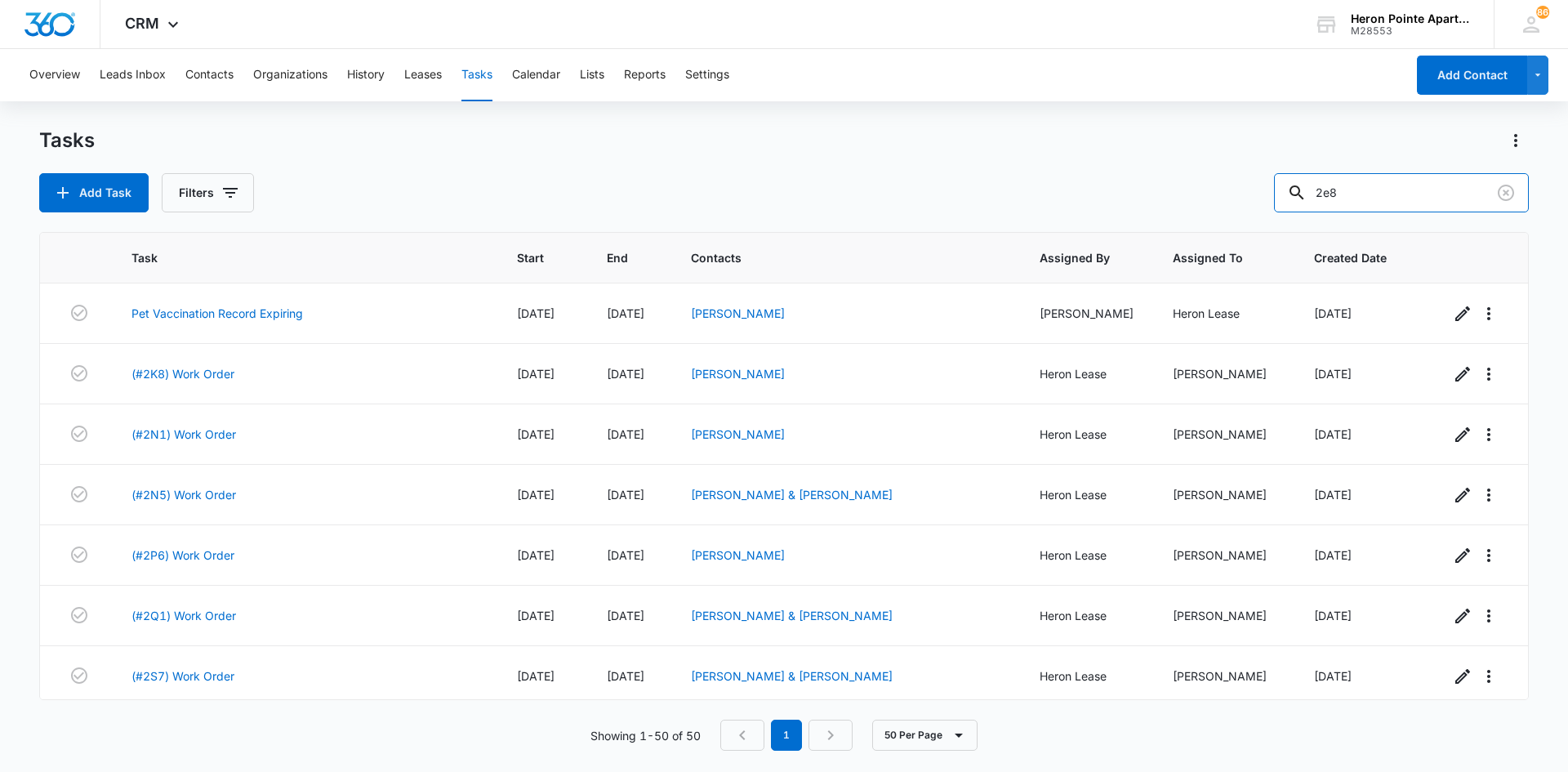
type input "2e8"
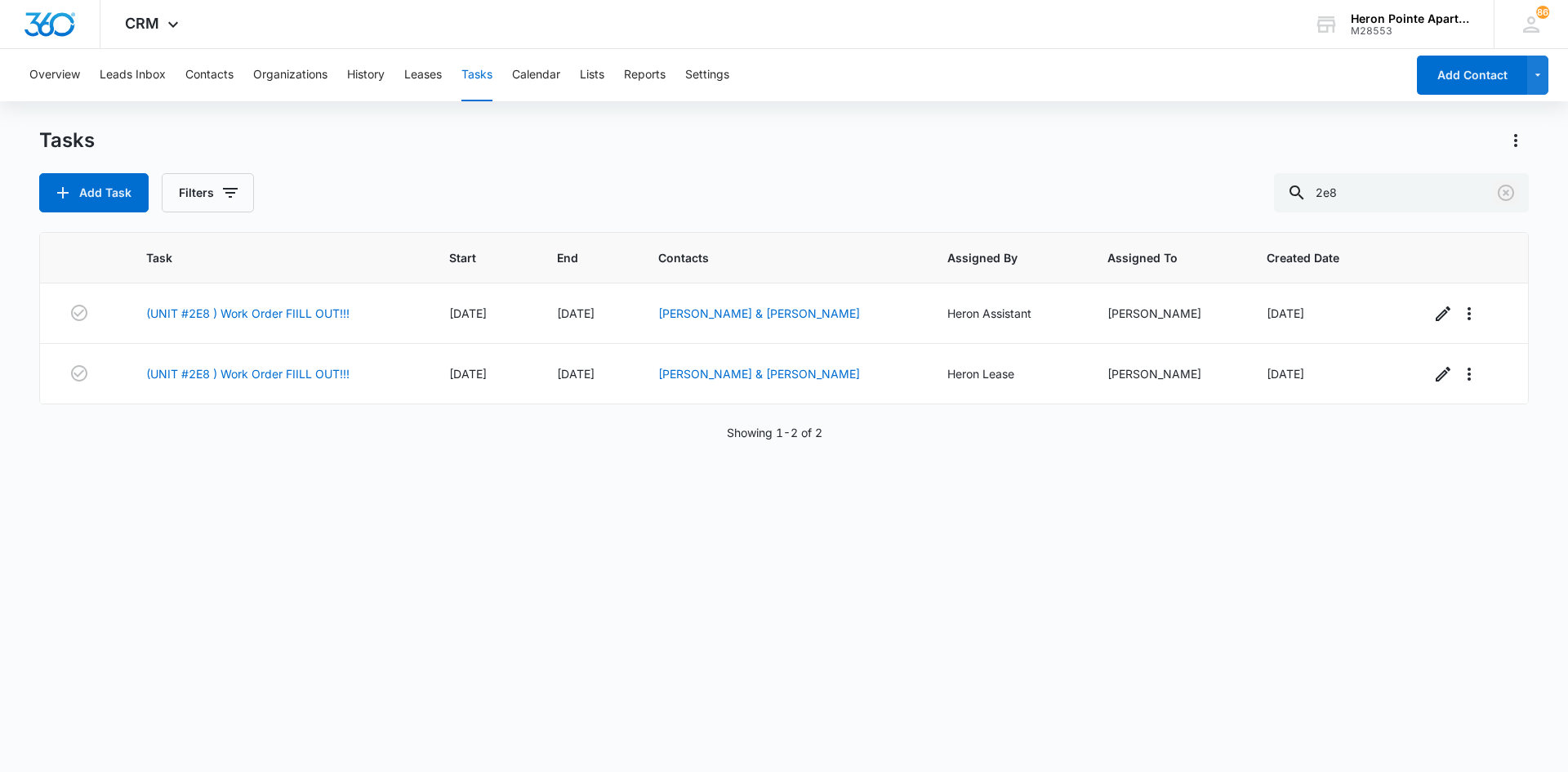
drag, startPoint x: 1510, startPoint y: 192, endPoint x: 1098, endPoint y: 240, distance: 414.8
click at [1509, 192] on icon "Clear" at bounding box center [1506, 193] width 19 height 19
